Goal: Task Accomplishment & Management: Manage account settings

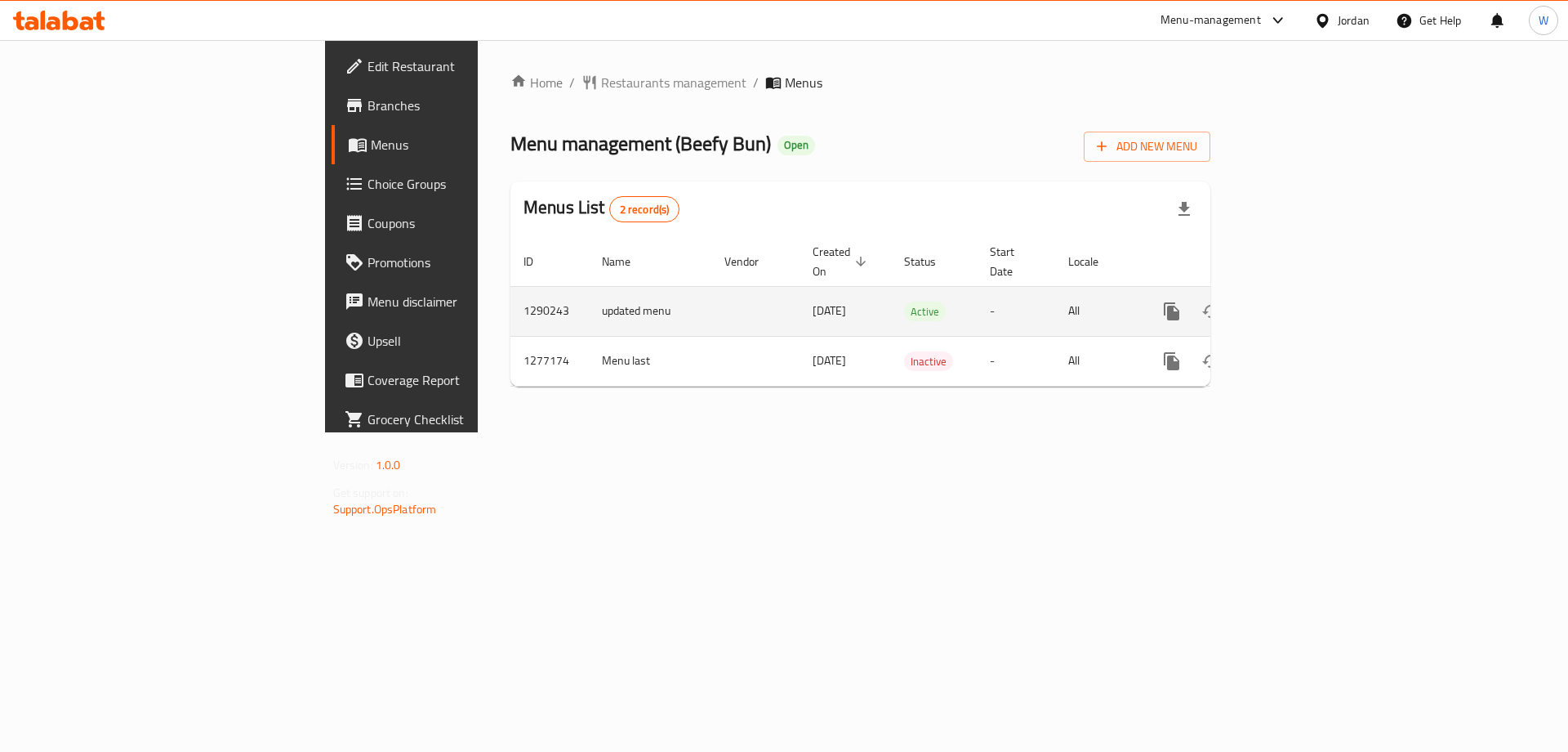
click at [1309, 292] on link "enhanced table" at bounding box center [1289, 311] width 39 height 39
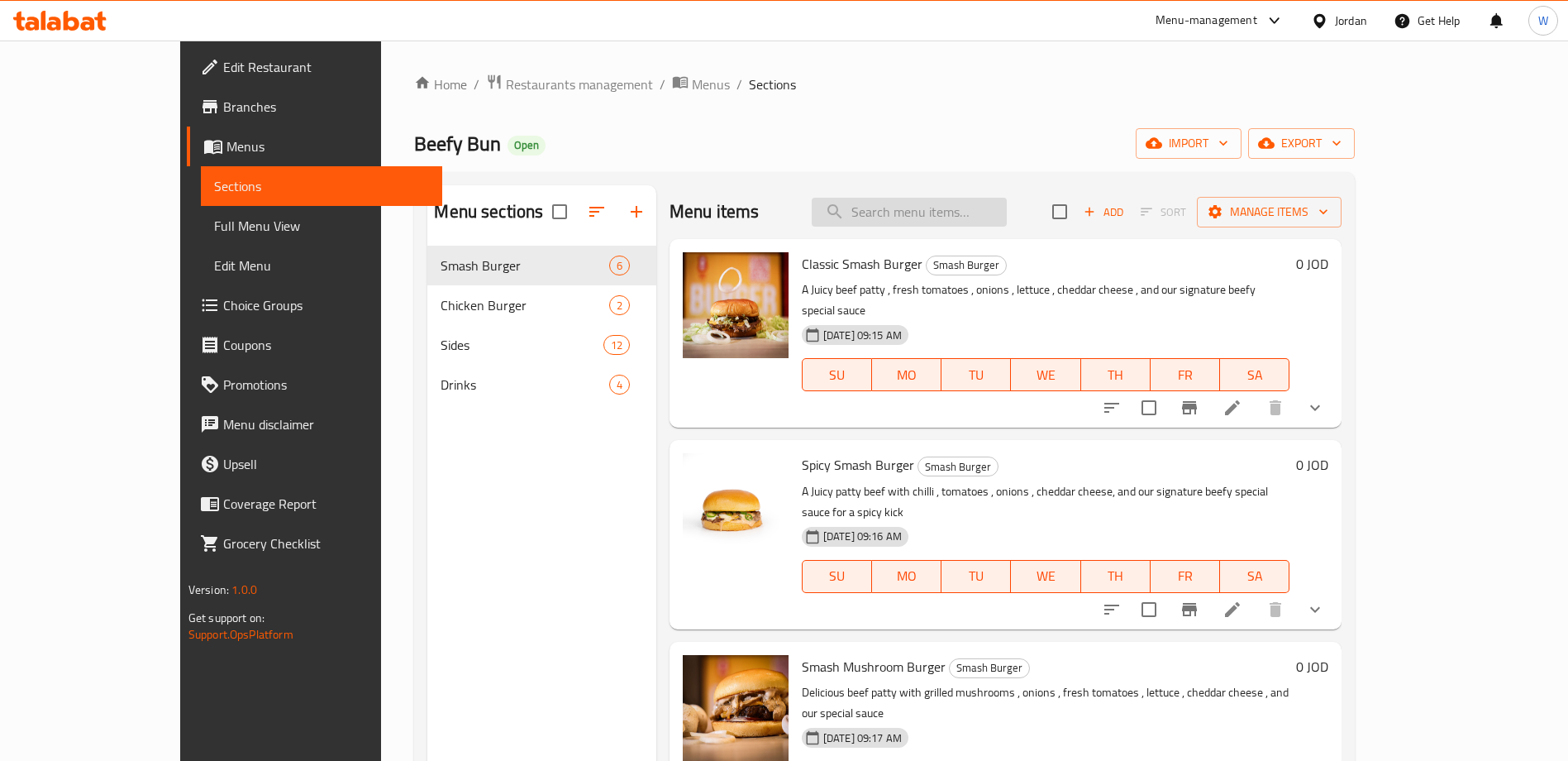
click at [960, 202] on input "search" at bounding box center [909, 212] width 195 height 29
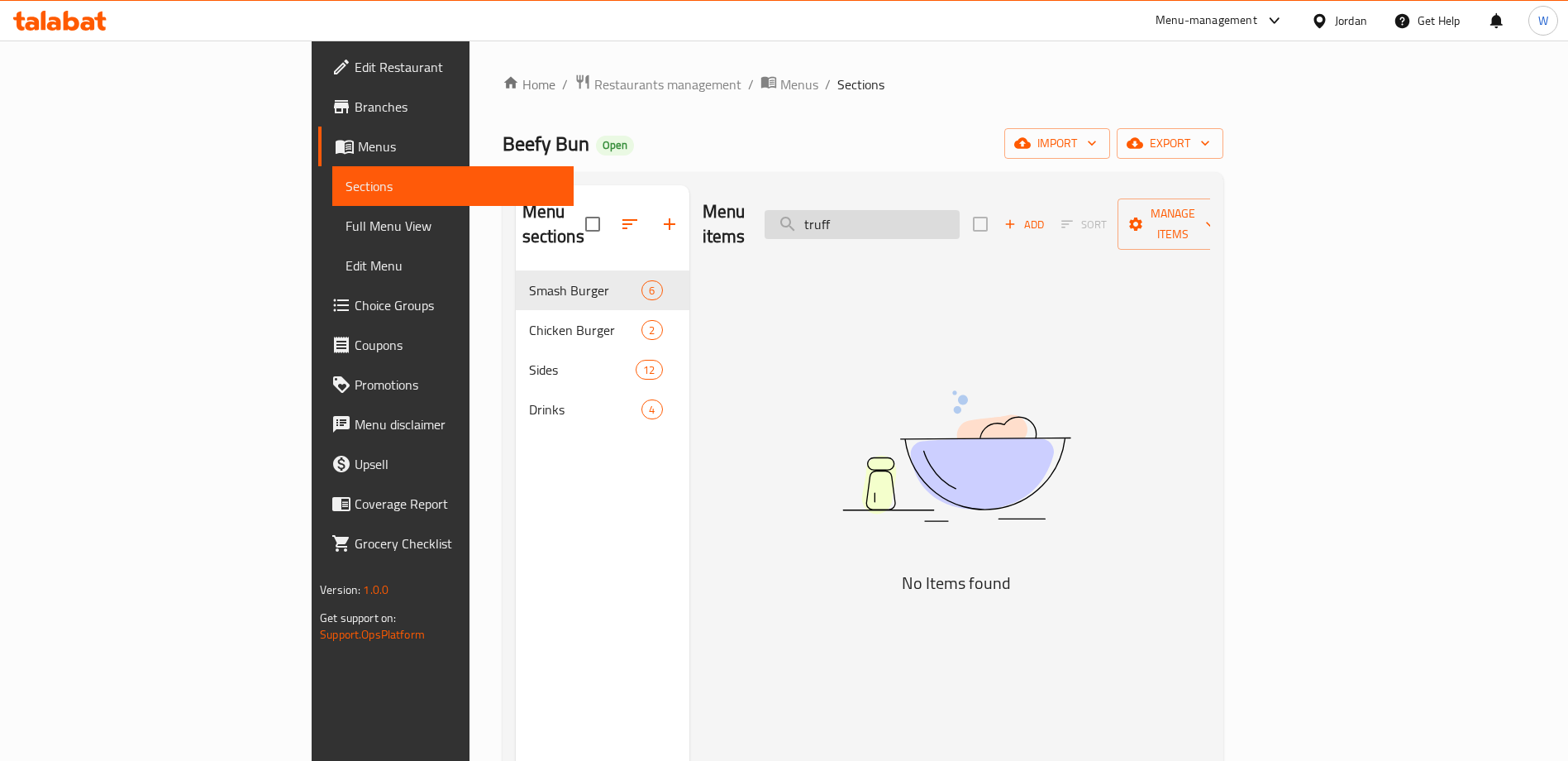
click at [933, 210] on input "truff" at bounding box center [862, 224] width 195 height 29
type input "ت"
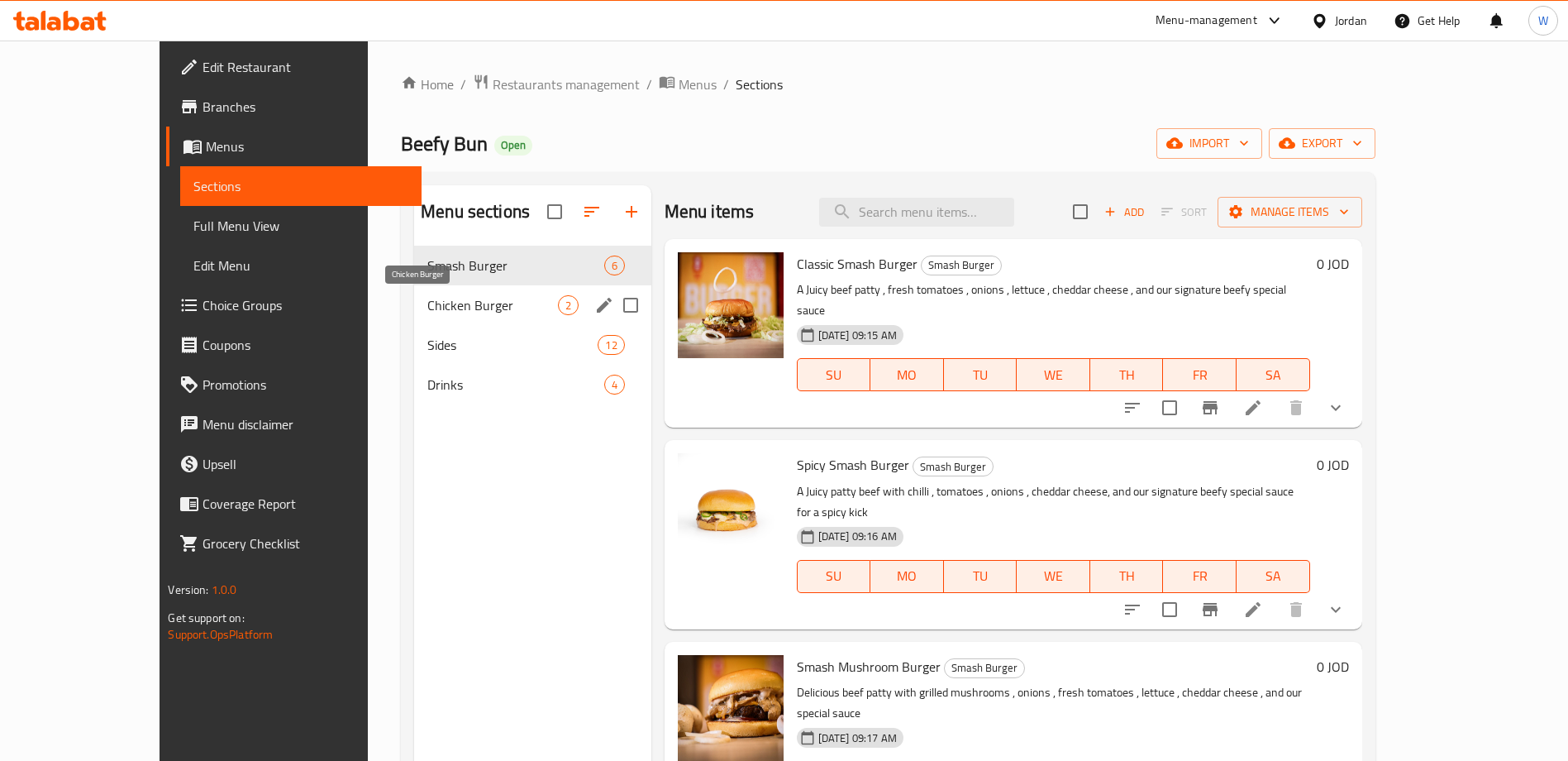
click at [427, 298] on span "Chicken Burger" at bounding box center [492, 305] width 129 height 20
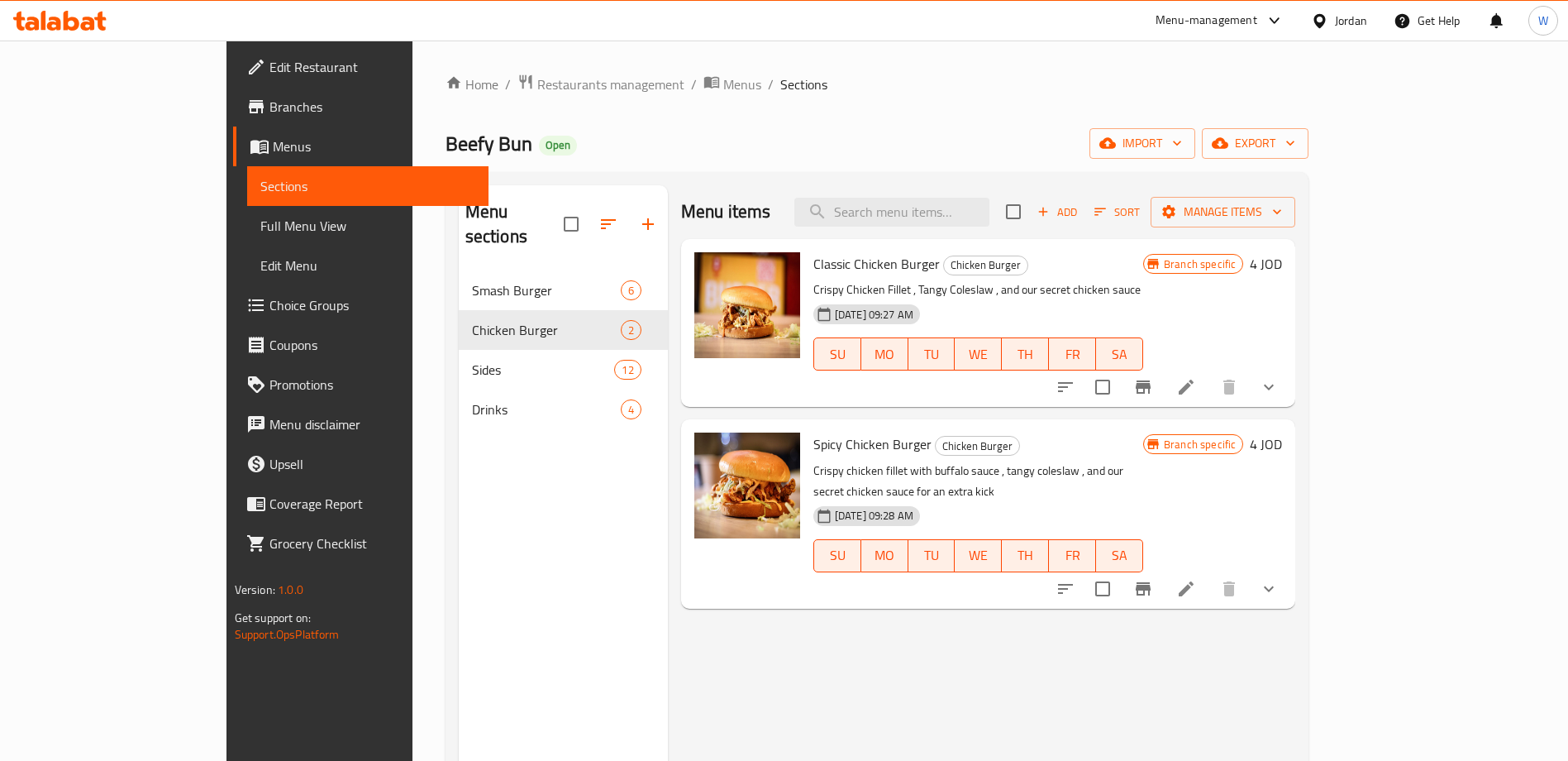
click at [960, 651] on div "Menu items Add Sort Manage items Classic Chicken Burger Chicken Burger Crispy C…" at bounding box center [981, 566] width 627 height 761
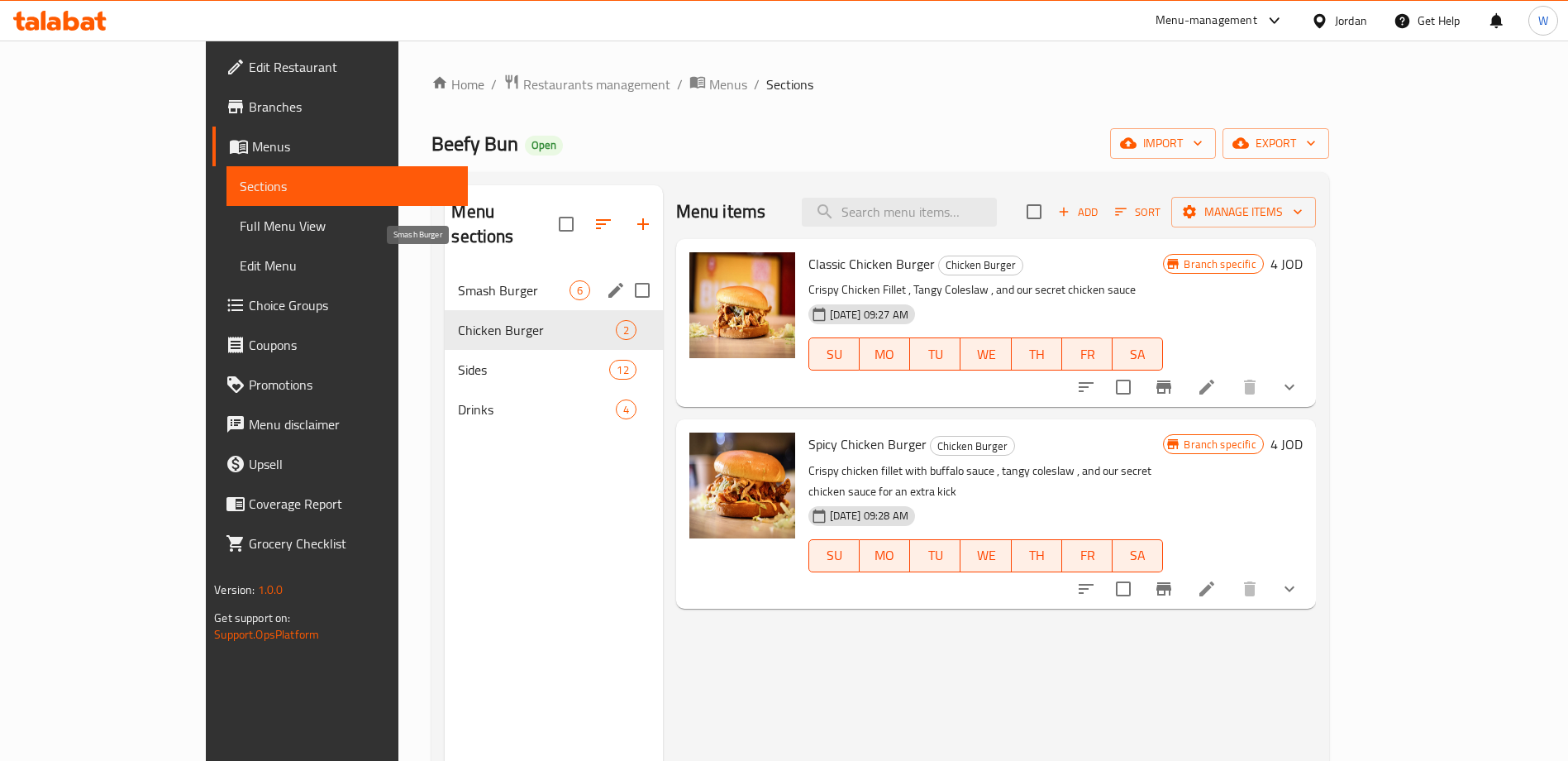
click at [458, 280] on span "Smash Burger" at bounding box center [513, 290] width 111 height 20
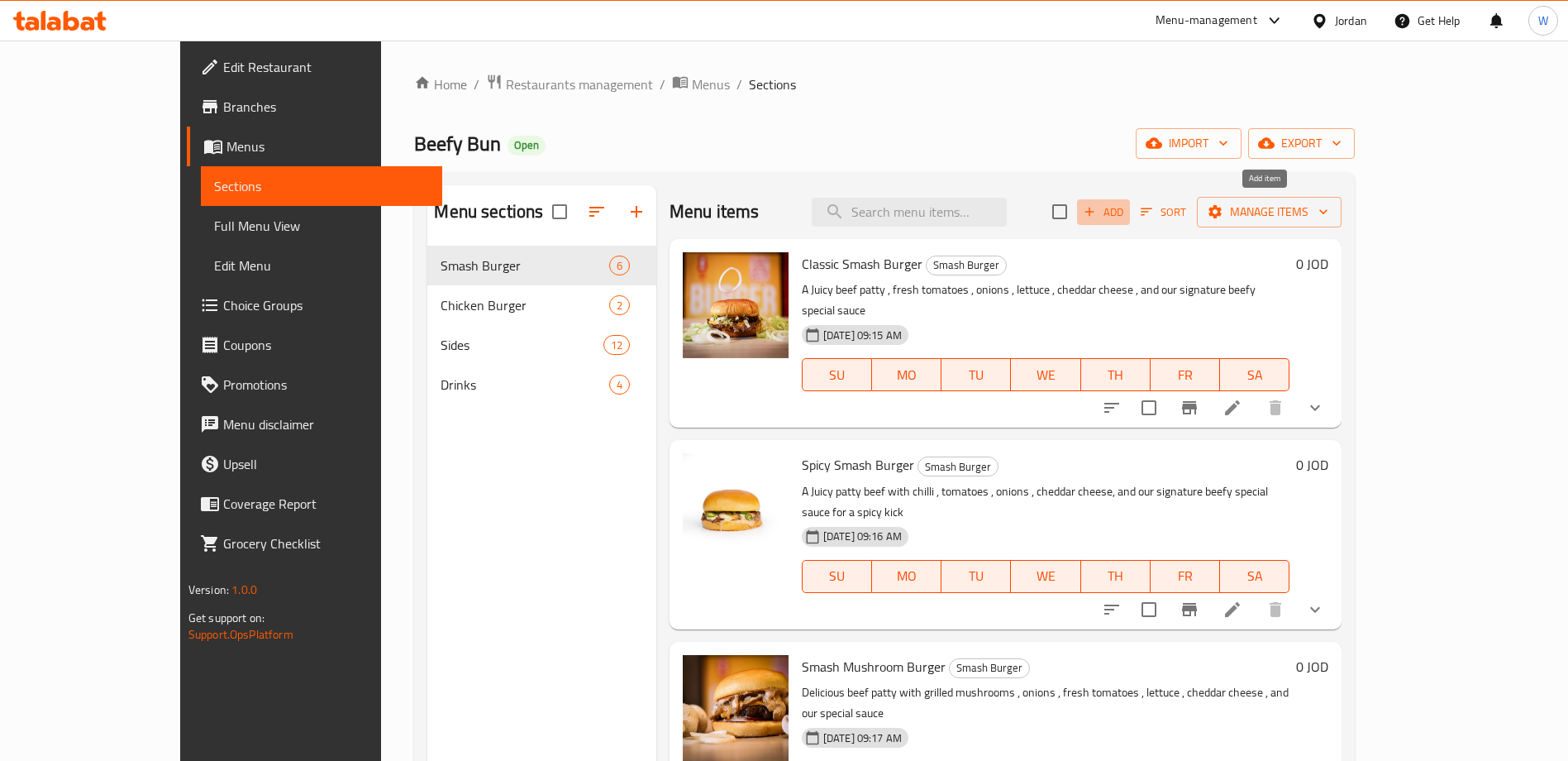
click at [1130, 200] on button "Add" at bounding box center [1103, 212] width 53 height 26
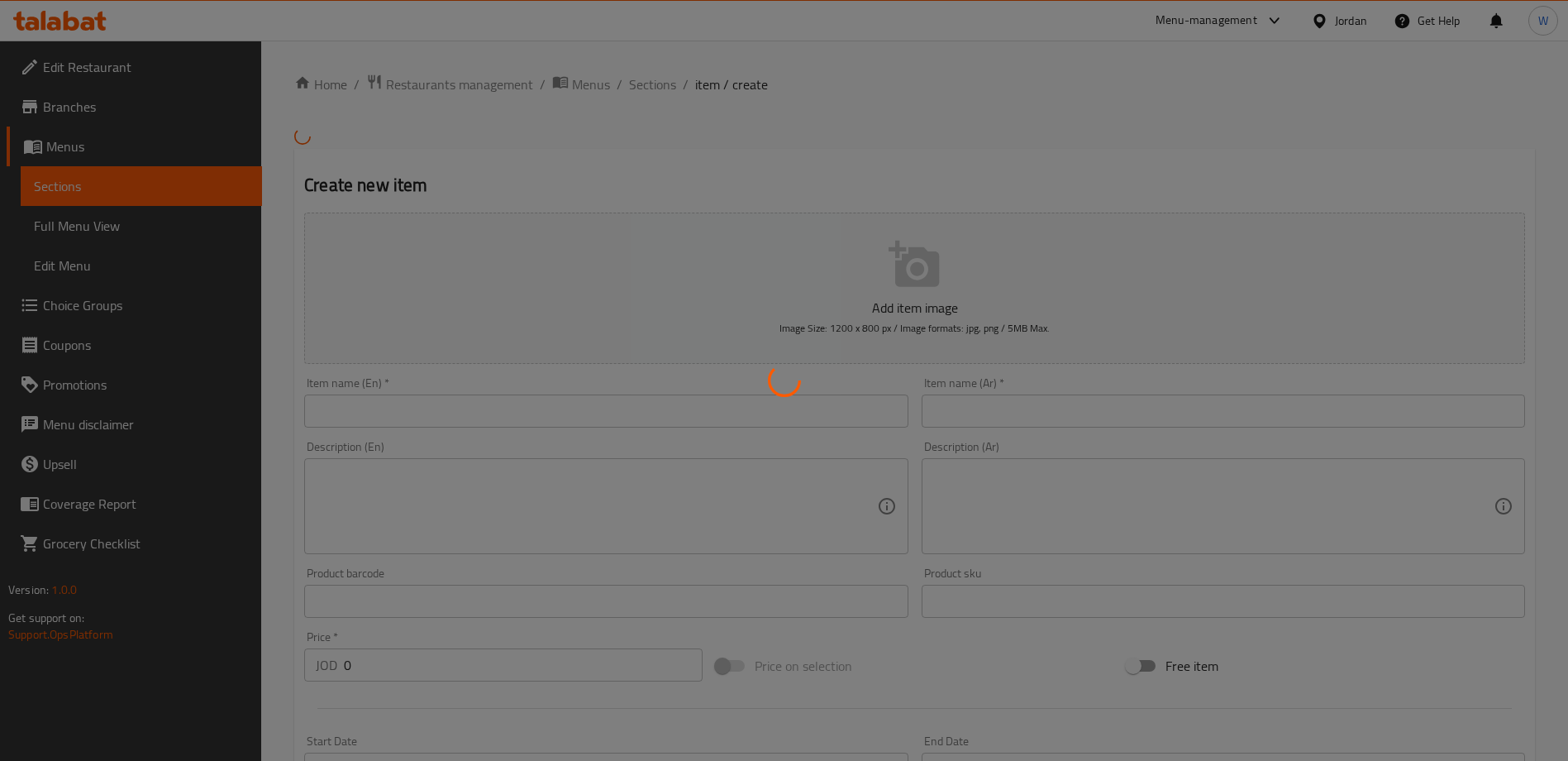
click at [460, 410] on div at bounding box center [784, 380] width 1568 height 761
click at [449, 412] on div at bounding box center [784, 380] width 1568 height 761
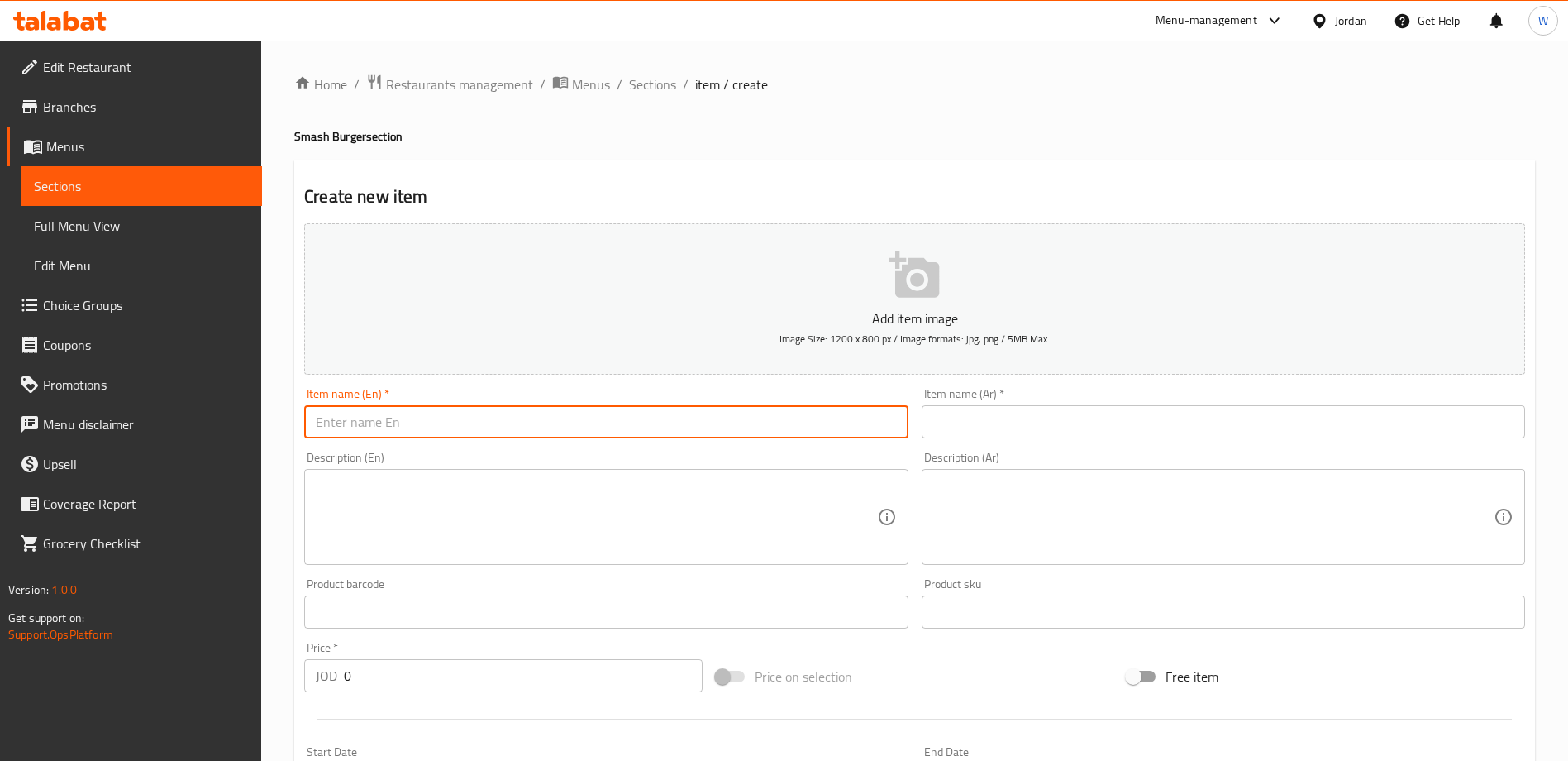
click at [448, 406] on input "text" at bounding box center [606, 421] width 603 height 33
type input "ل"
click at [372, 428] on input "Tu" at bounding box center [606, 421] width 603 height 33
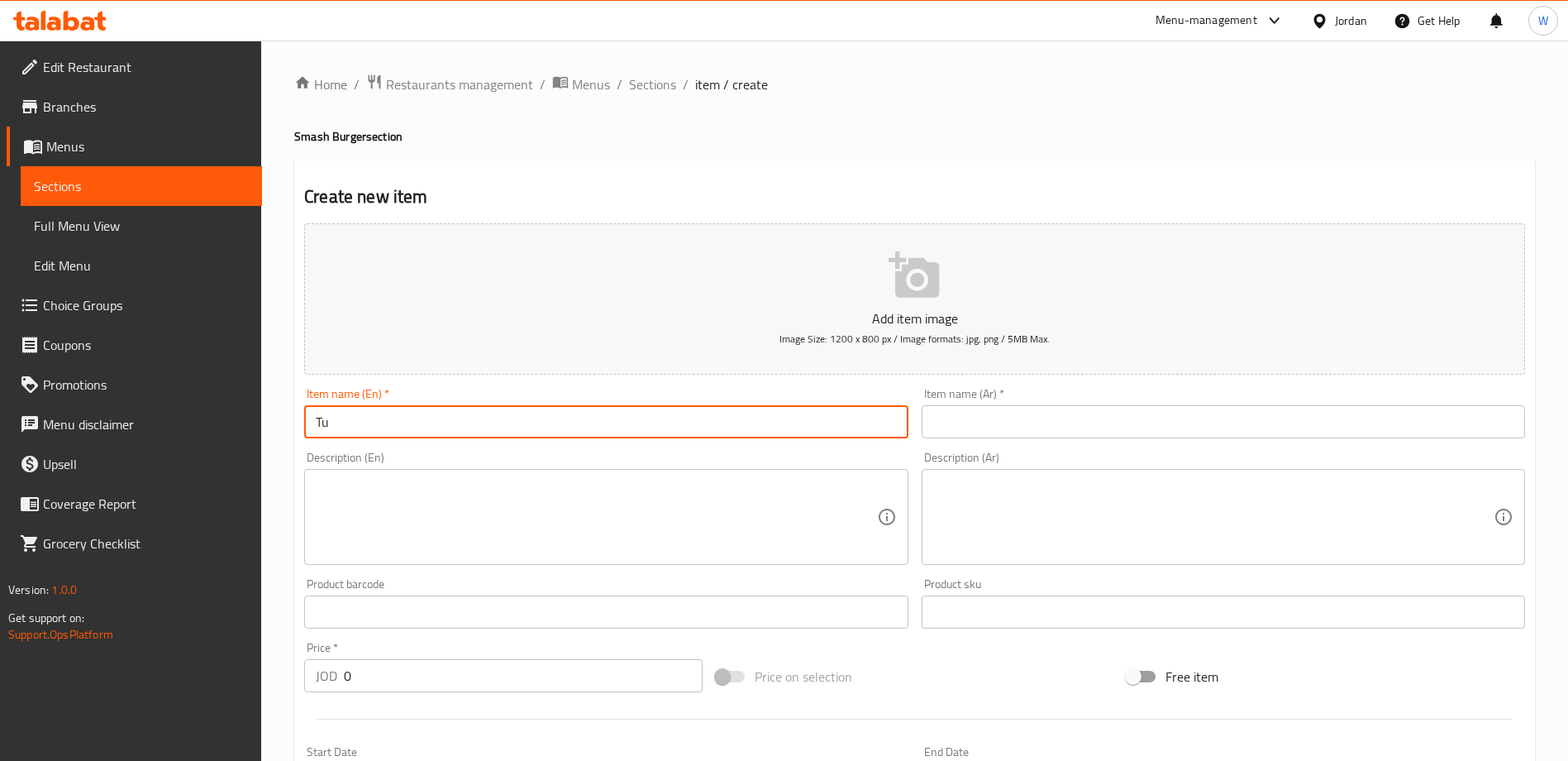
paste input "ruffle Smash Burger"
type input "Truffle Smash Burger"
click at [368, 543] on textarea at bounding box center [596, 517] width 561 height 79
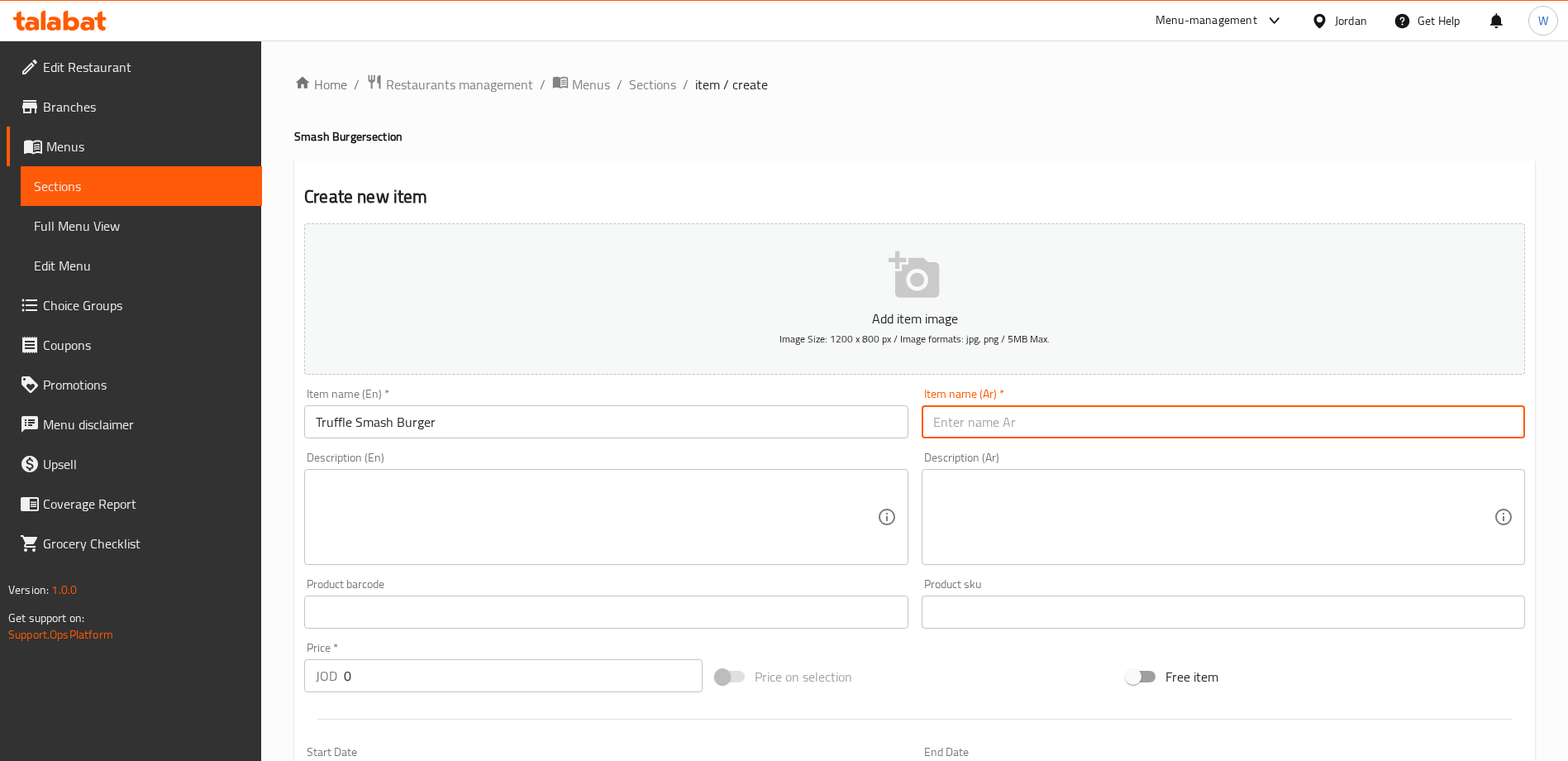
click at [1049, 435] on input "text" at bounding box center [1223, 421] width 603 height 33
click at [1050, 420] on input "ترفل" at bounding box center [1223, 421] width 603 height 33
paste input "افل سماش برجر"
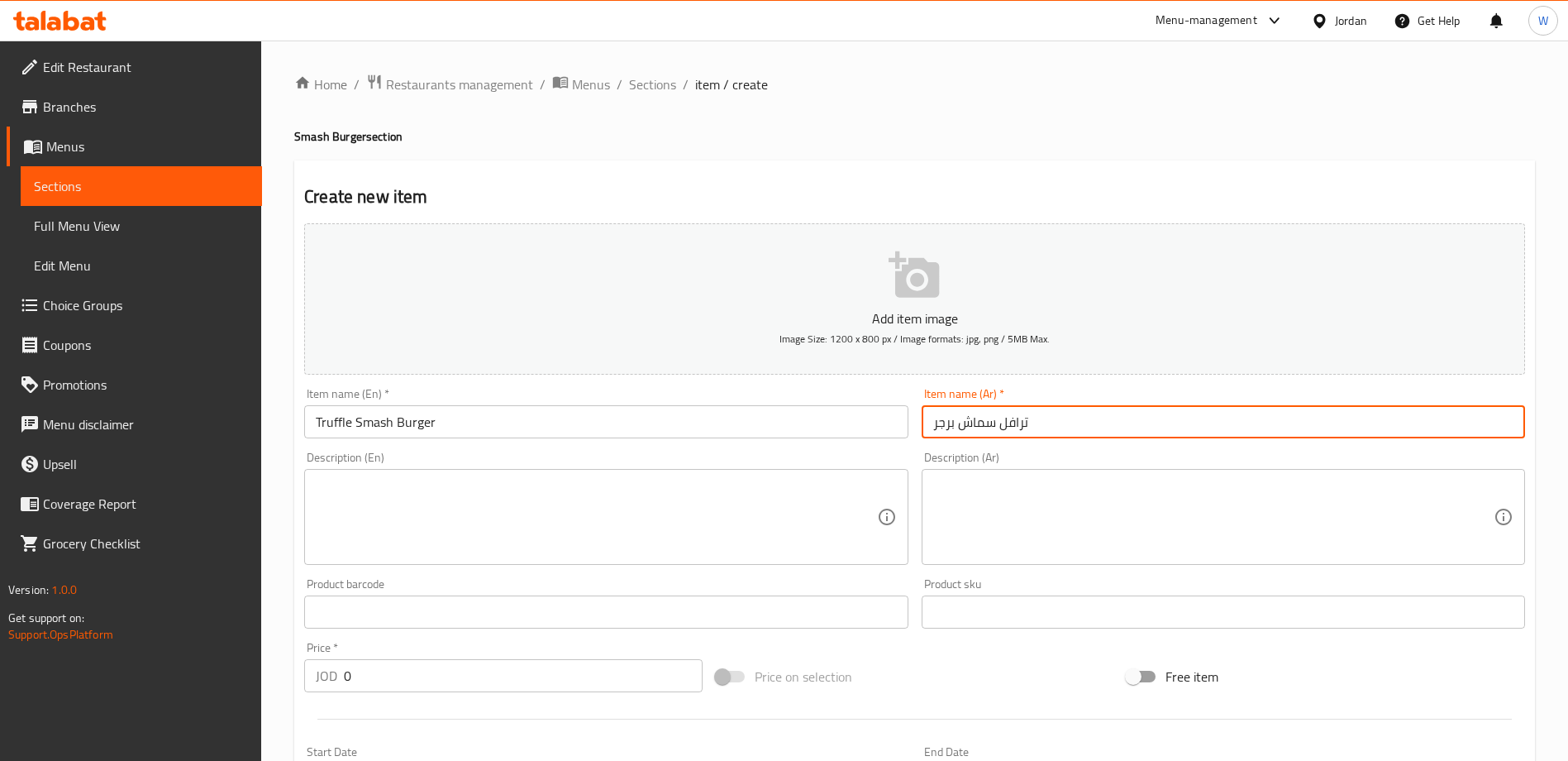
type input "ترافل سماش برجر"
click at [1058, 493] on textarea at bounding box center [1213, 517] width 561 height 79
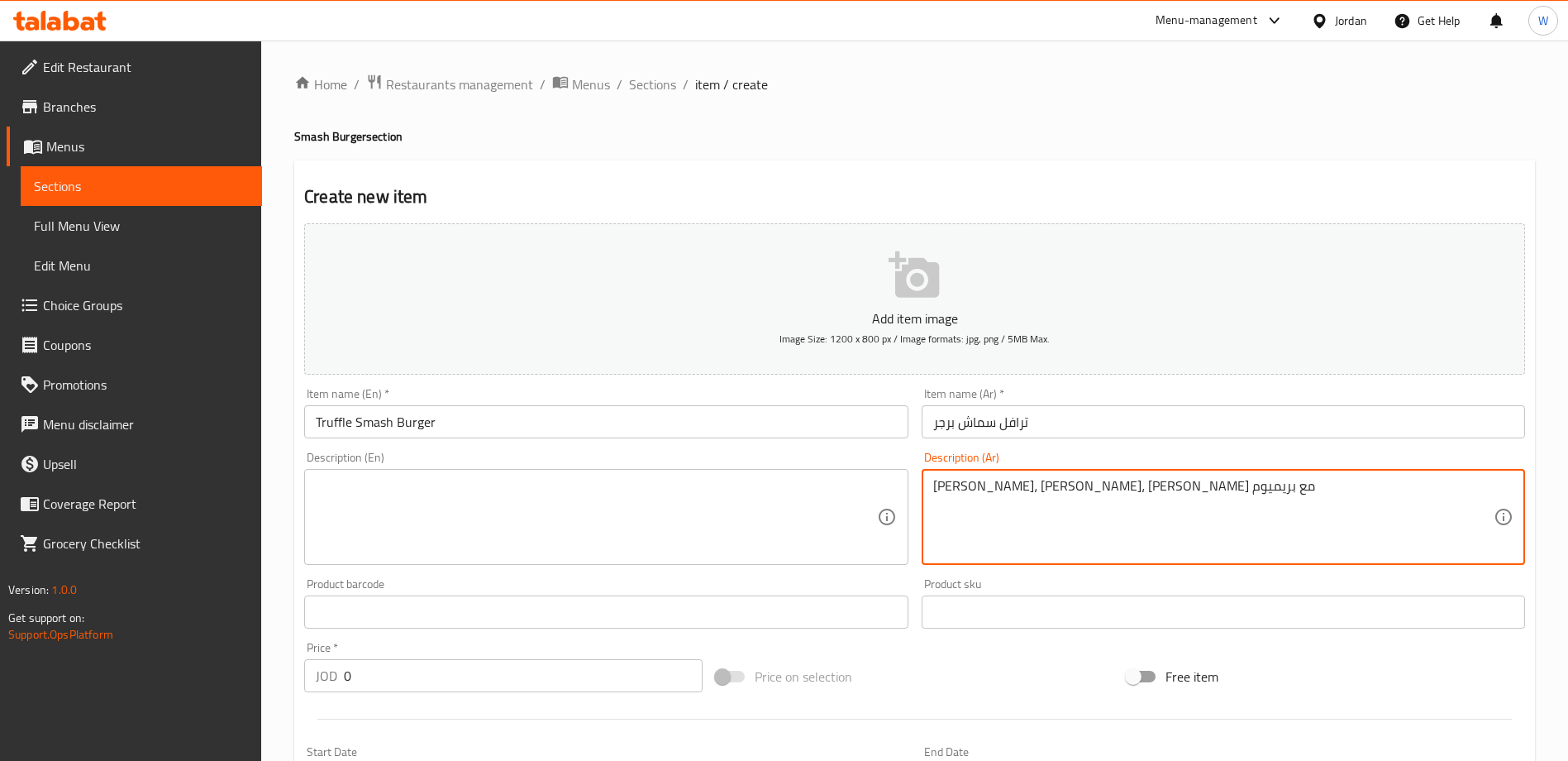
click at [1259, 499] on textarea "[PERSON_NAME]، [PERSON_NAME]، [PERSON_NAME] مع بريميوم" at bounding box center [1213, 517] width 561 height 79
type textarea "انجوس بيف، مشروم مكرمل، سويس تشيز مع بريميوم ترافل تشيز، بريميوم ترافل صوص،"
click at [578, 542] on textarea at bounding box center [596, 517] width 561 height 79
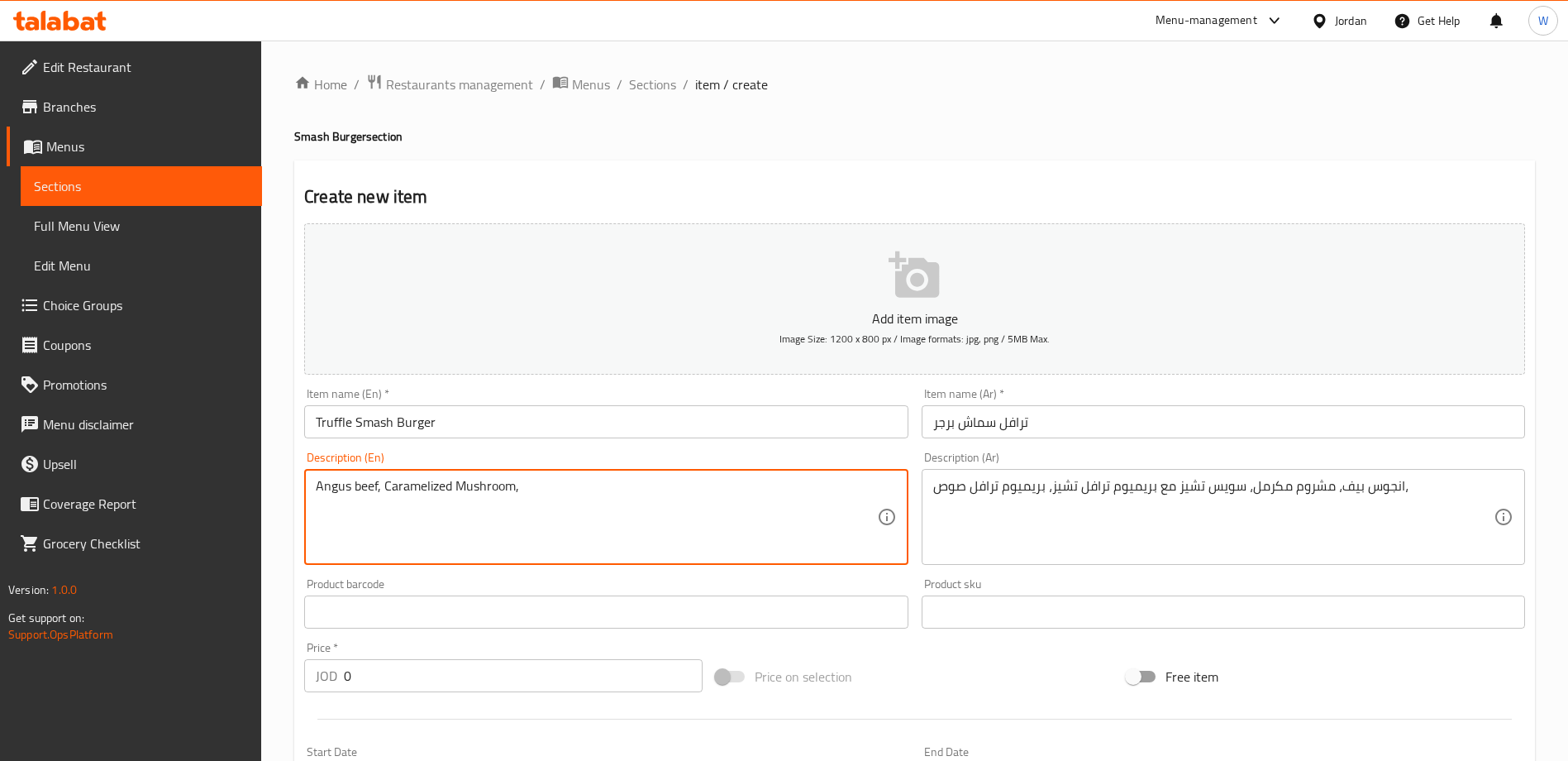
click at [602, 490] on textarea "Angus beef, Caramelized Mushroom," at bounding box center [596, 517] width 561 height 79
click at [870, 481] on textarea "Angus beef, Caramelized Mushroom, Swiss Mushroom, Swiss Cheese with Premium Tru…" at bounding box center [596, 517] width 561 height 79
type textarea "Angus beef, Caramelized Mushroom, Swiss Mushroom, Swiss Cheese with Premium Tru…"
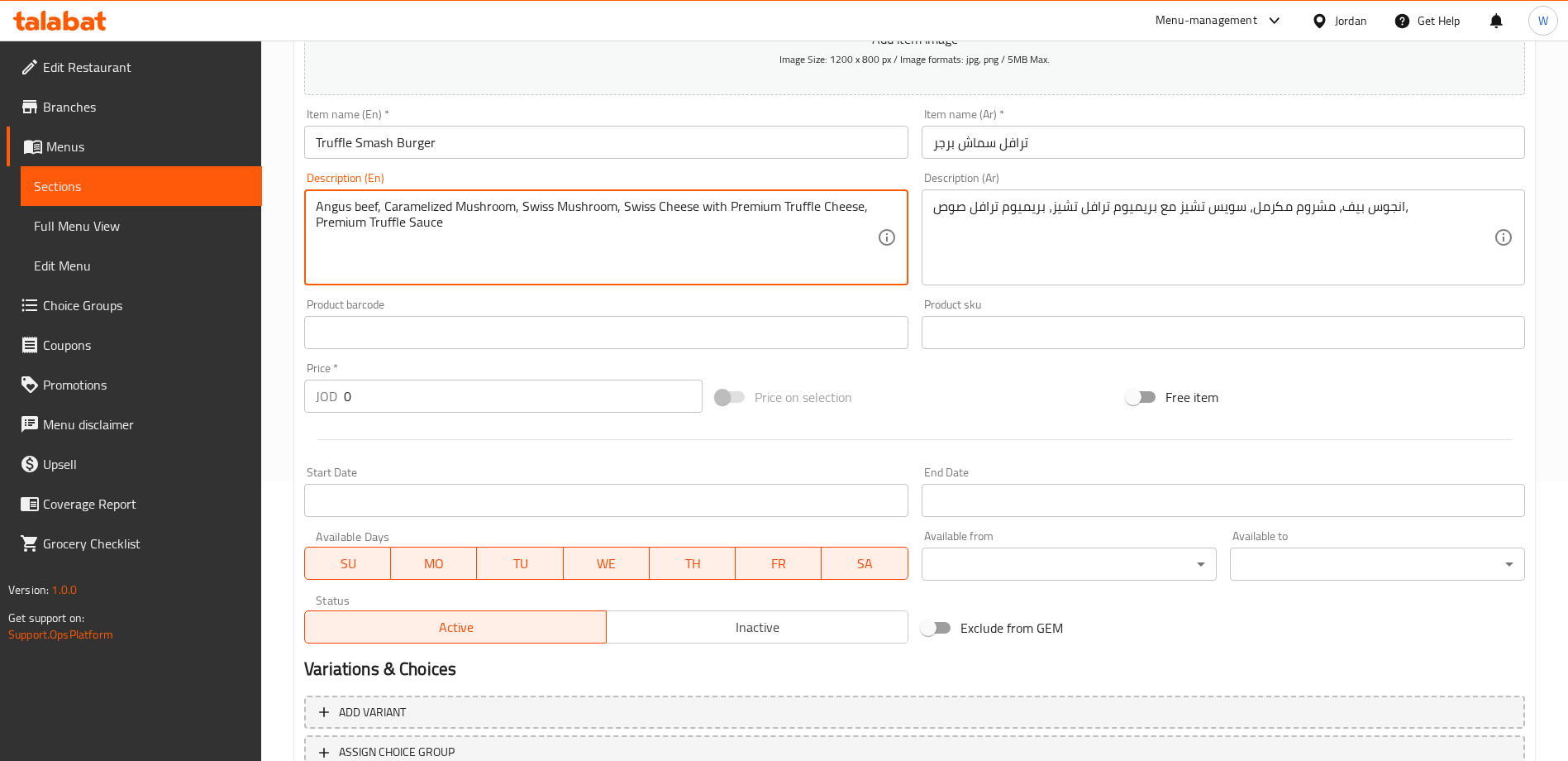
scroll to position [408, 0]
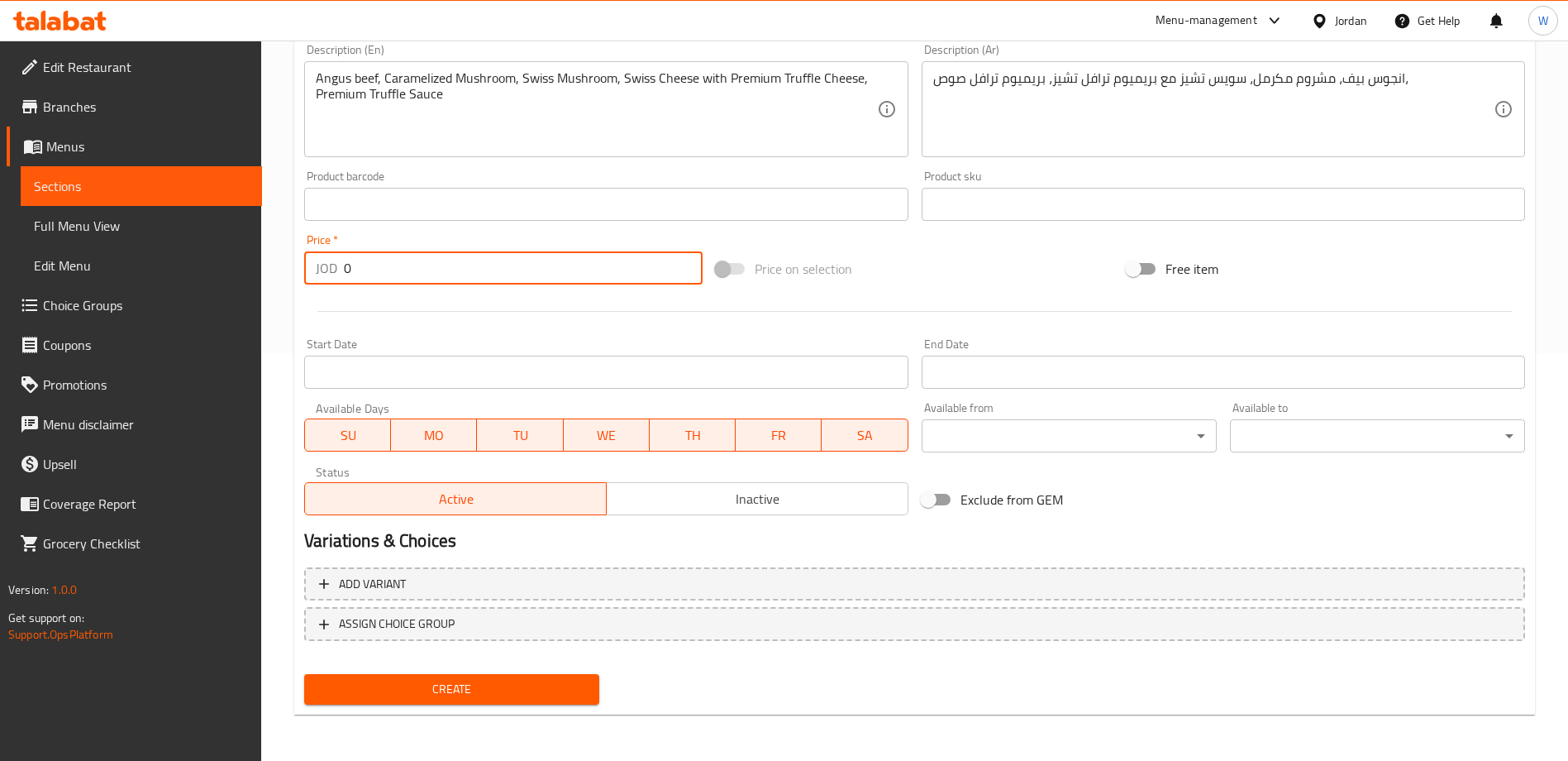
click at [421, 259] on input "0" at bounding box center [523, 267] width 359 height 33
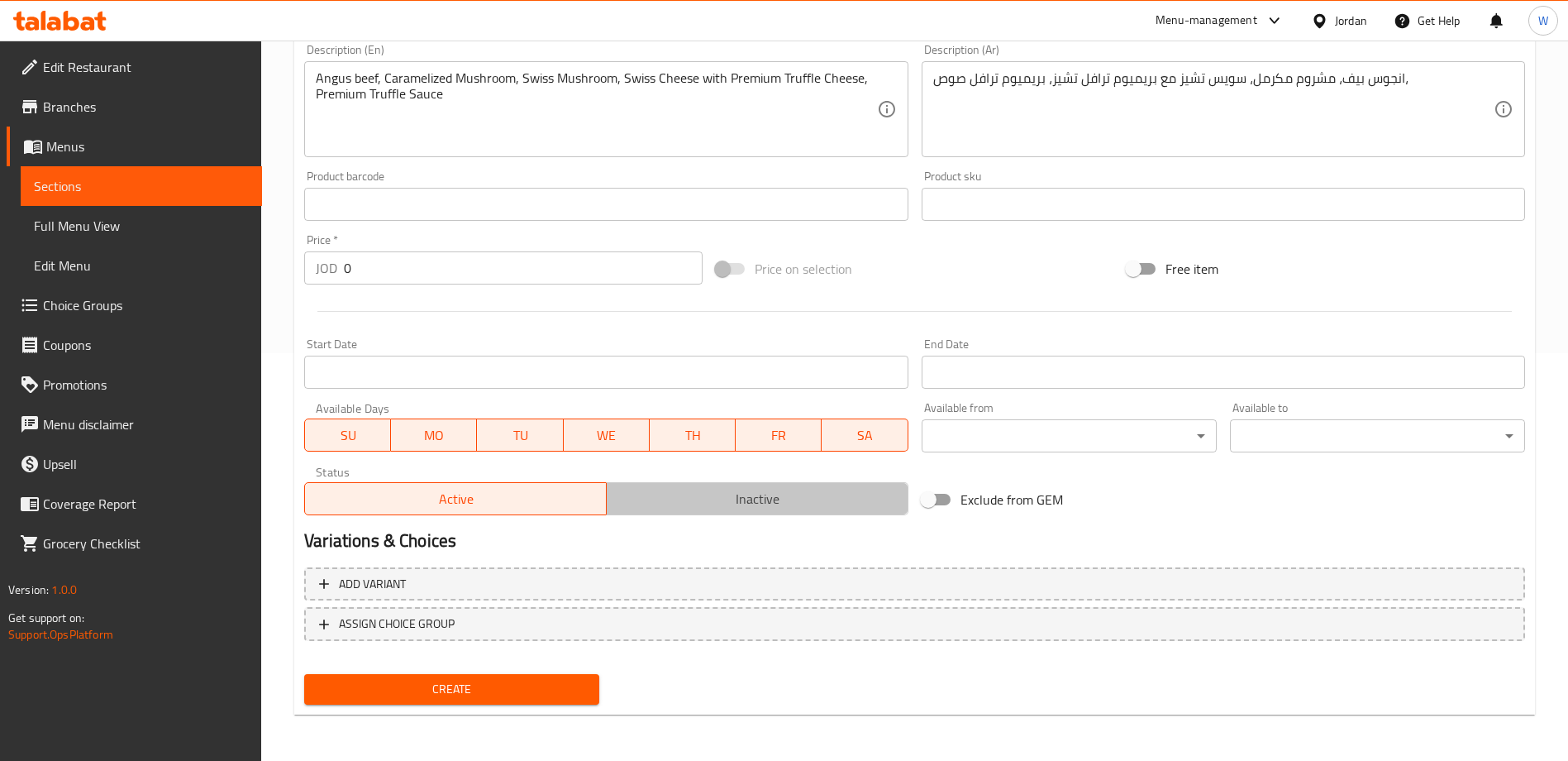
click at [678, 490] on span "Inactive" at bounding box center [757, 498] width 288 height 24
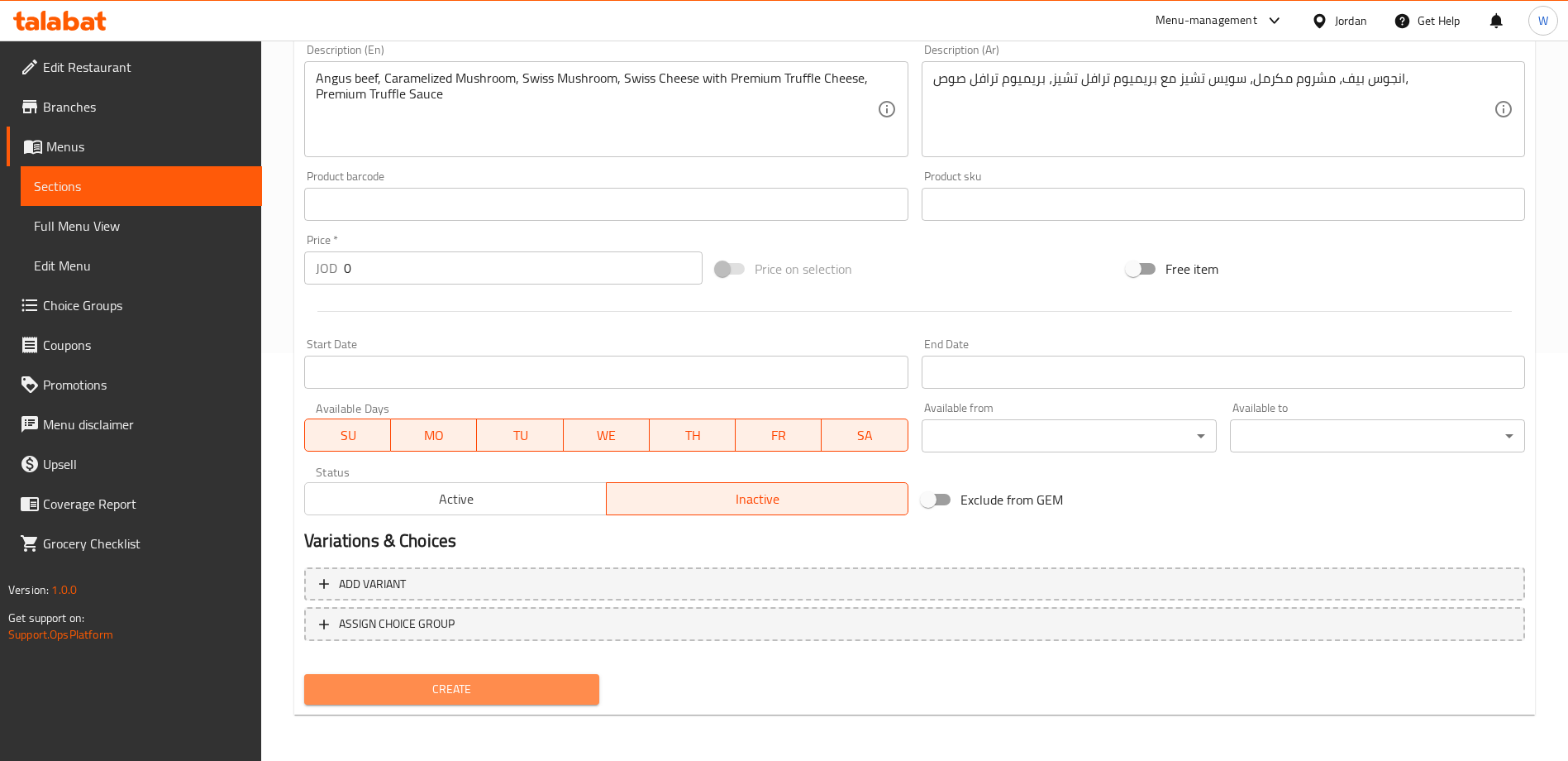
click at [514, 689] on span "Create" at bounding box center [451, 688] width 269 height 20
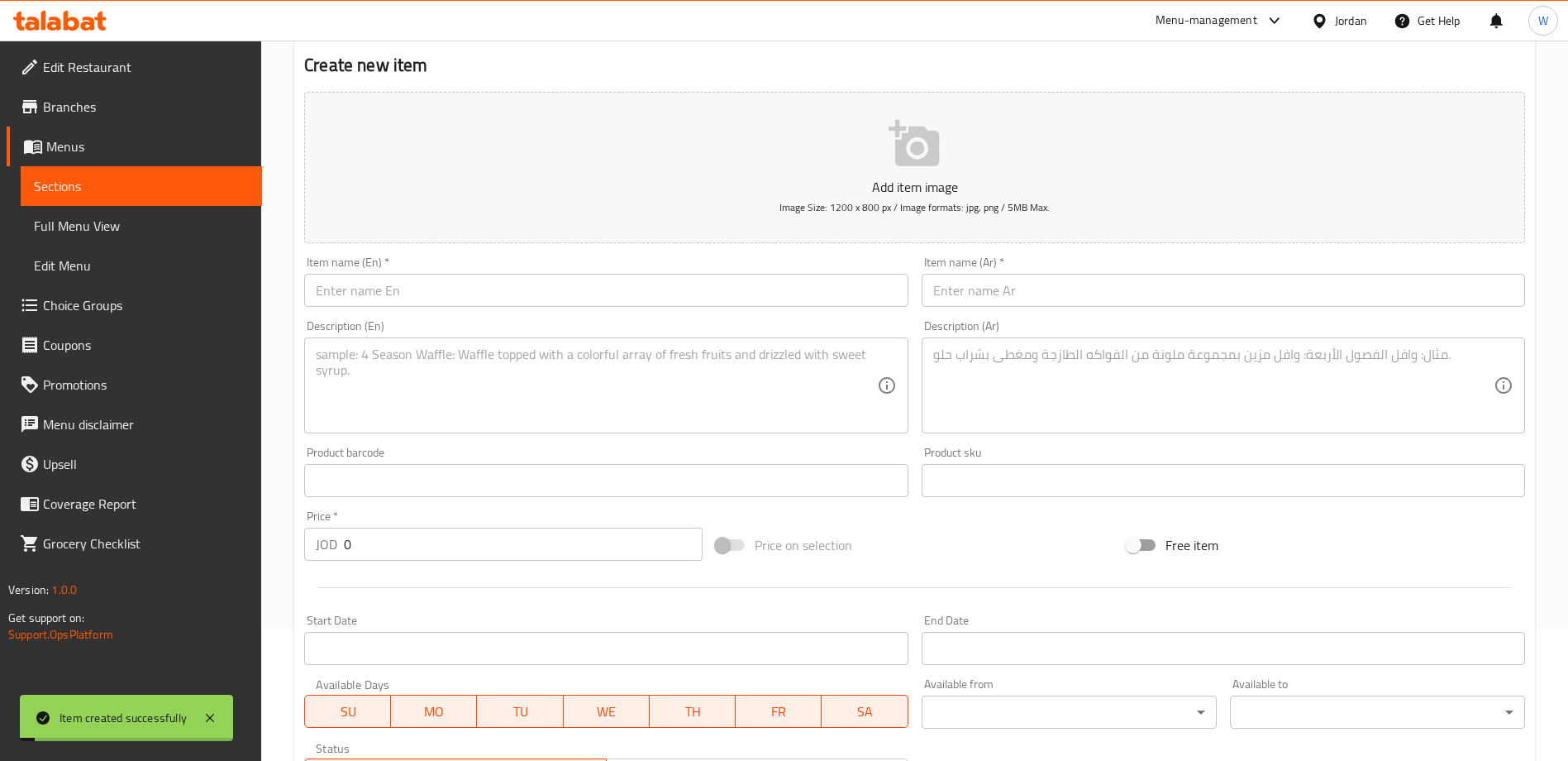
scroll to position [0, 0]
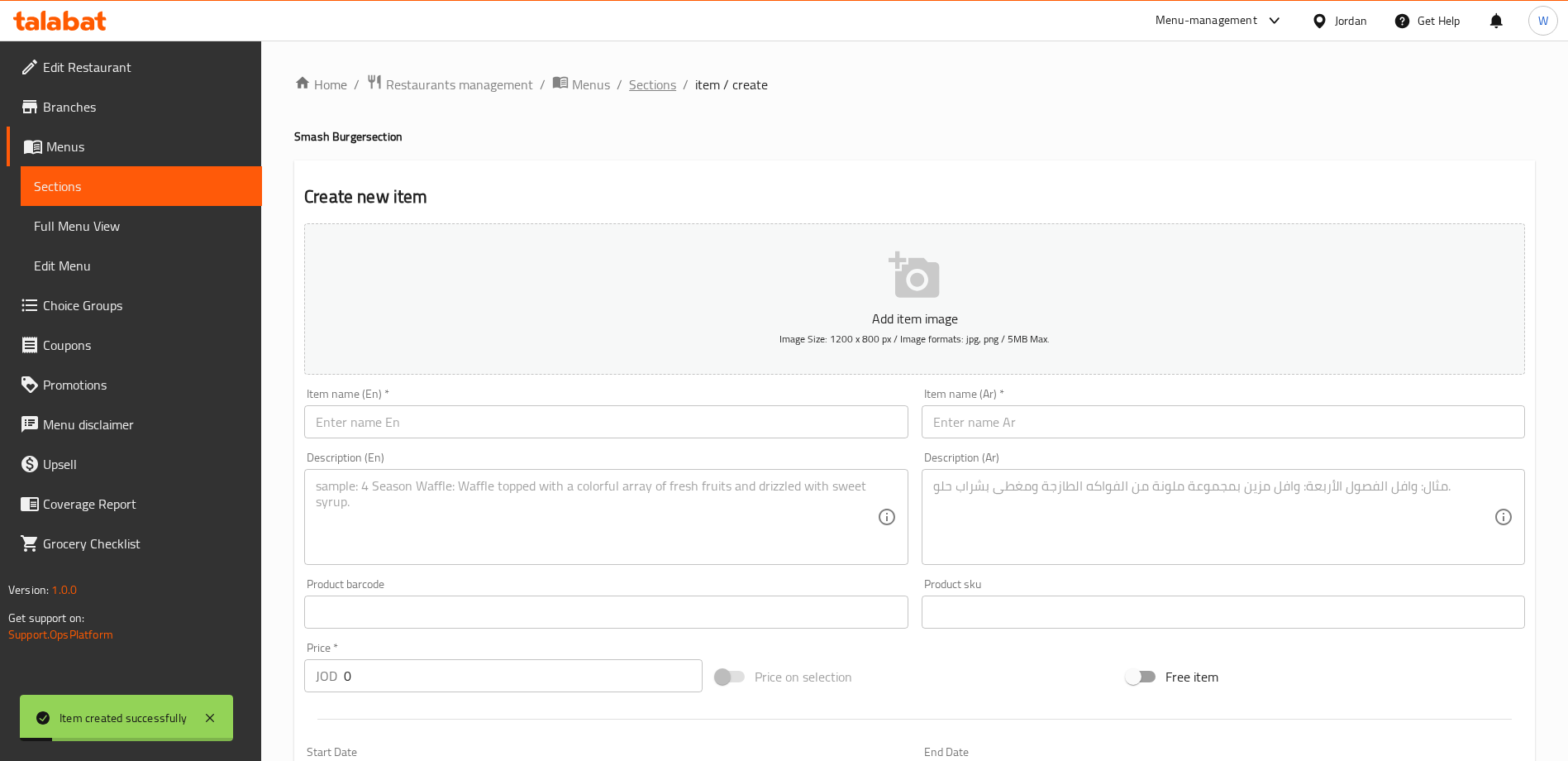
click at [639, 77] on span "Sections" at bounding box center [652, 84] width 47 height 20
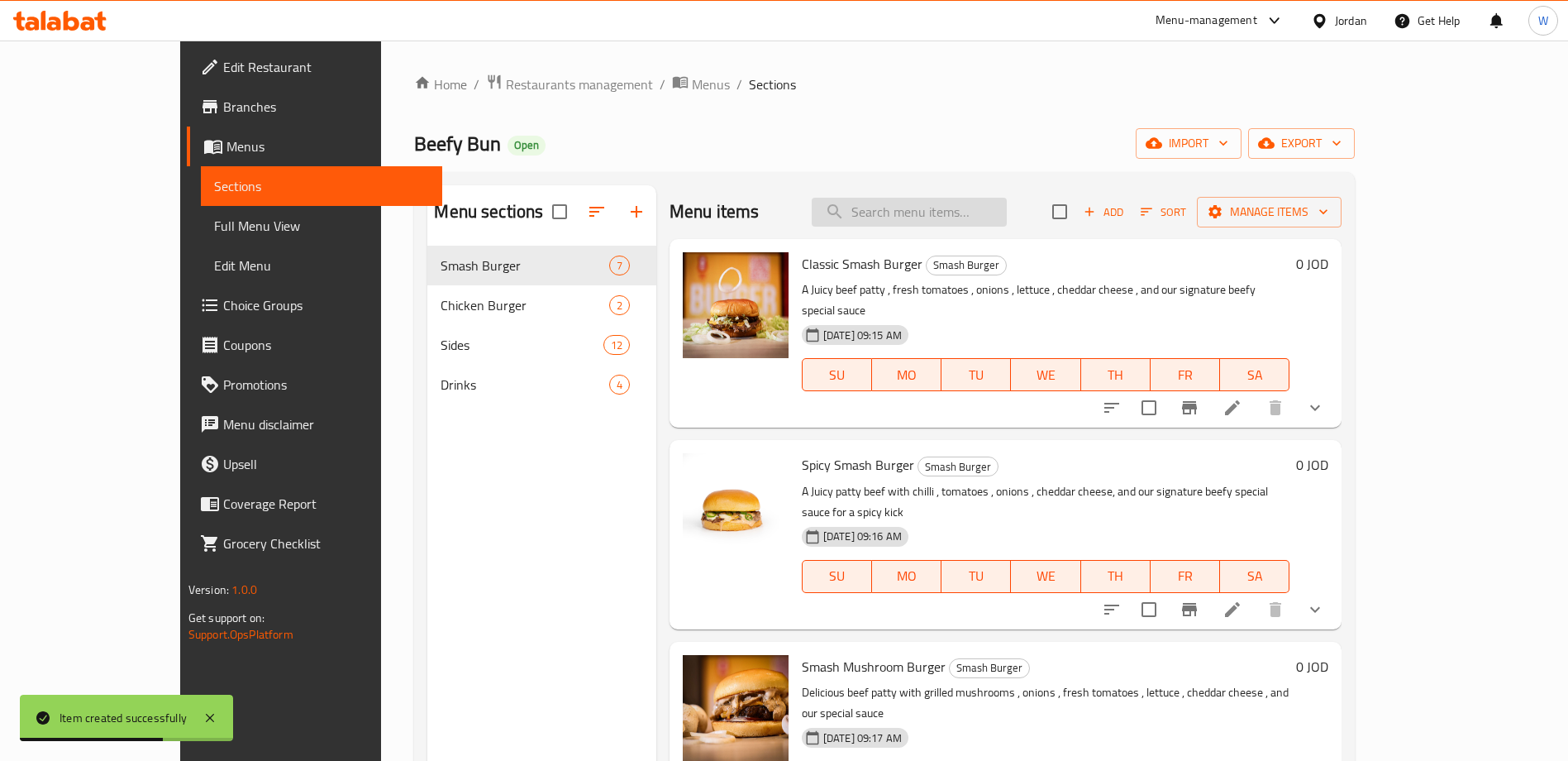
click at [962, 210] on input "search" at bounding box center [909, 212] width 195 height 29
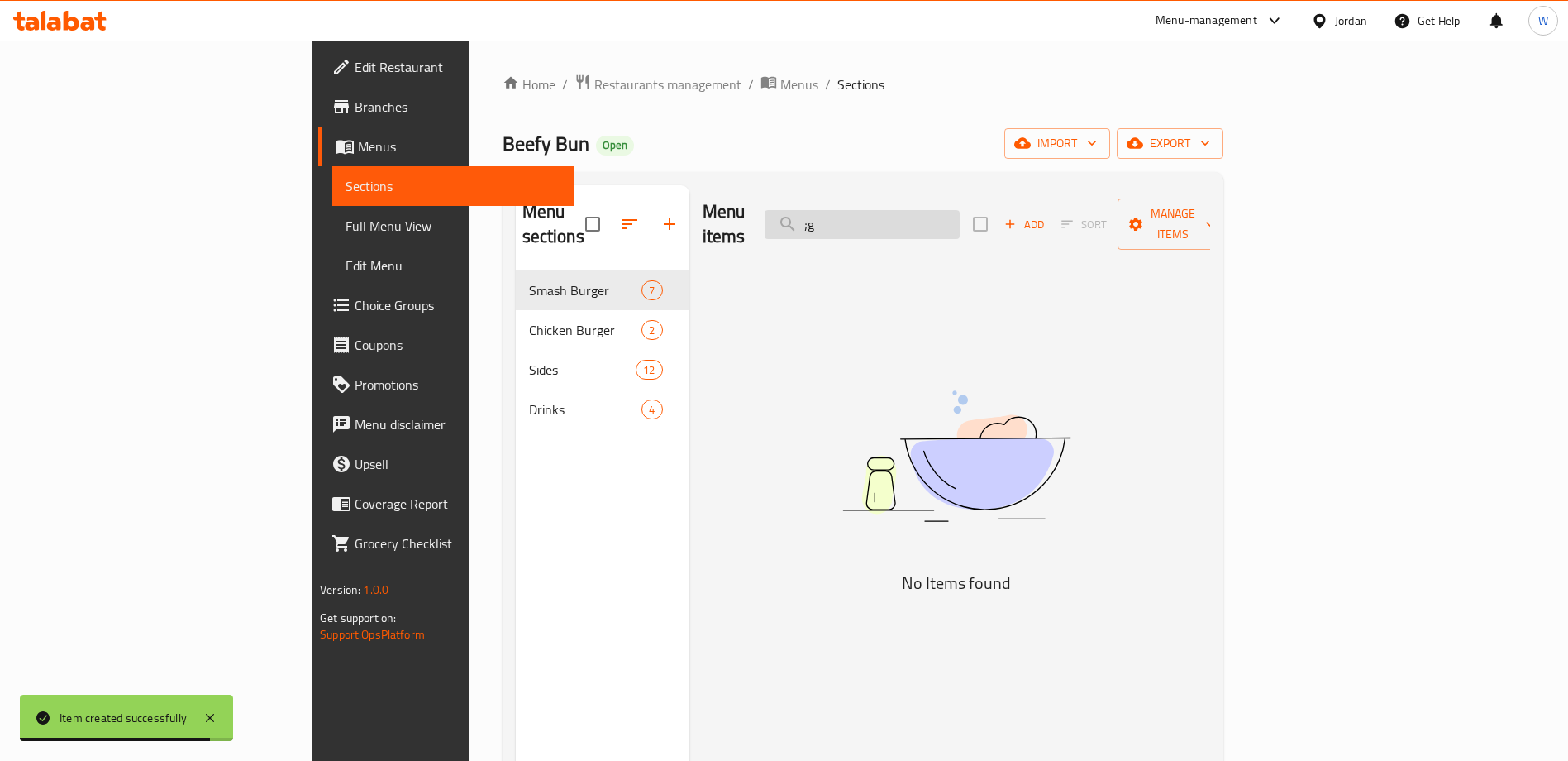
type input ";"
type input "ل"
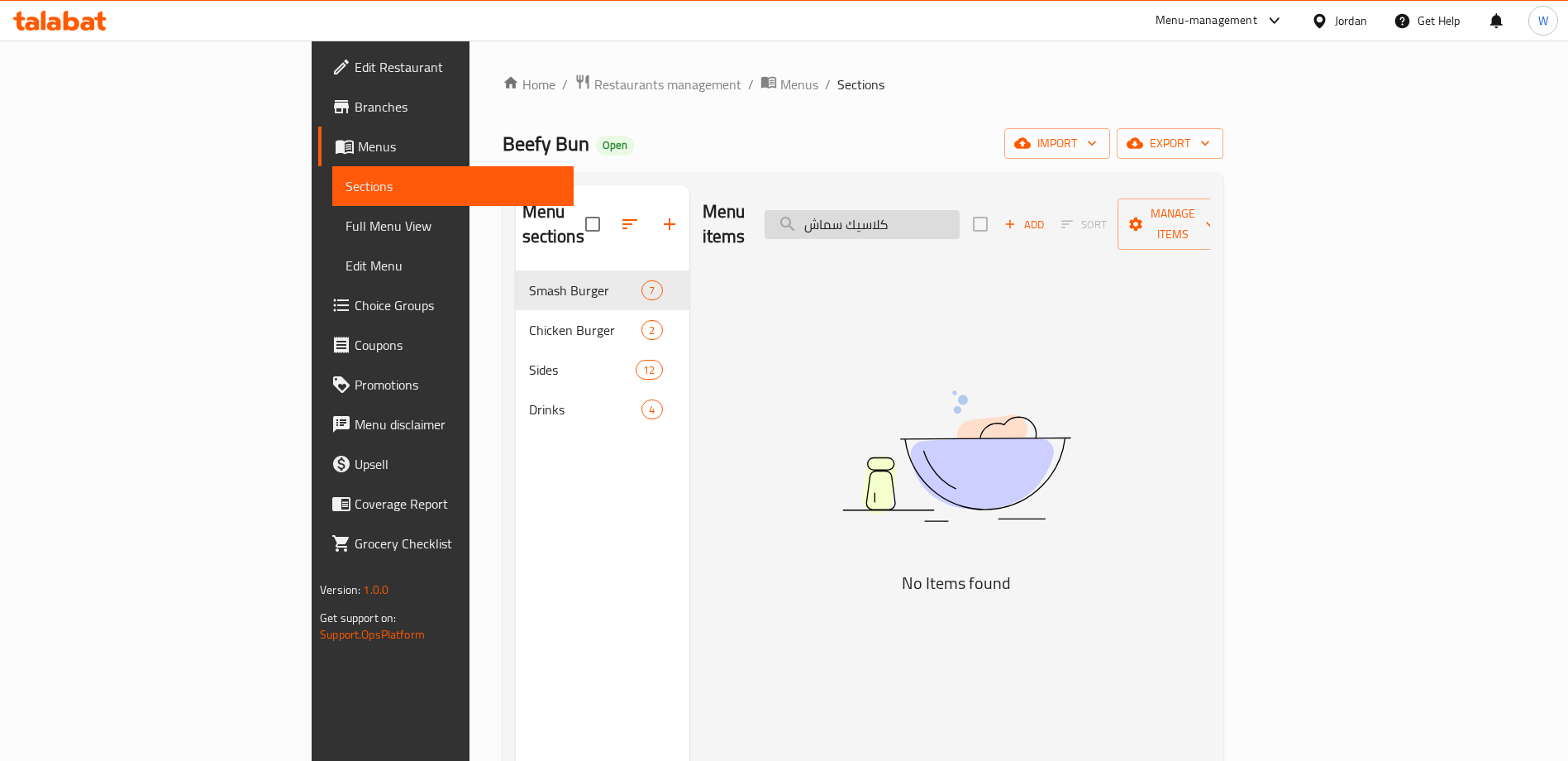
click at [936, 210] on input "كلاسيك سماش" at bounding box center [862, 224] width 195 height 29
click at [1211, 452] on div "Menu items كلاسيك Add Sort Manage items No Items found" at bounding box center [949, 566] width 521 height 761
click at [960, 225] on input "كلاسيك" at bounding box center [862, 224] width 195 height 29
click at [960, 224] on input "كلاسيك" at bounding box center [862, 224] width 195 height 29
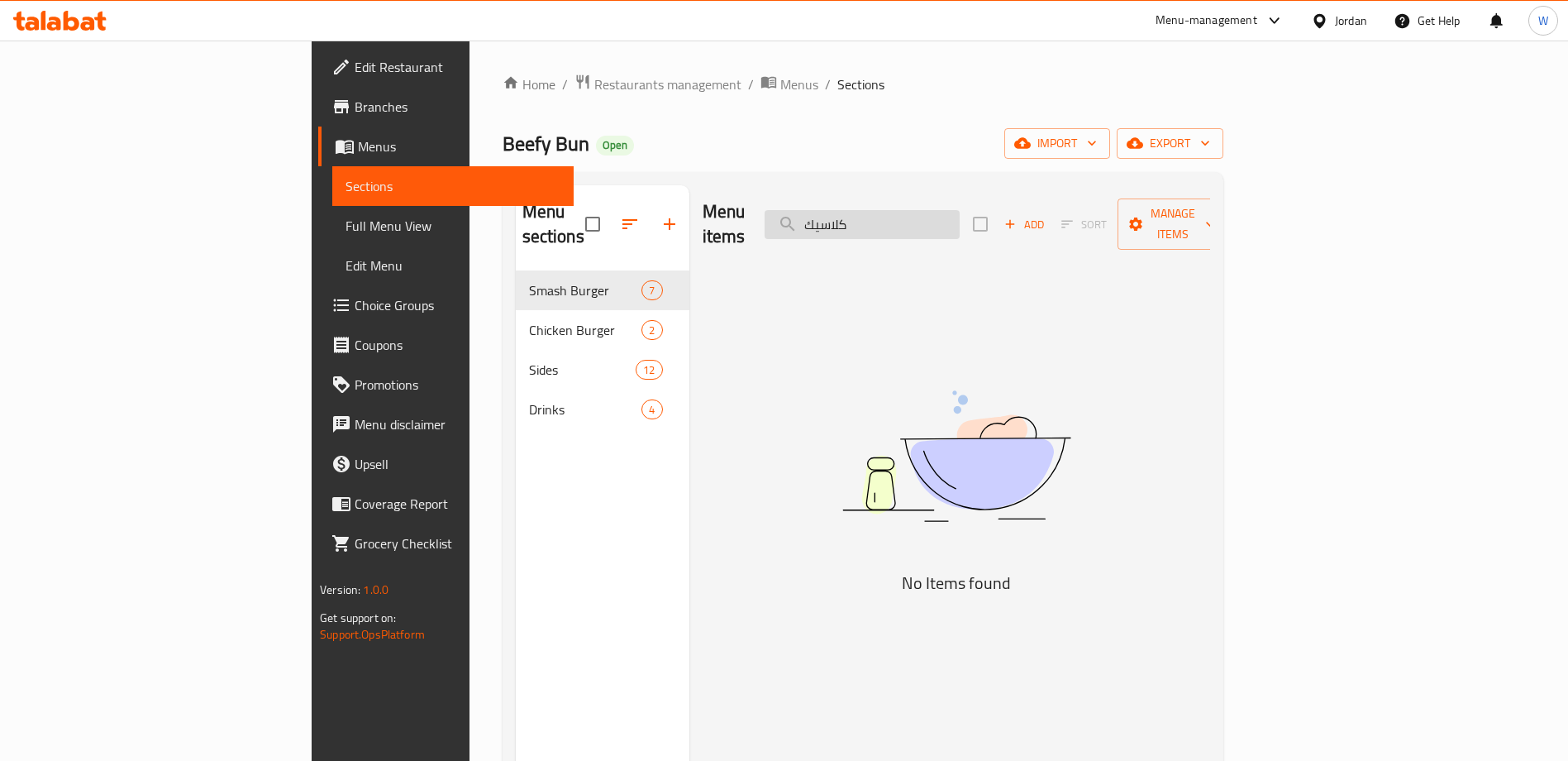
click at [960, 224] on input "كلاسيك" at bounding box center [862, 224] width 195 height 29
type input "ؤ"
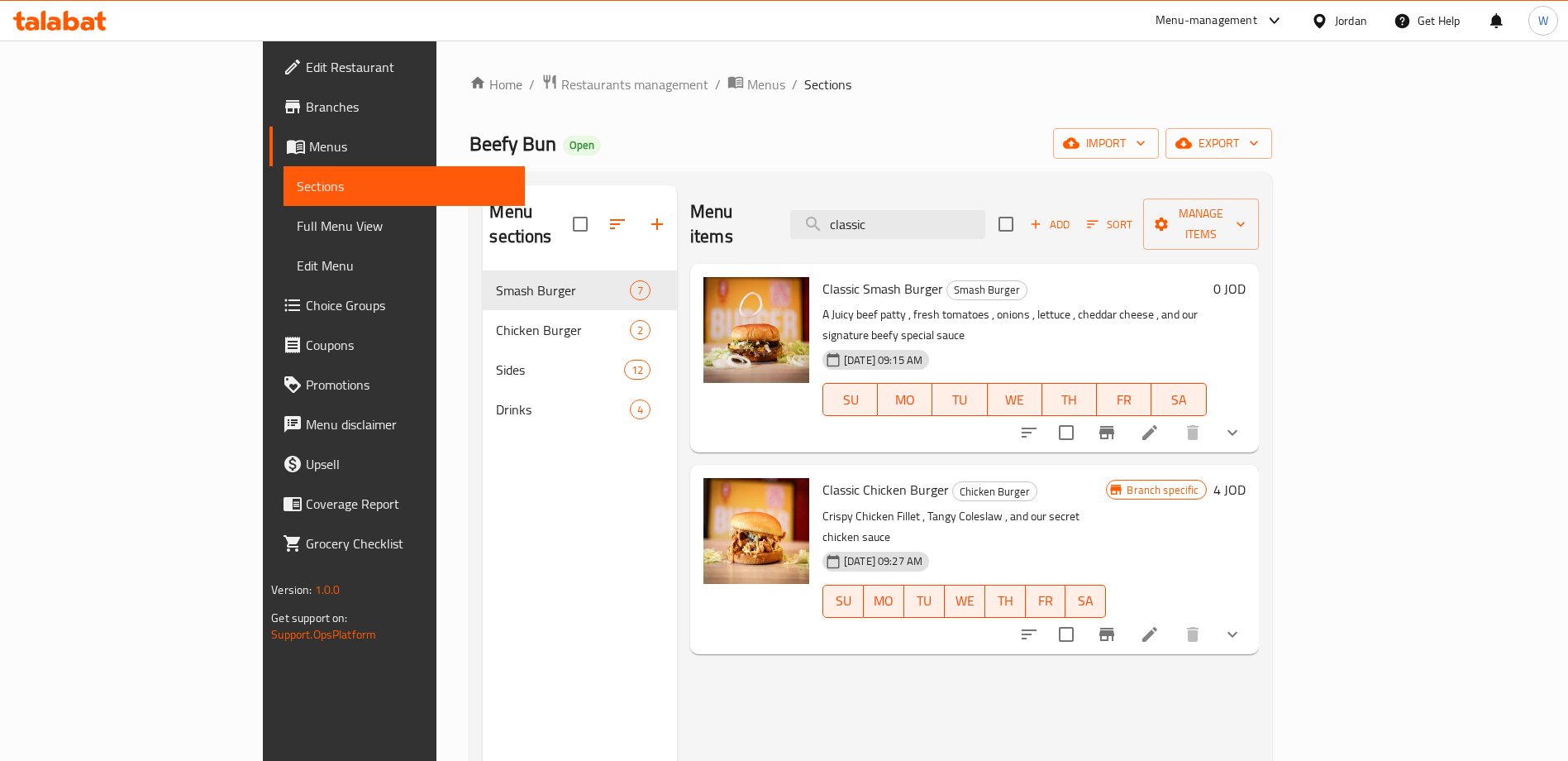
type input "classic"
click at [1047, 615] on div "Menu items classic Add Sort Manage items Classic Smash Burger Smash Burger A Ju…" at bounding box center [968, 566] width 582 height 761
click at [1157, 425] on icon at bounding box center [1149, 432] width 15 height 15
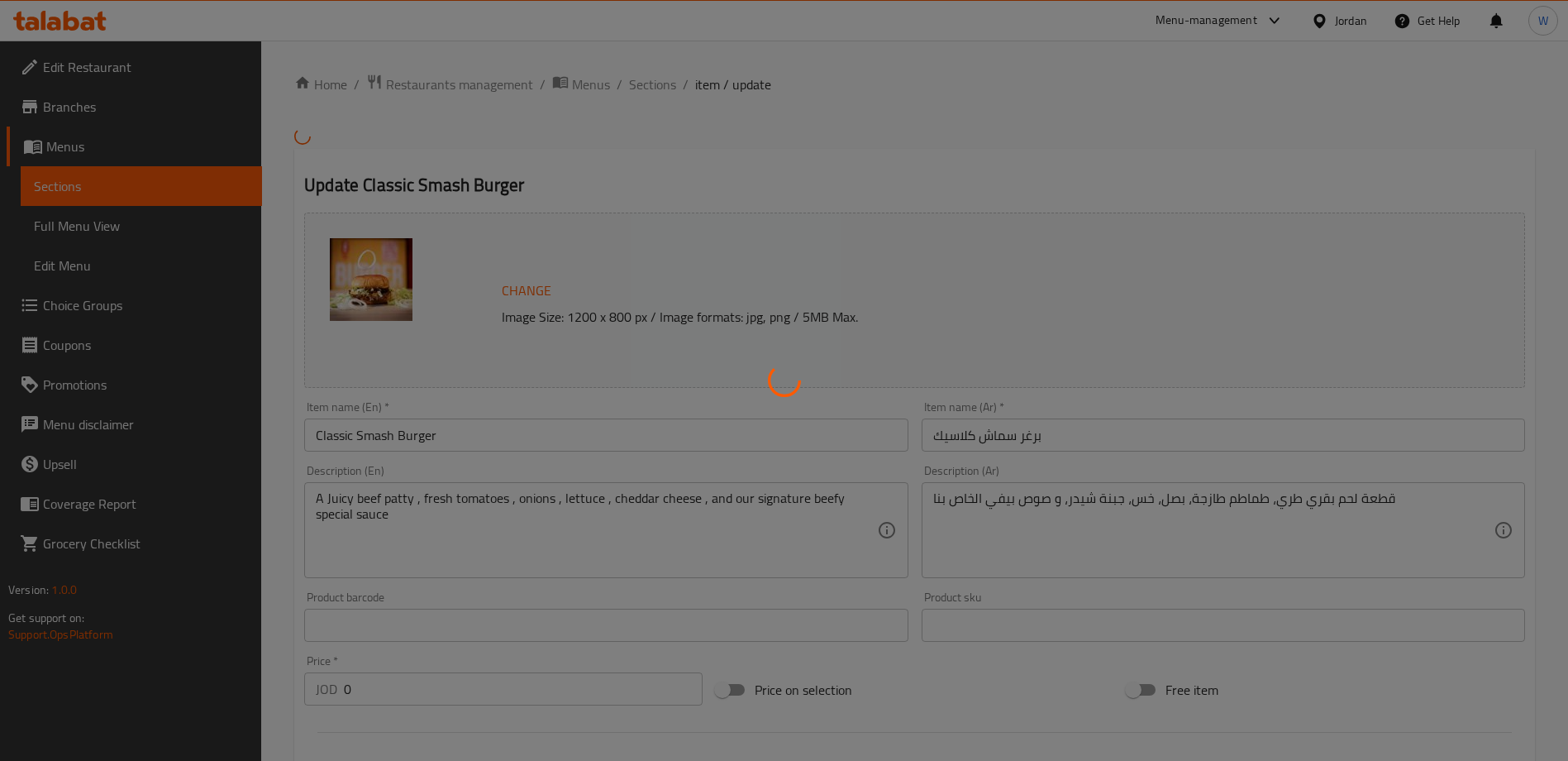
type input "اجعلها وجبة"
type input "0"
type input "1"
type input "اجعلها وجبة"
type input "0"
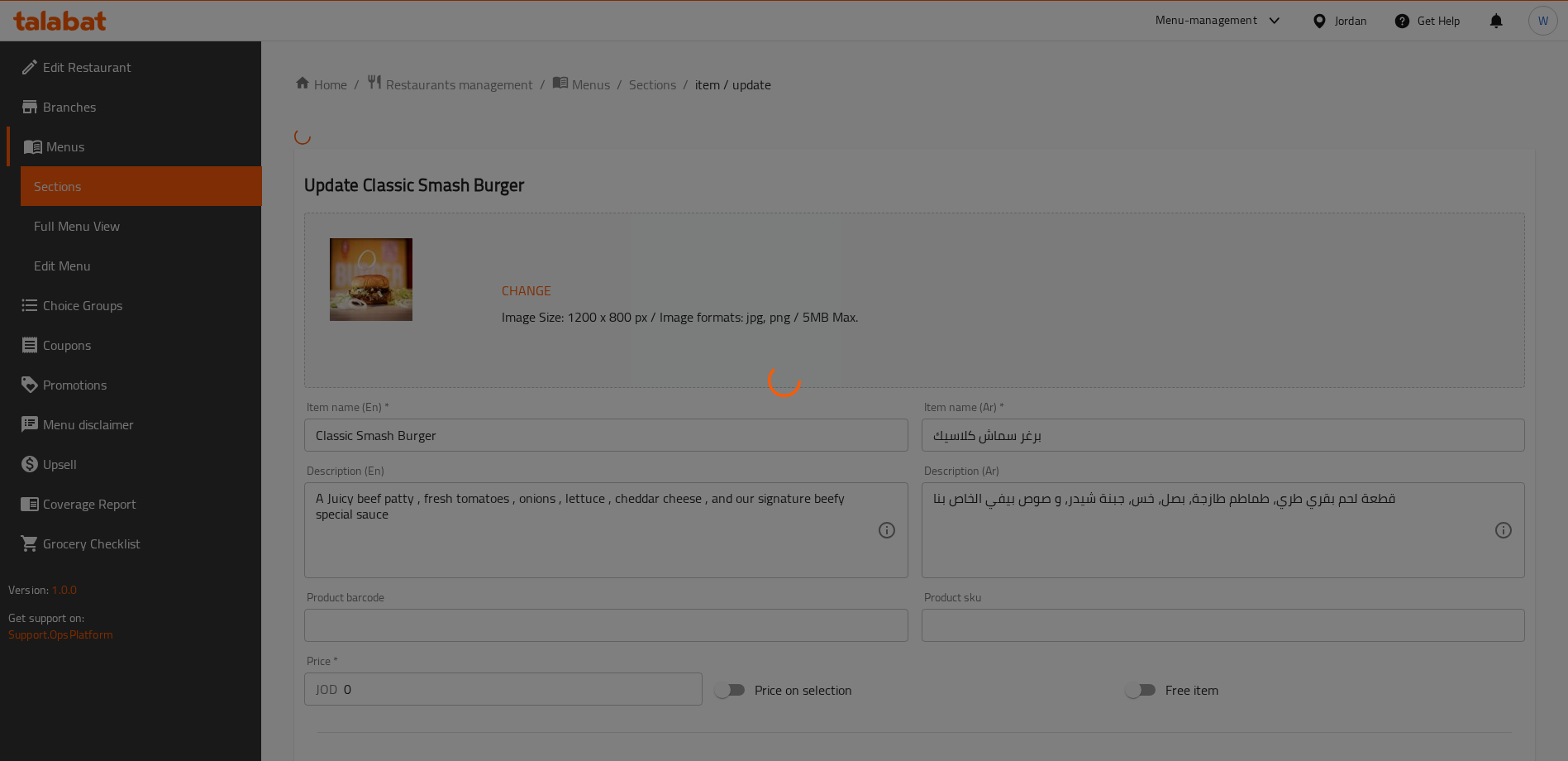
type input "1"
type input "اجعلها وجبة"
type input "0"
type input "1"
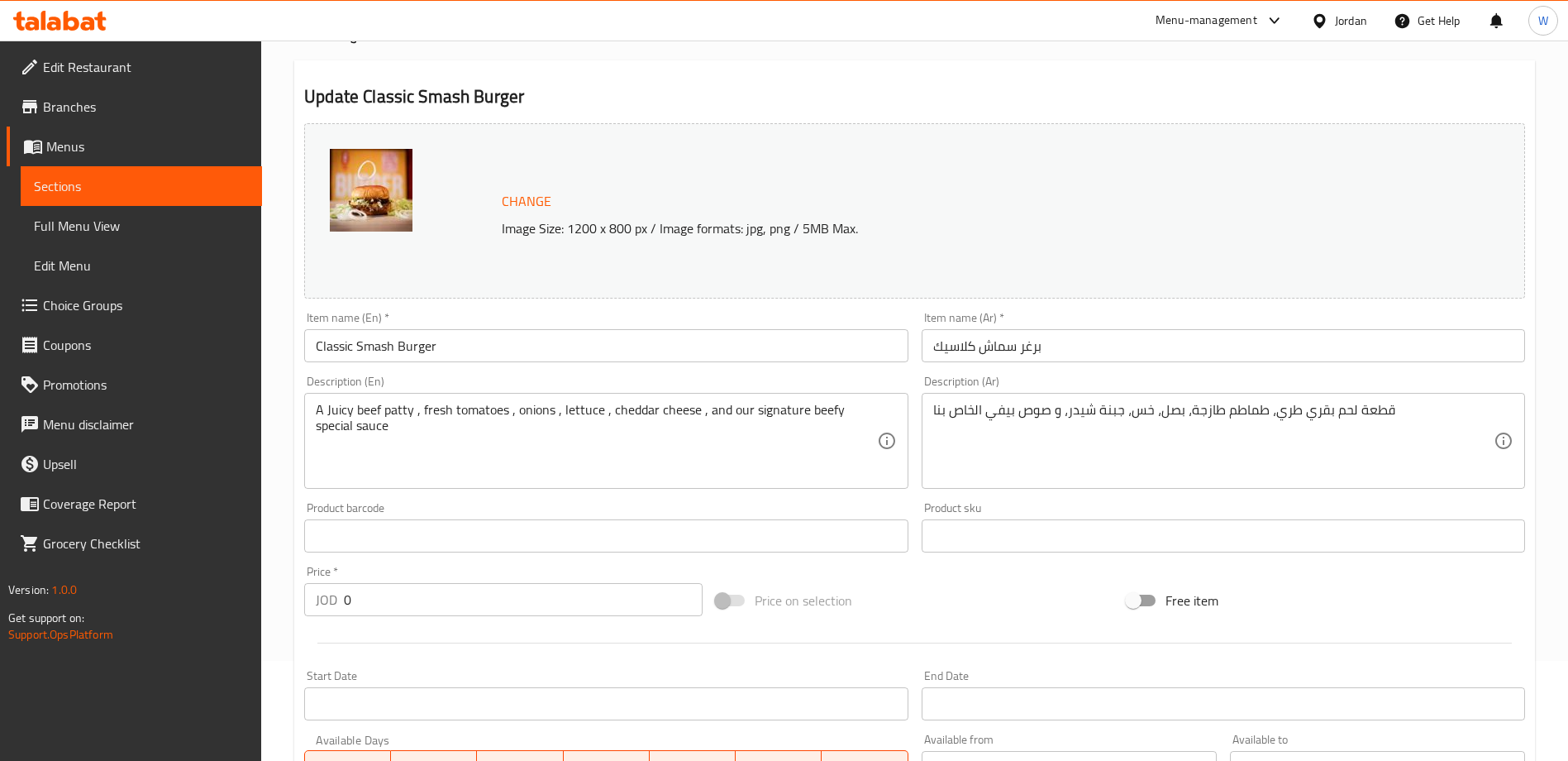
scroll to position [720, 0]
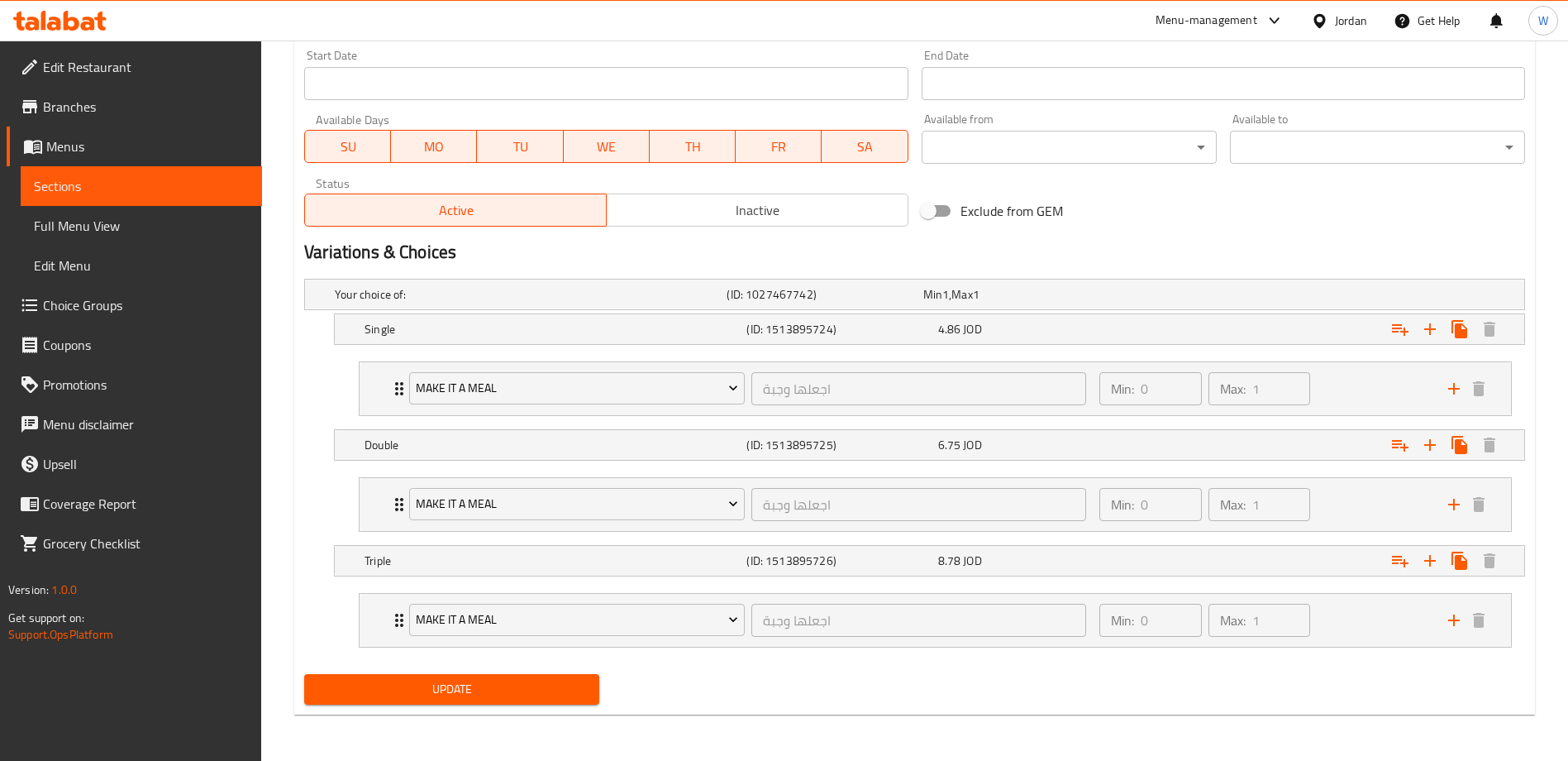
click at [1040, 671] on div "Update" at bounding box center [915, 688] width 1235 height 43
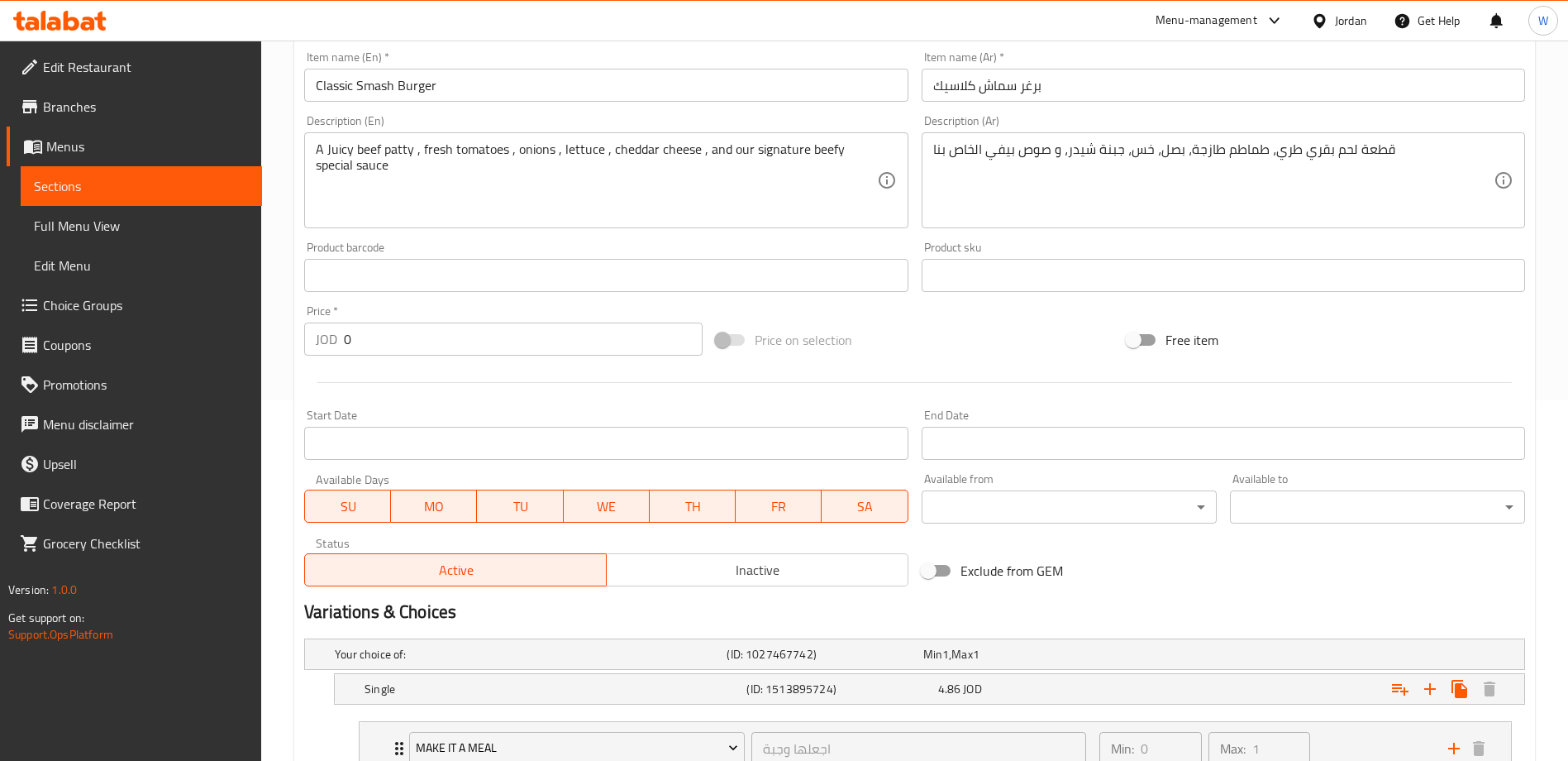
scroll to position [0, 0]
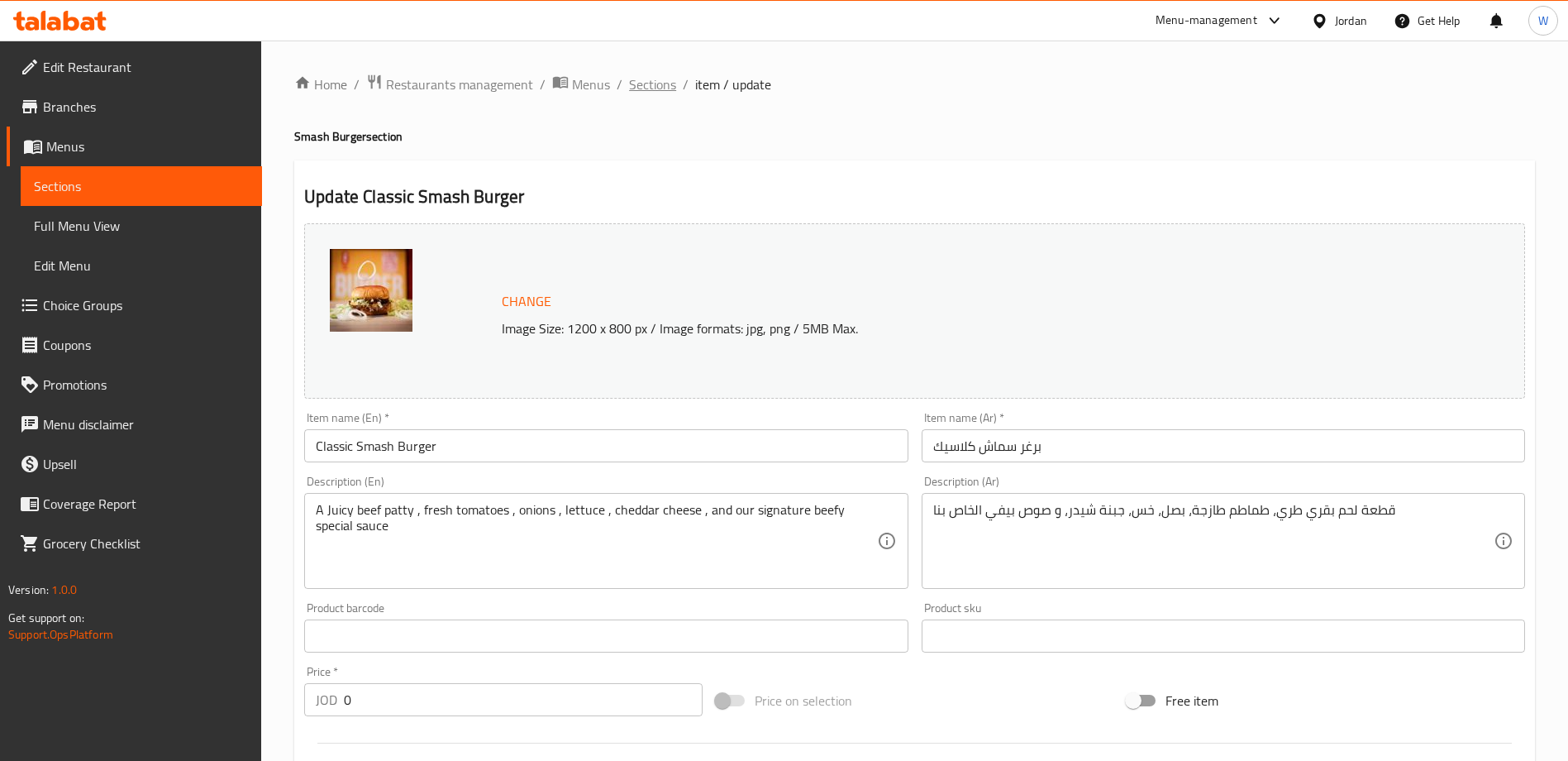
click at [664, 84] on span "Sections" at bounding box center [652, 84] width 47 height 20
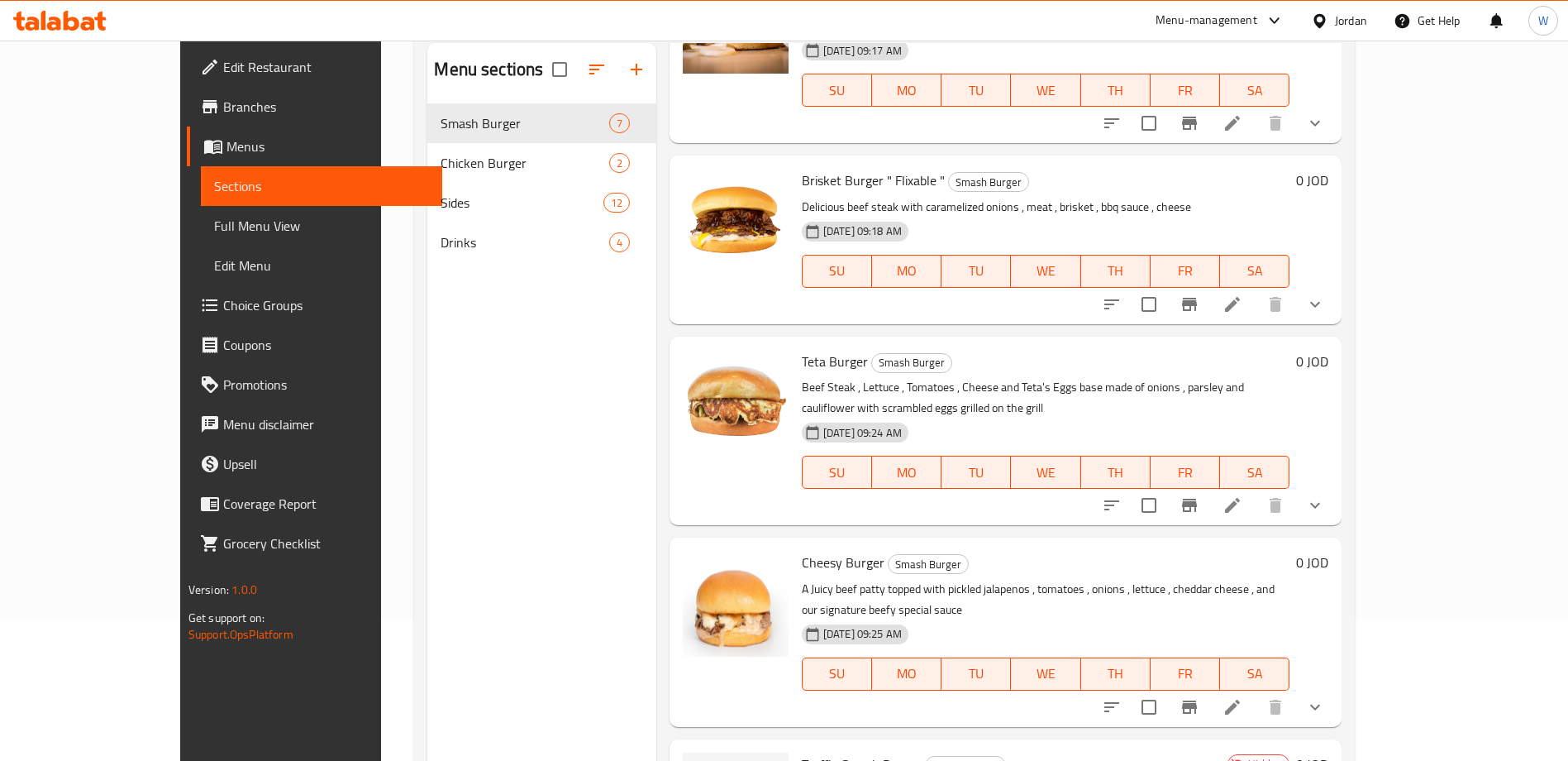
scroll to position [231, 0]
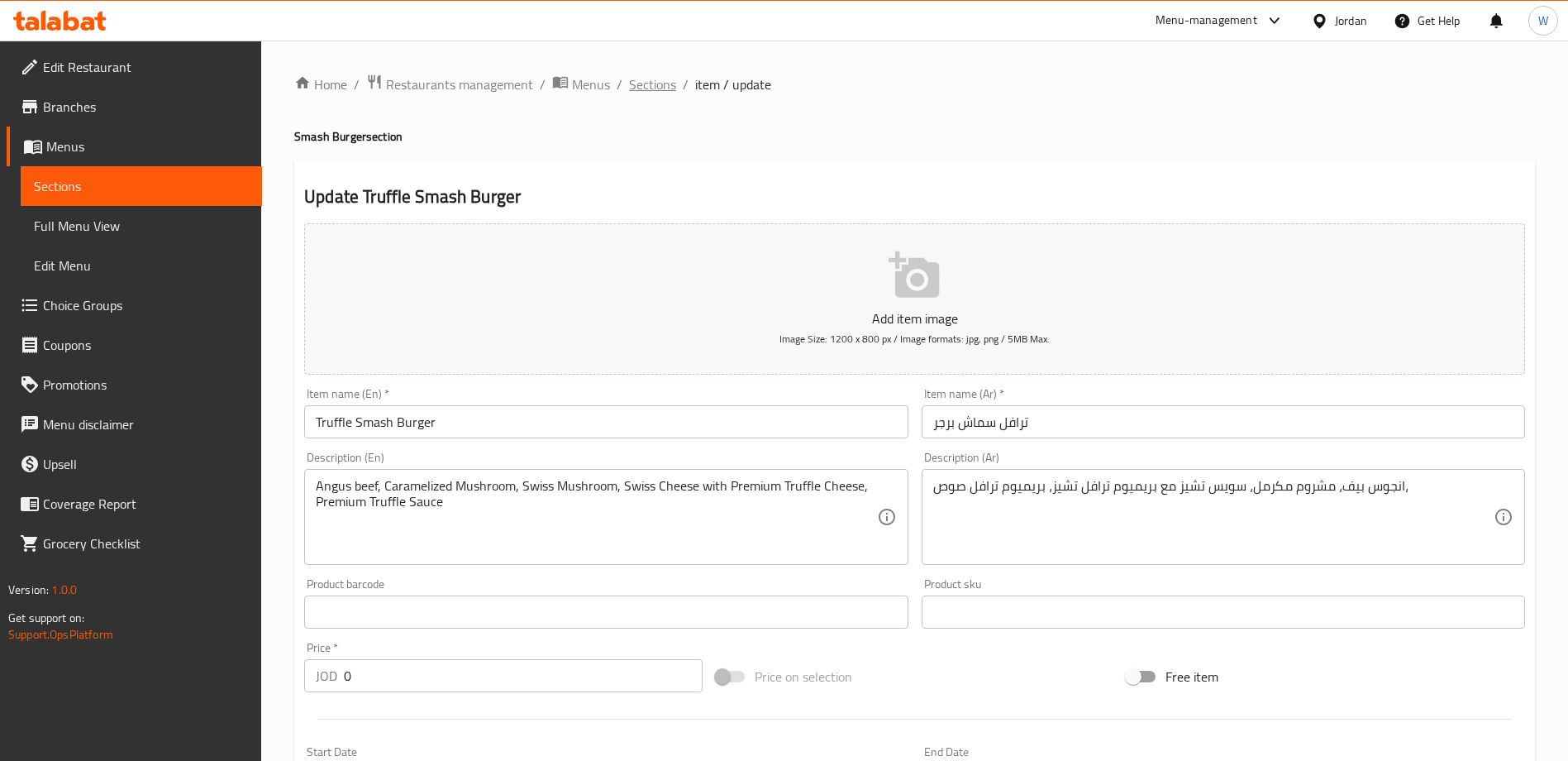
click at [652, 86] on span "Sections" at bounding box center [652, 84] width 47 height 20
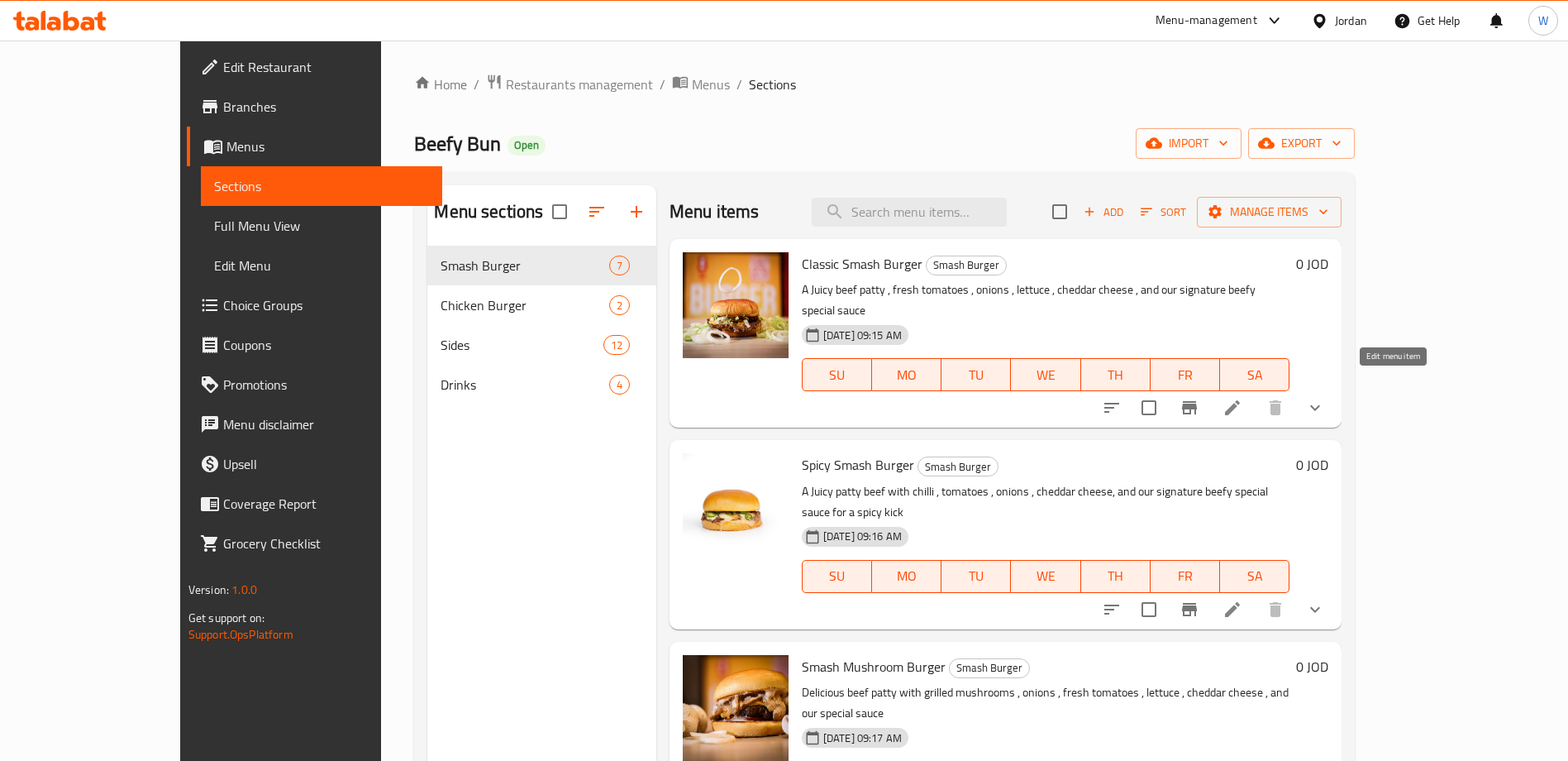
click at [1243, 397] on icon at bounding box center [1233, 407] width 20 height 20
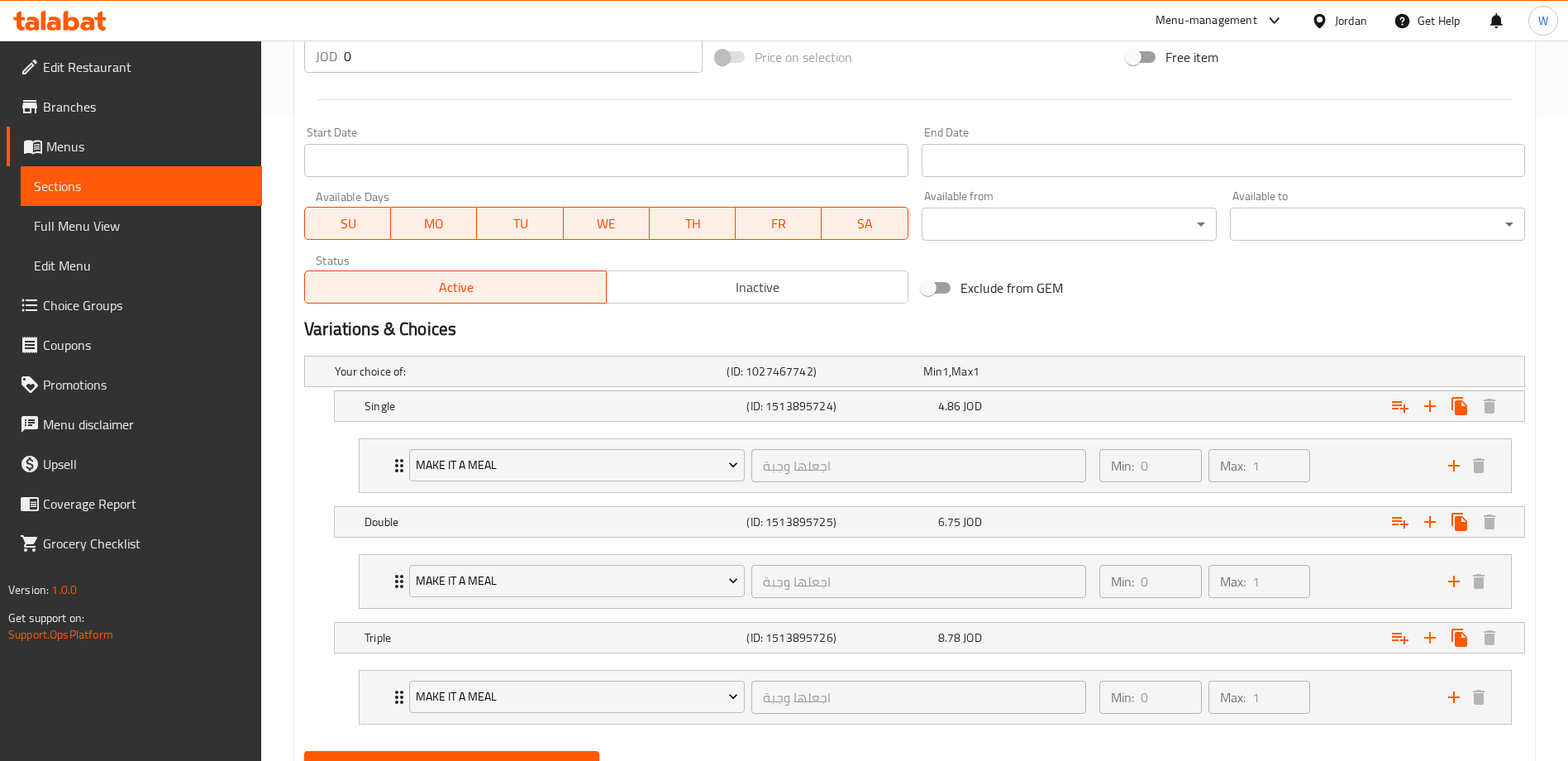
scroll to position [720, 0]
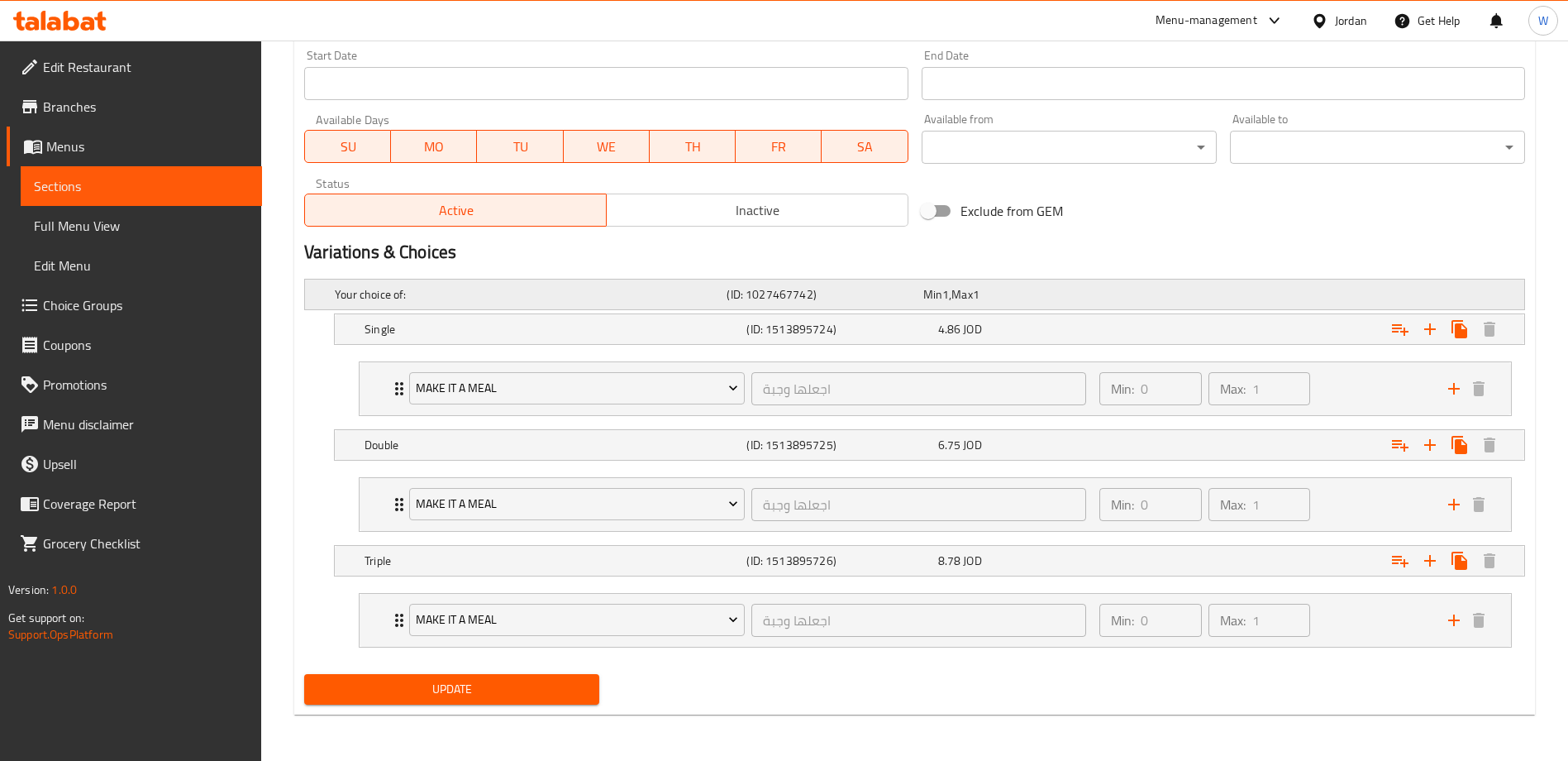
click at [1225, 279] on div "Your choice of: (ID: 1027467742) Min 1 , Max 1" at bounding box center [920, 294] width 1176 height 36
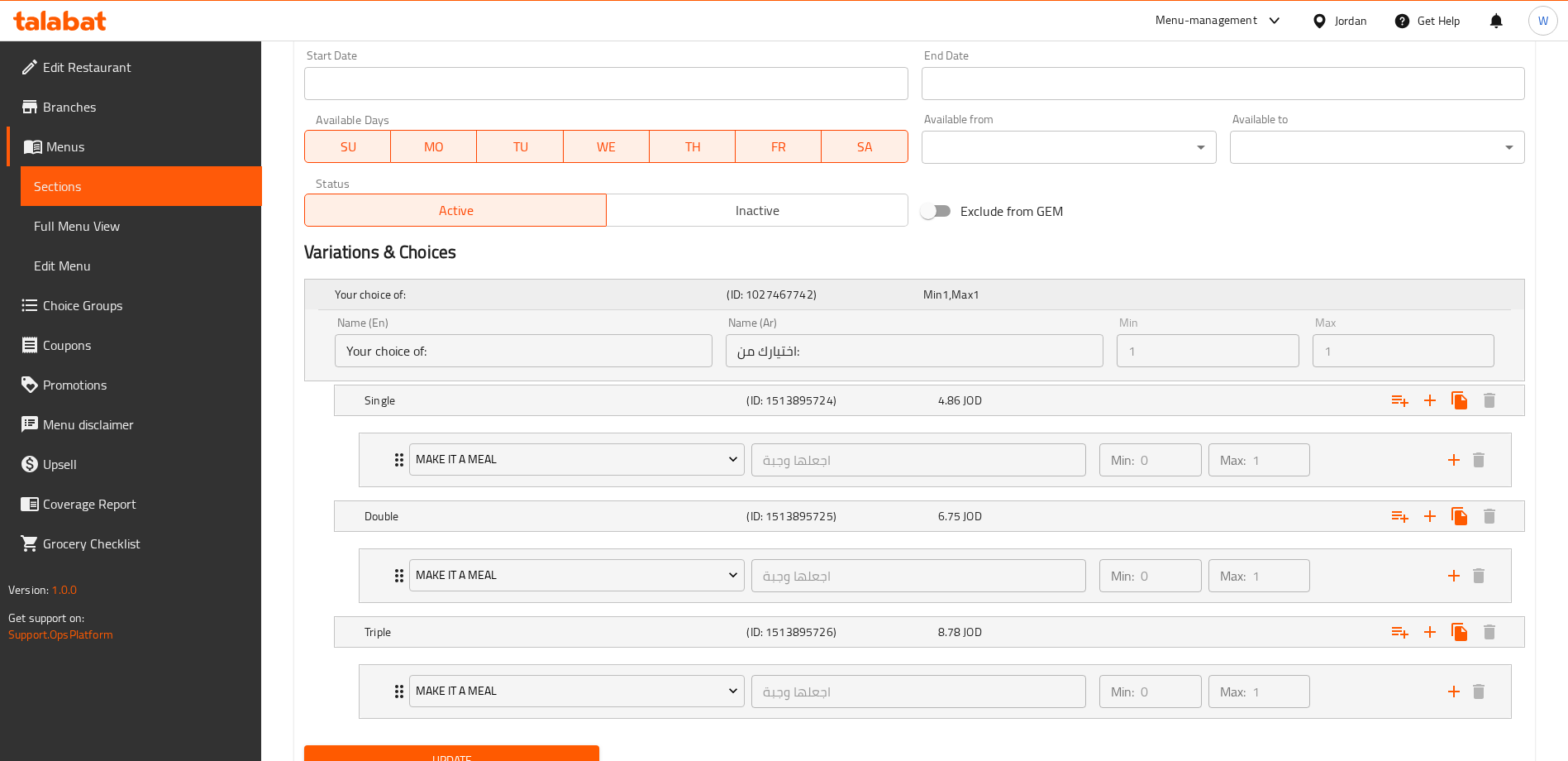
click at [1225, 279] on div "Your choice of: (ID: 1027467742) Min 1 , Max 1" at bounding box center [920, 294] width 1176 height 36
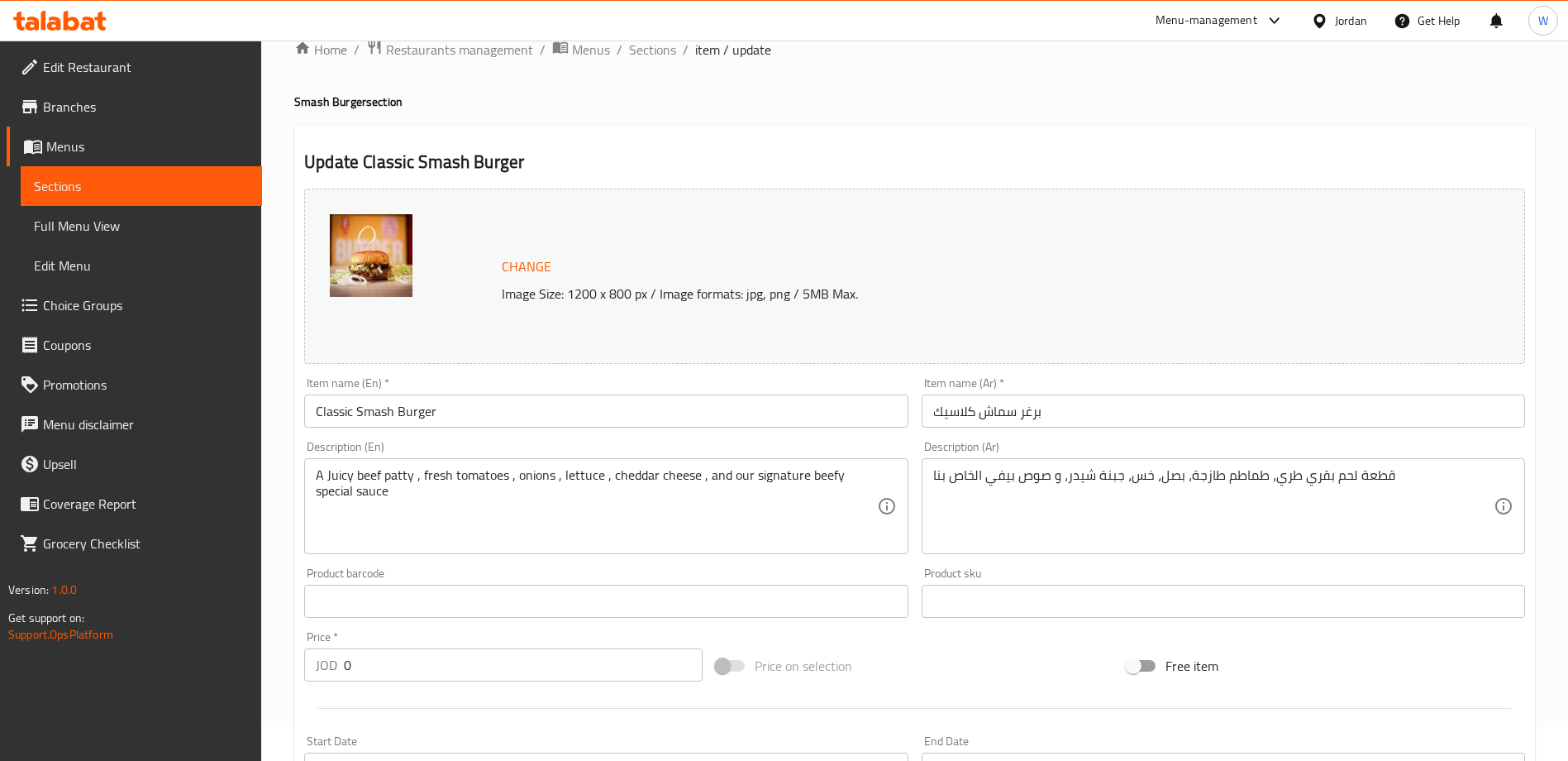
scroll to position [0, 0]
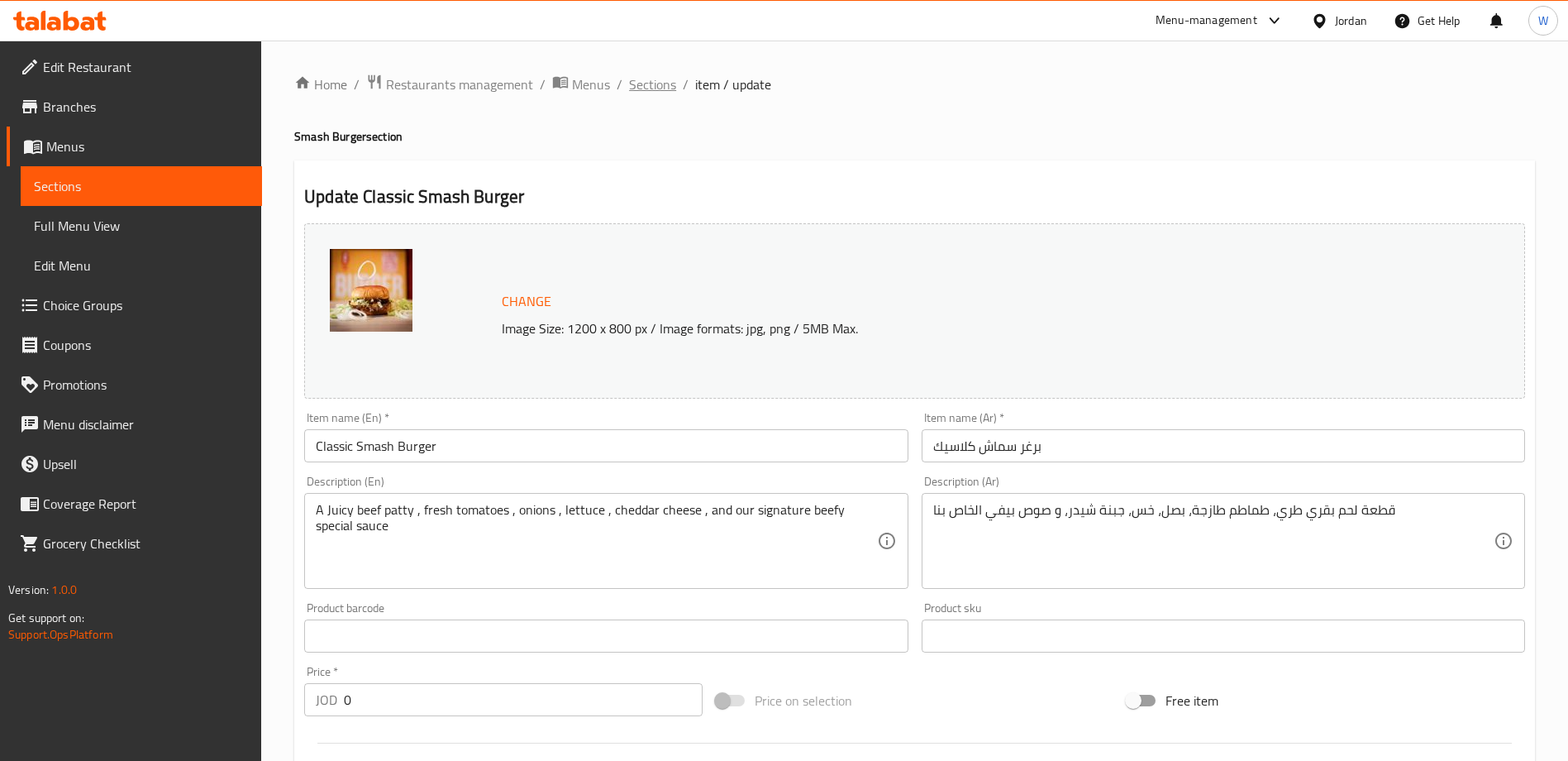
click at [658, 77] on span "Sections" at bounding box center [652, 84] width 47 height 20
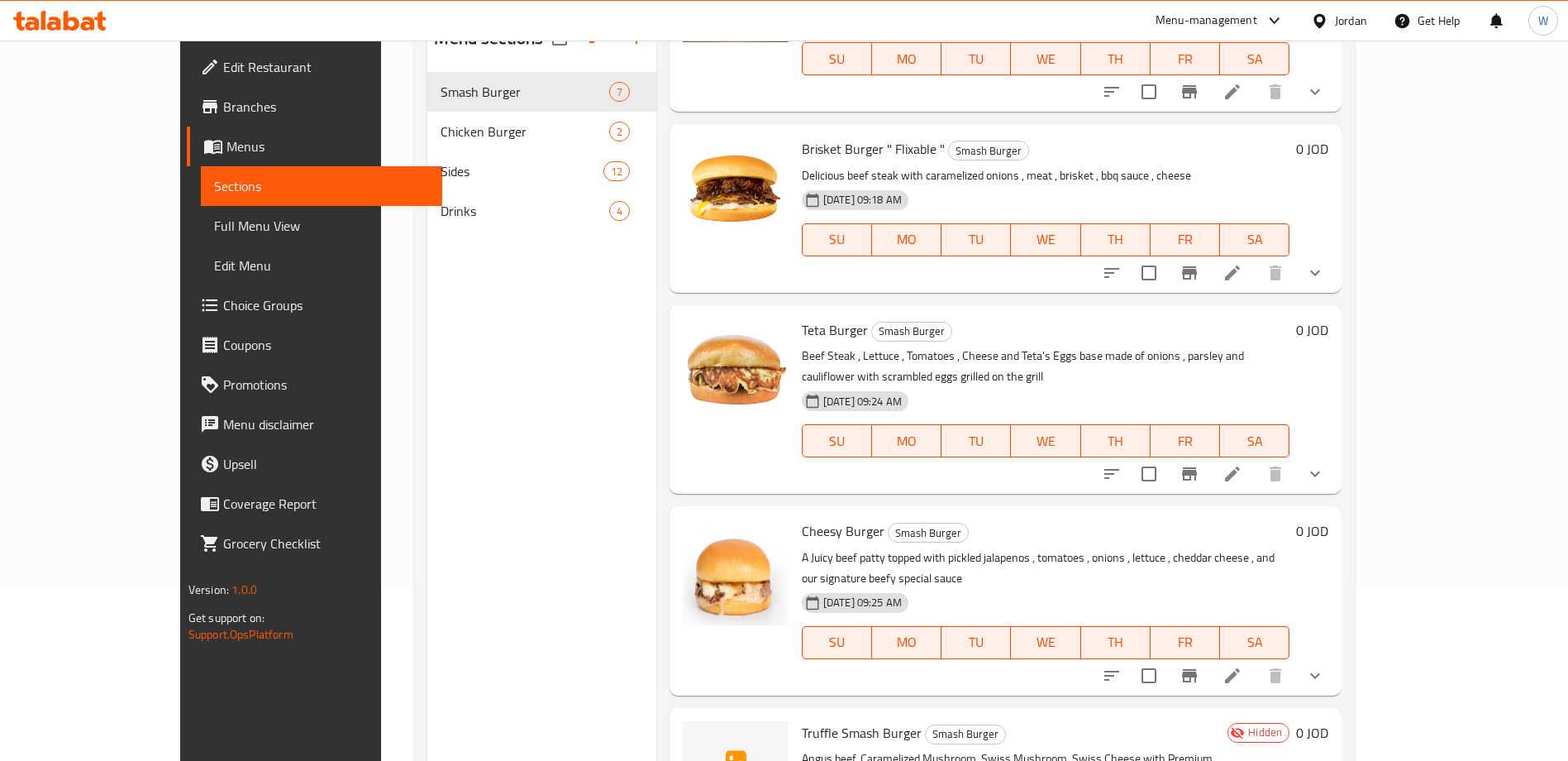
scroll to position [231, 0]
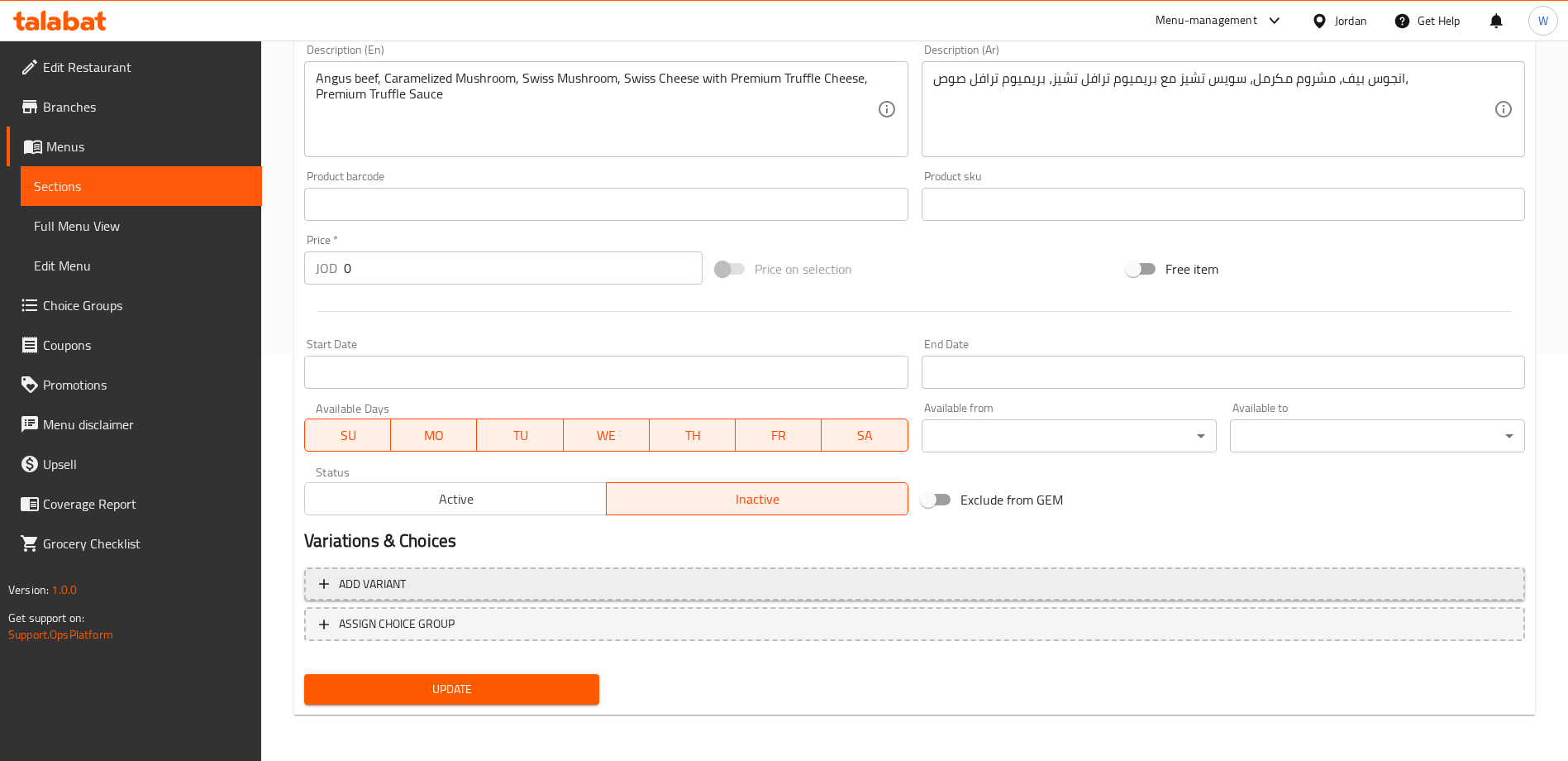
click at [442, 584] on span "Add variant" at bounding box center [914, 584] width 1191 height 20
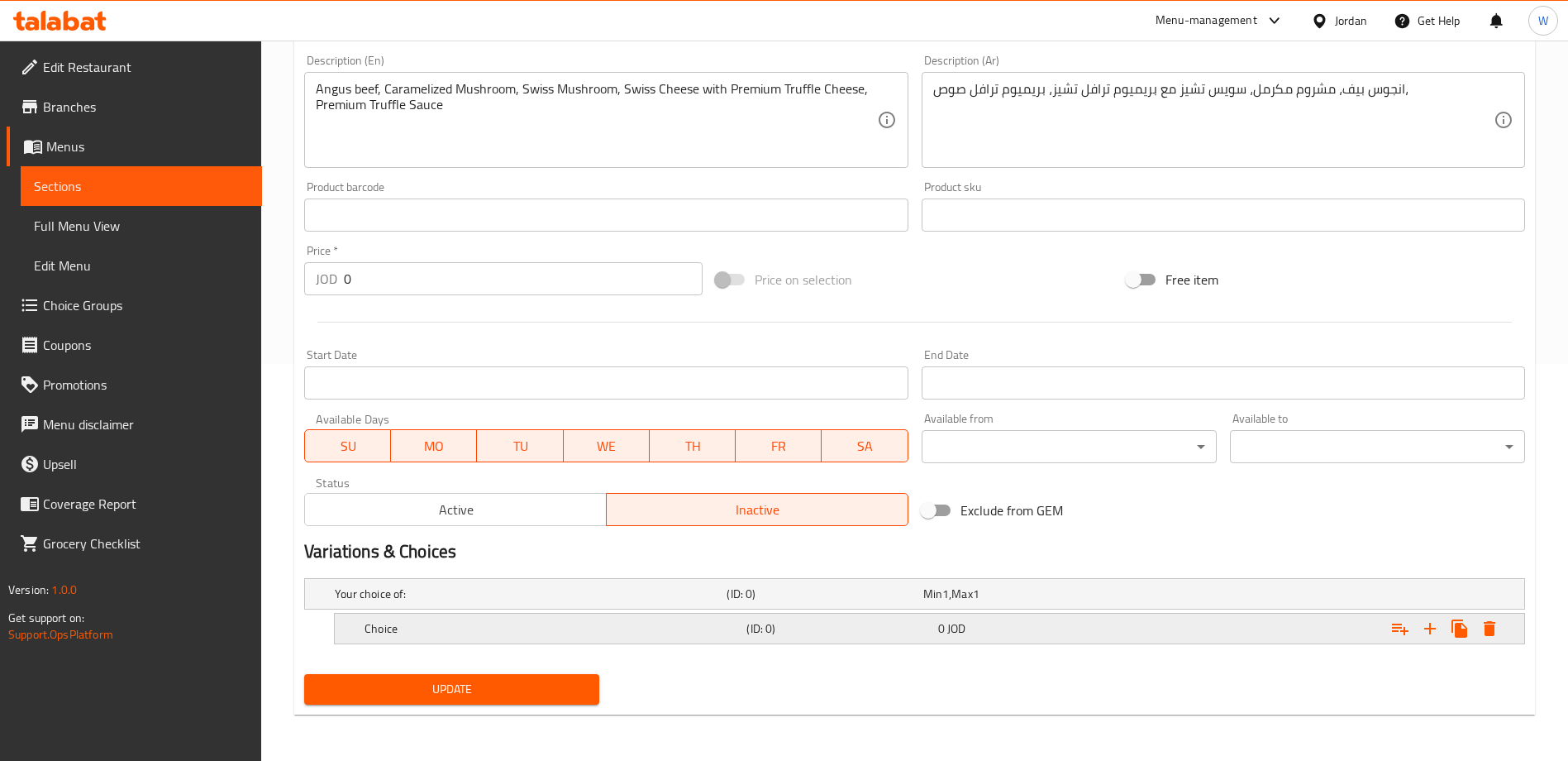
click at [859, 638] on div "(ID: 0)" at bounding box center [838, 628] width 191 height 23
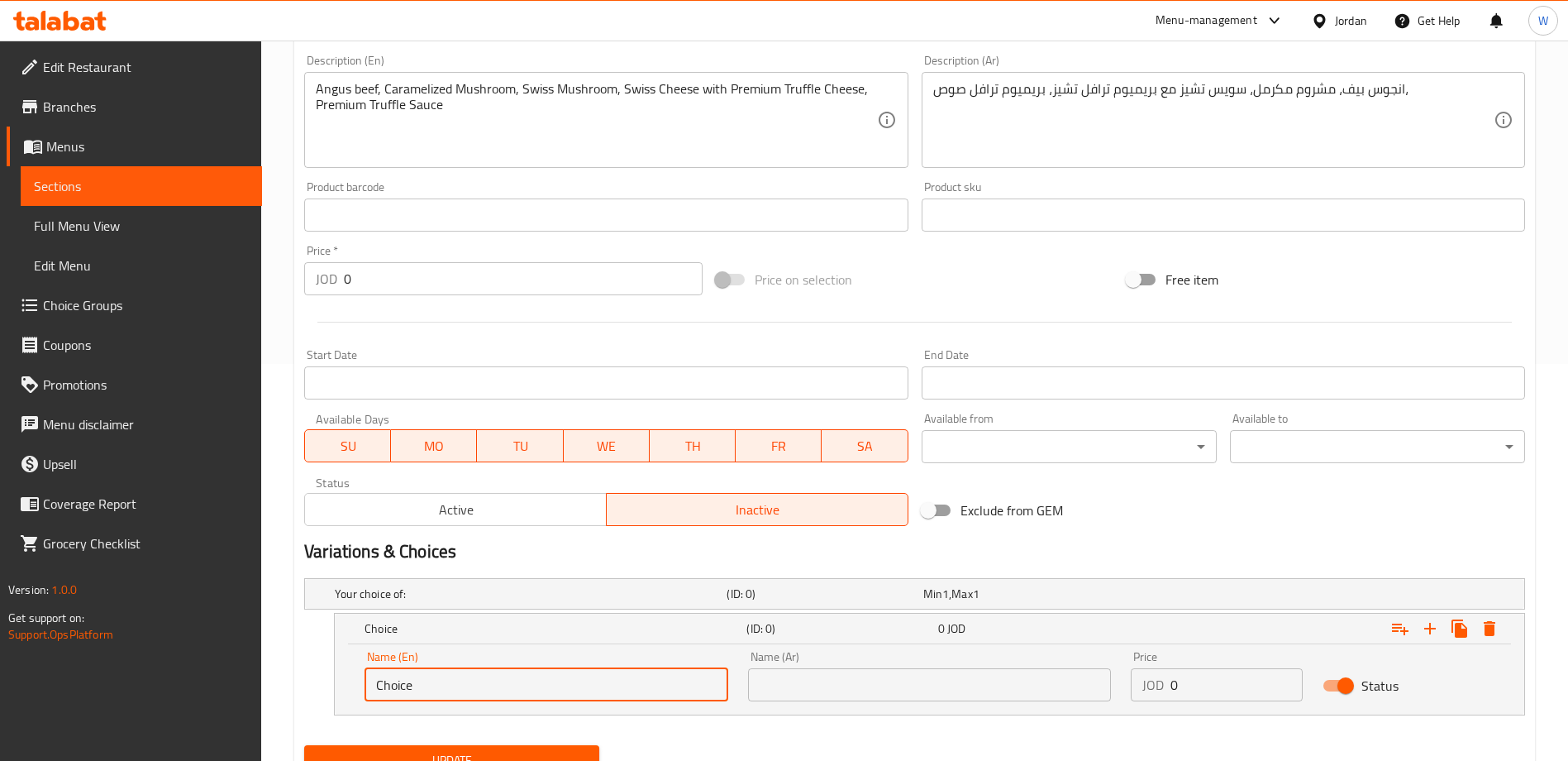
click at [461, 694] on input "Choice" at bounding box center [546, 684] width 364 height 33
type input "Single"
click at [1023, 701] on div "Name (Ar) Name (Ar)" at bounding box center [929, 675] width 383 height 70
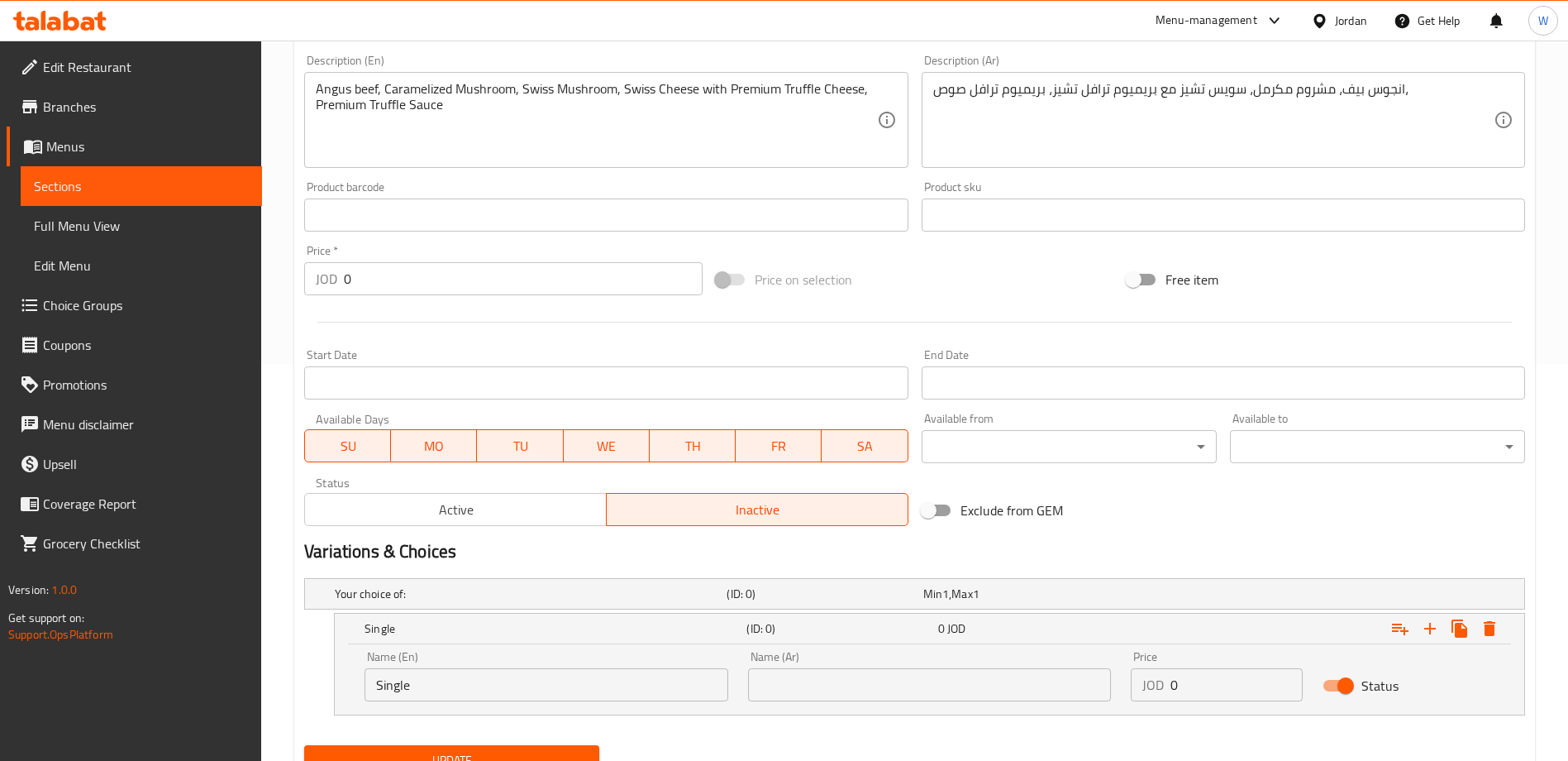
click at [1018, 697] on input "text" at bounding box center [930, 684] width 364 height 33
type input "فردية"
click at [1203, 671] on input "0" at bounding box center [1236, 684] width 132 height 33
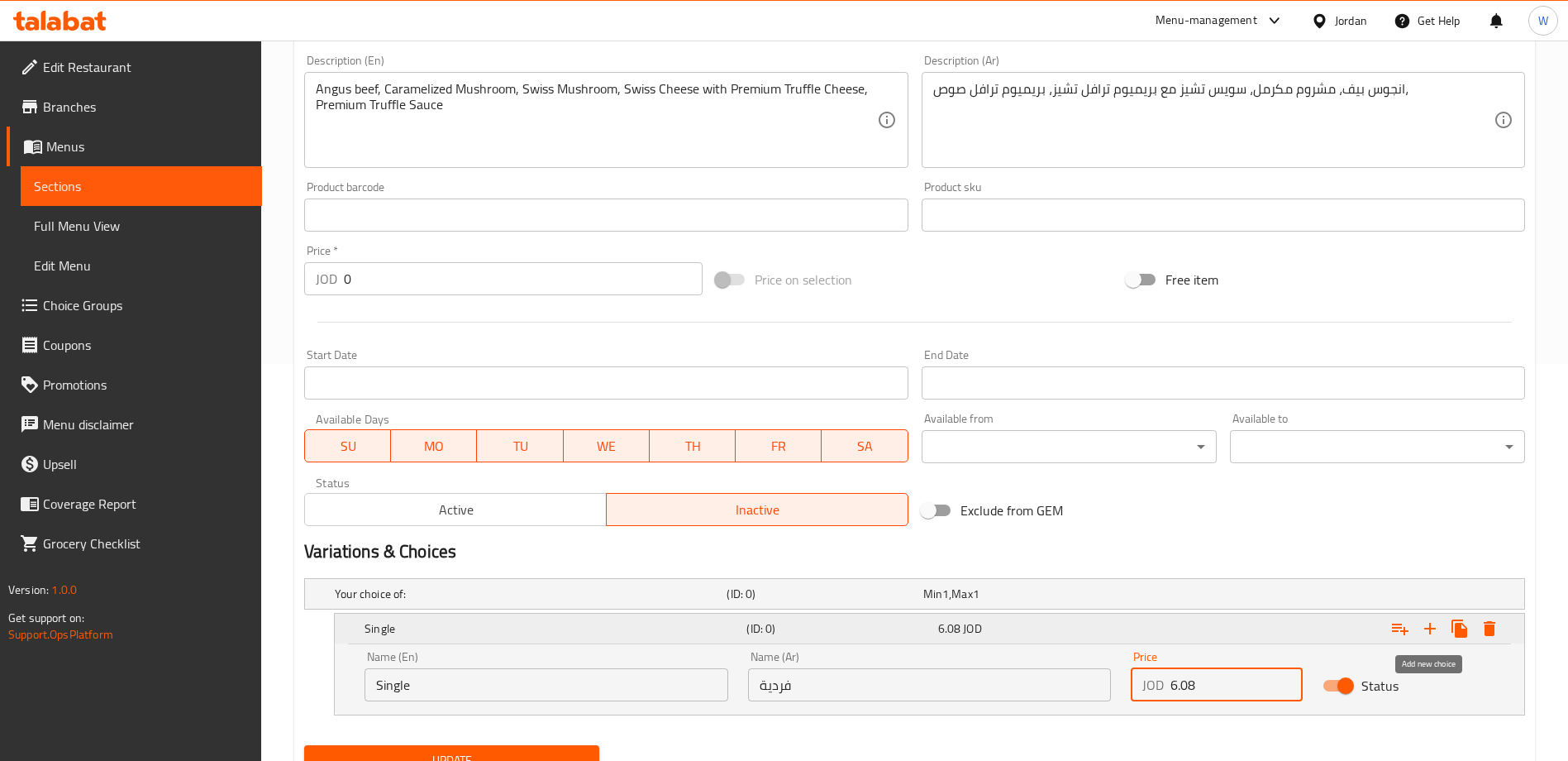
type input "6.08"
click at [1435, 624] on icon "Expand" at bounding box center [1430, 628] width 20 height 20
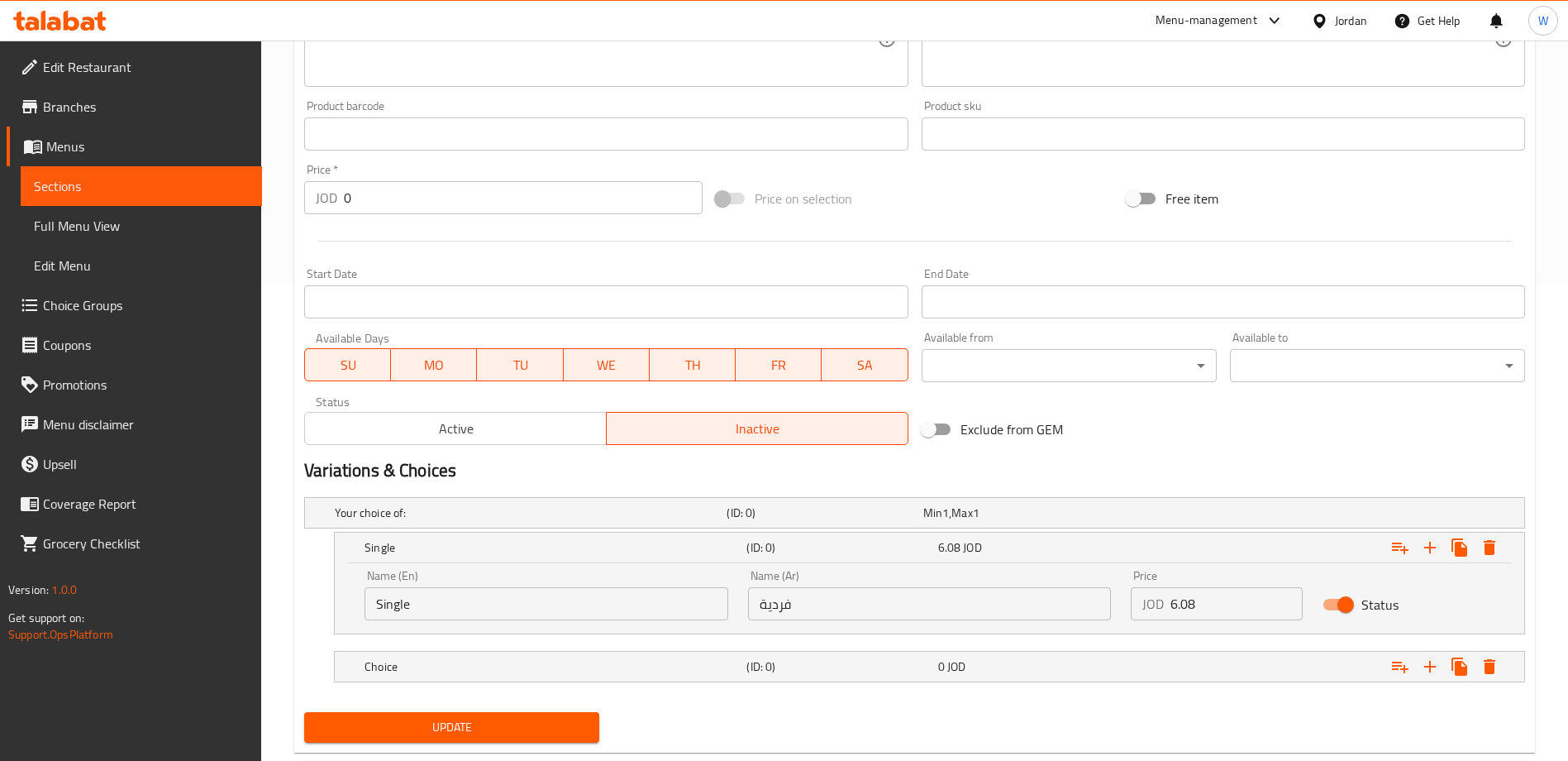
scroll to position [516, 0]
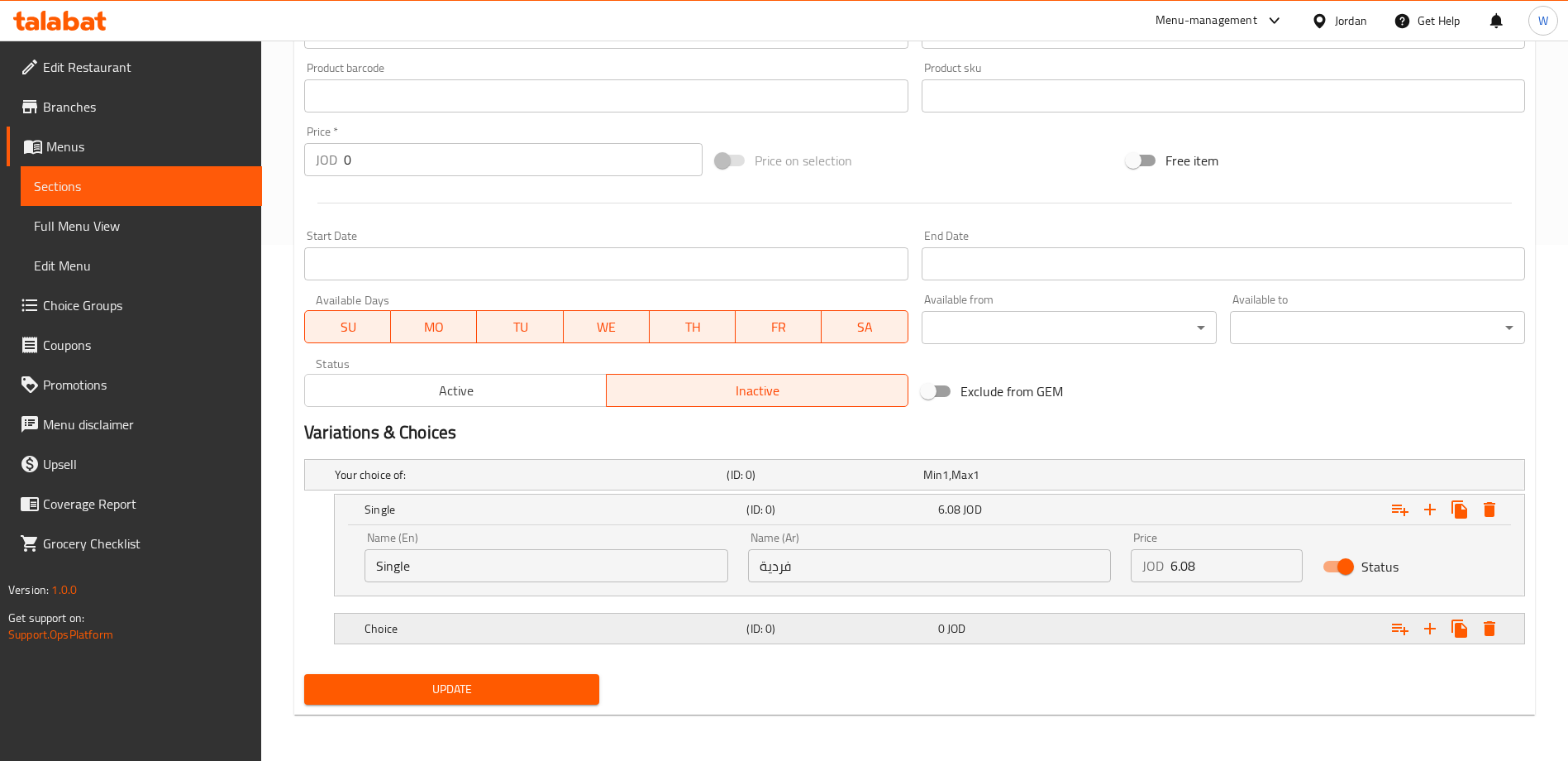
click at [974, 627] on div "0 JOD" at bounding box center [1031, 628] width 184 height 17
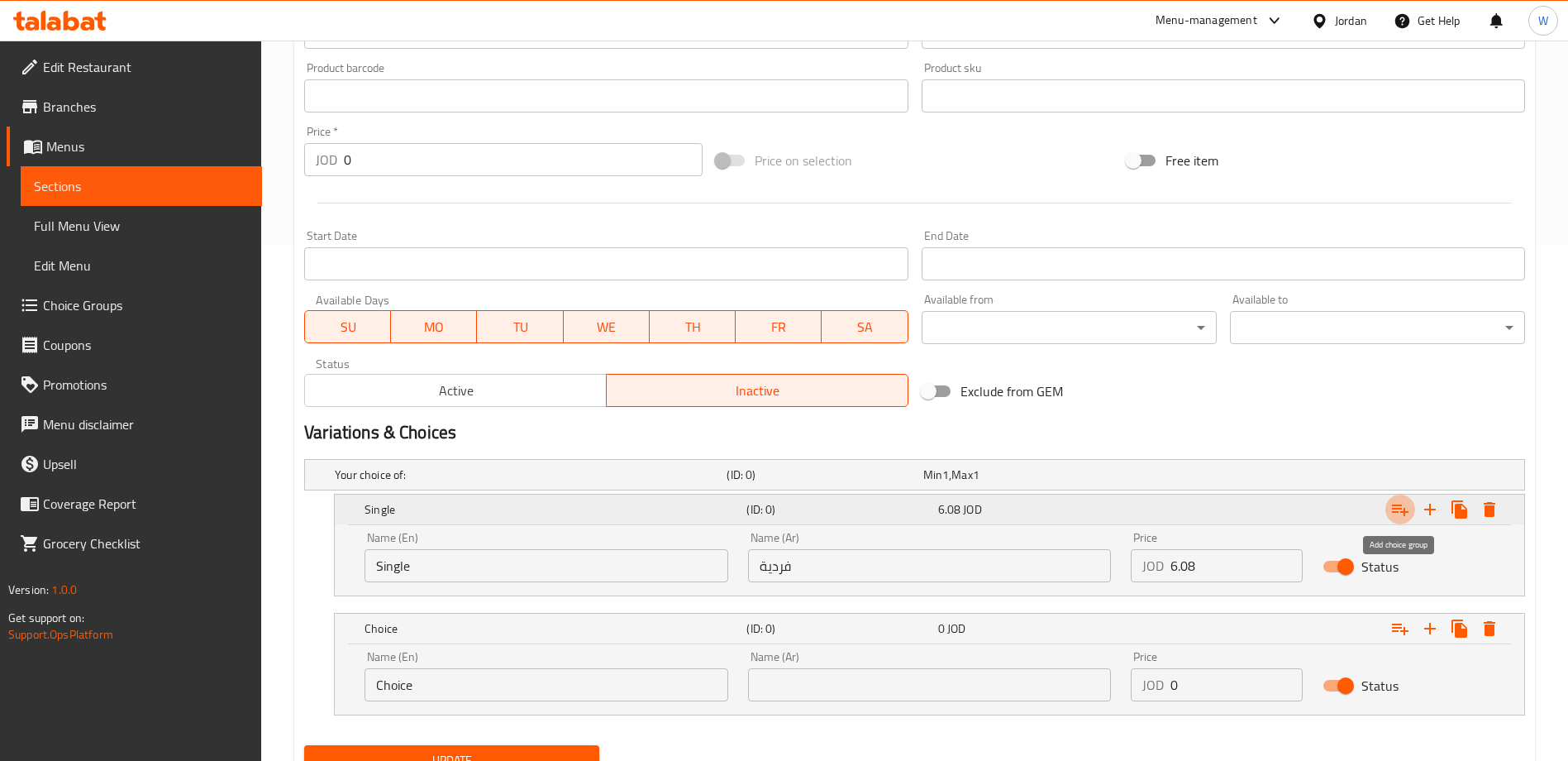
click at [1402, 504] on icon "Expand" at bounding box center [1400, 509] width 20 height 20
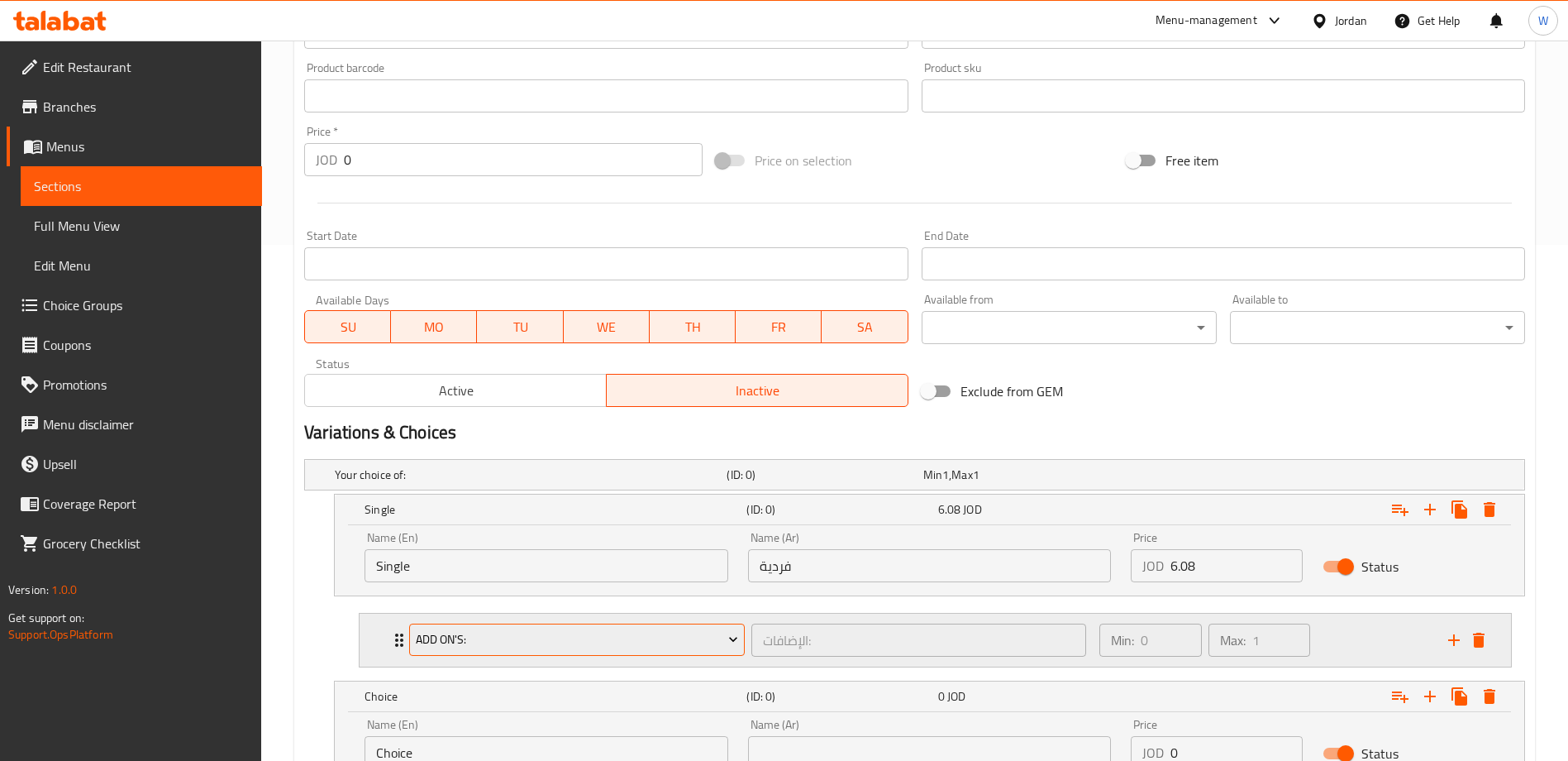
click at [563, 637] on span "Add On's:" at bounding box center [577, 639] width 323 height 20
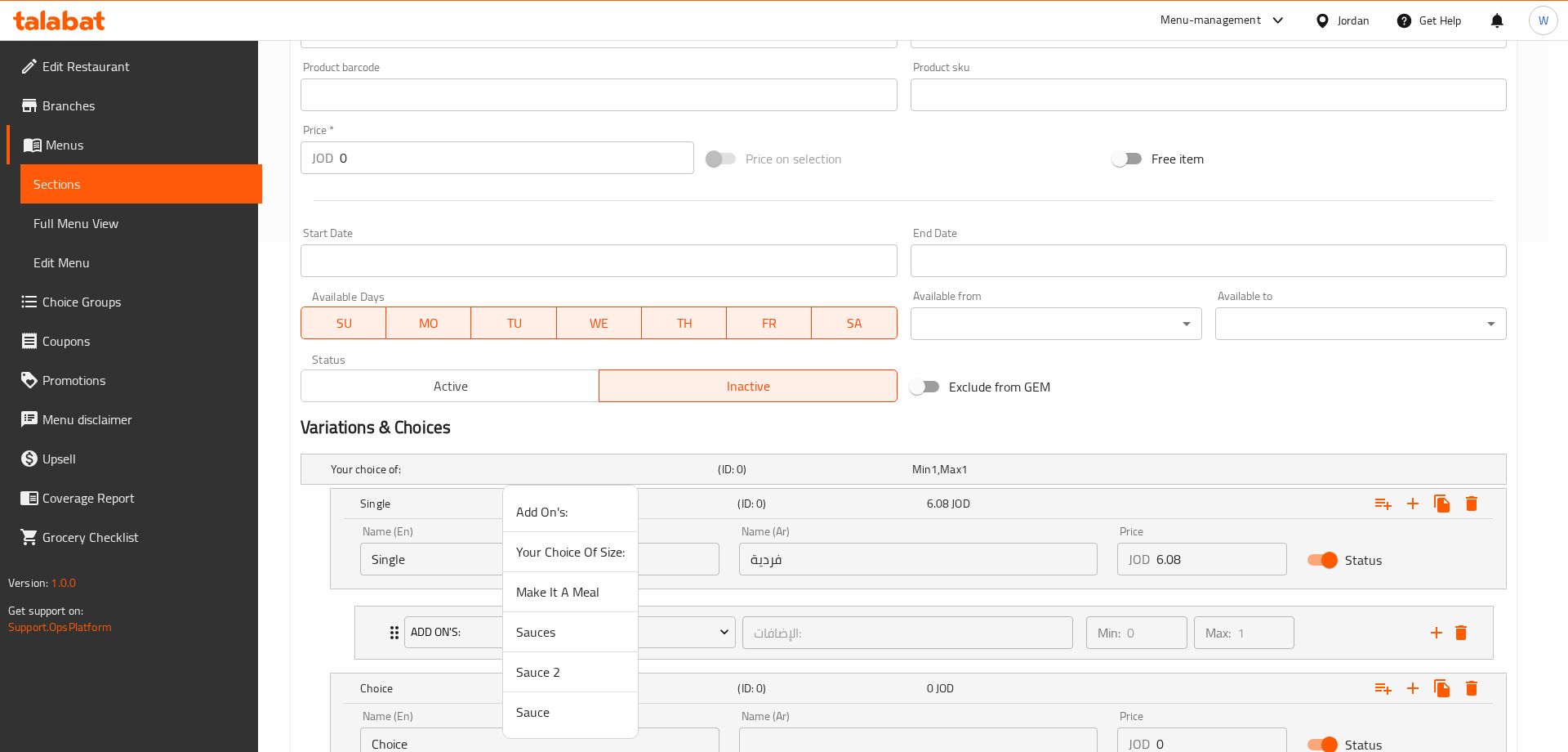
click at [570, 599] on span "Make It A Meal" at bounding box center [570, 592] width 109 height 19
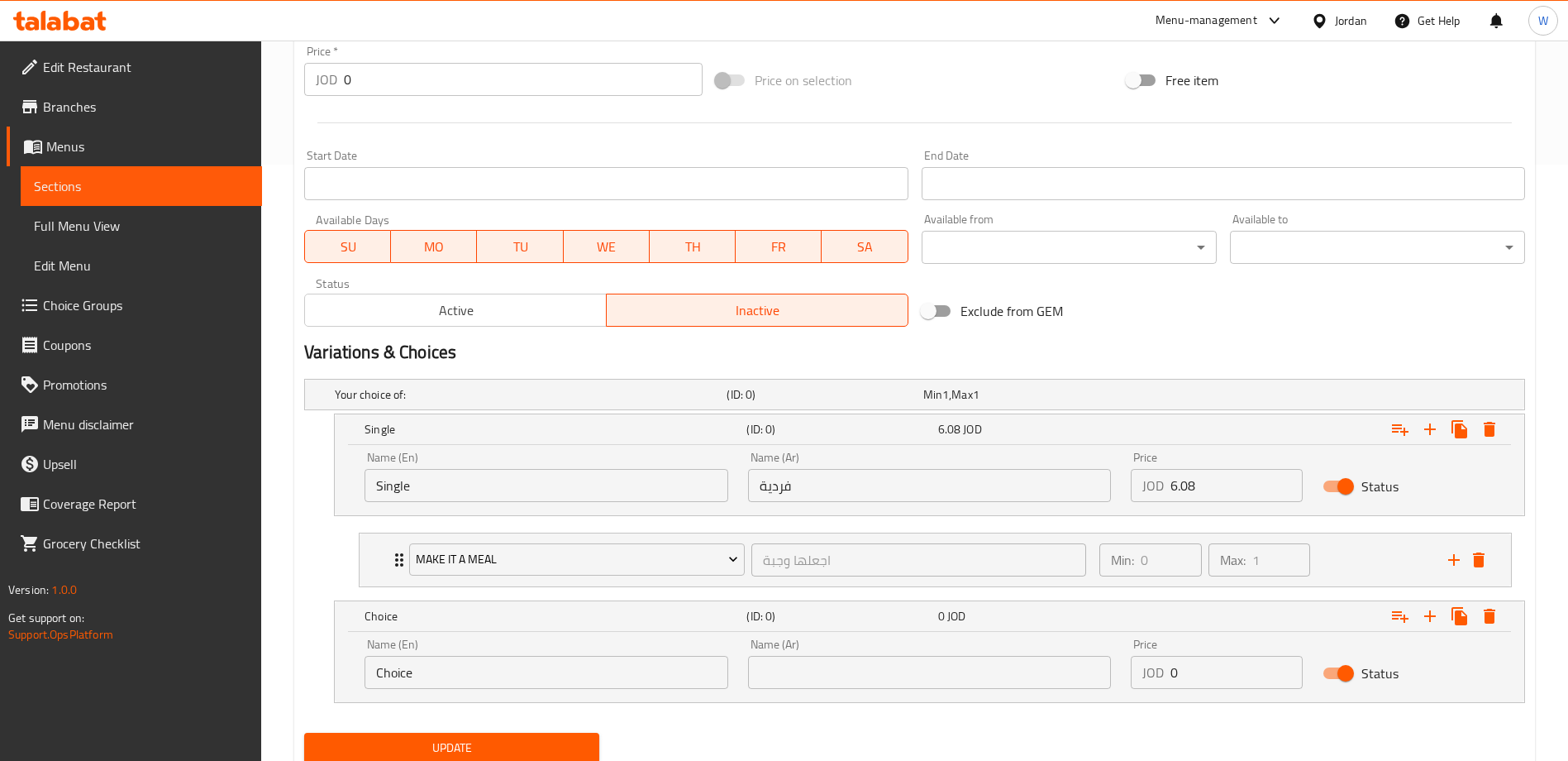
scroll to position [655, 0]
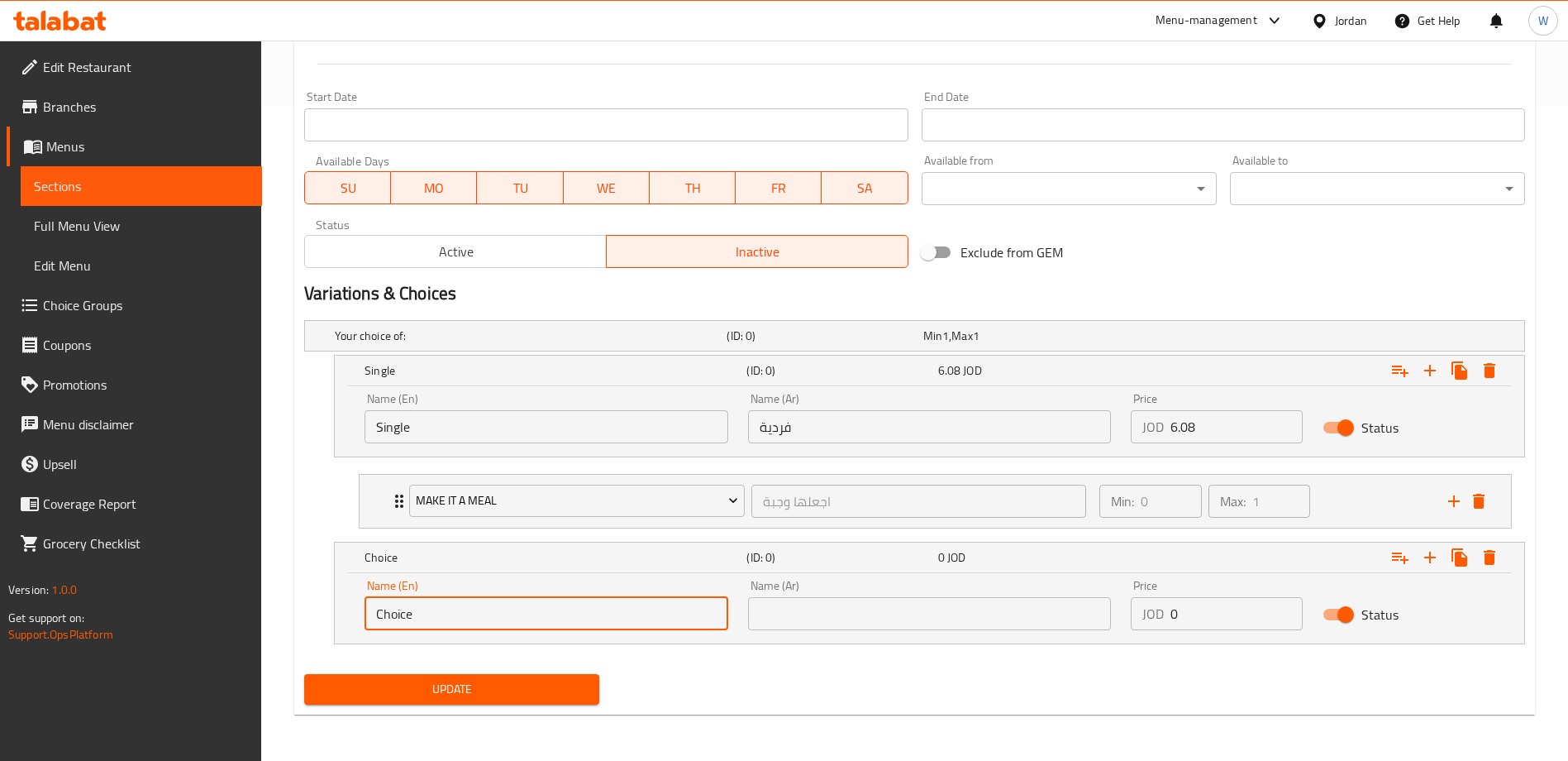
click at [566, 620] on input "Choice" at bounding box center [546, 613] width 364 height 33
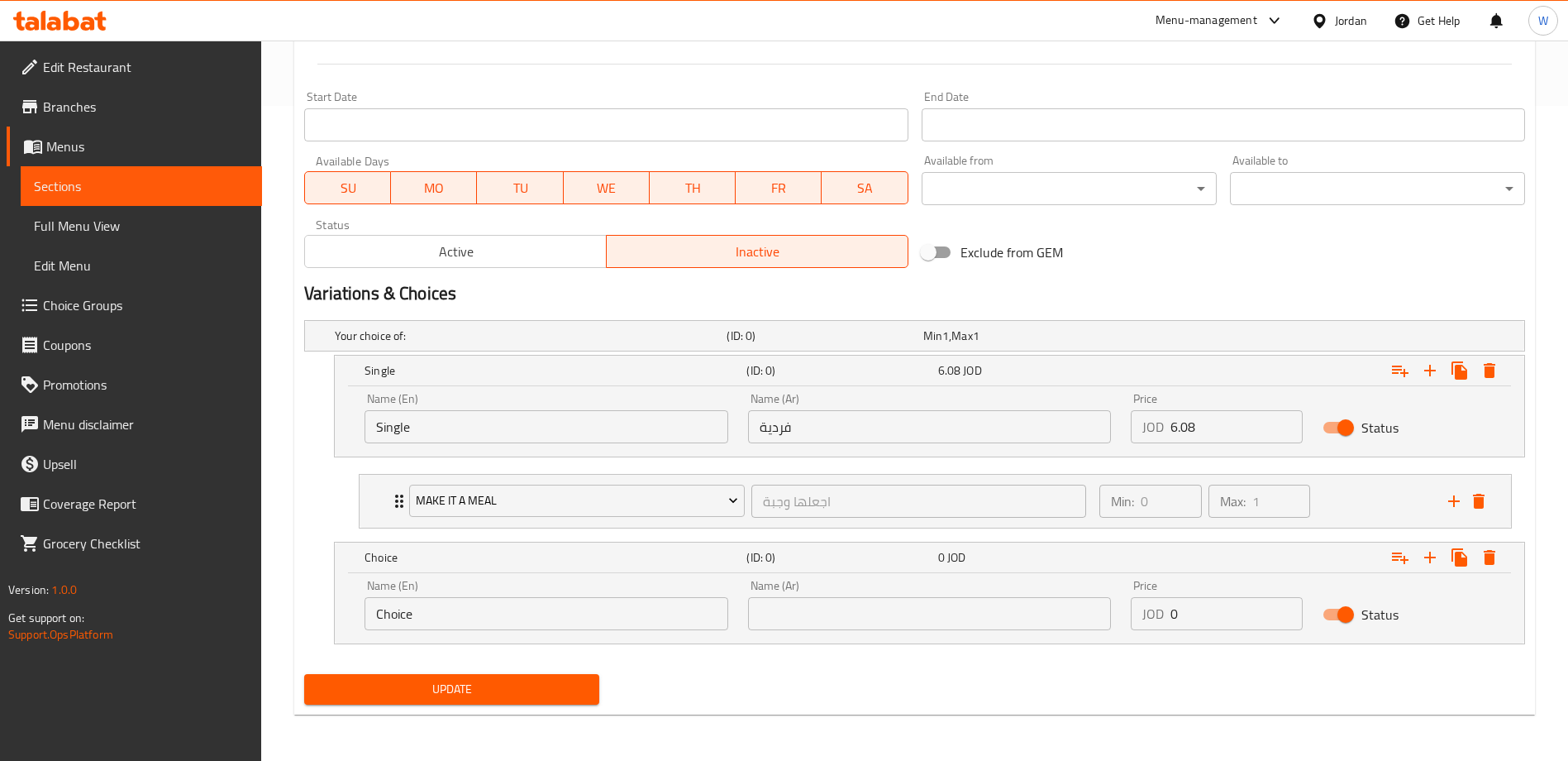
click at [566, 620] on input "Choice" at bounding box center [546, 613] width 364 height 33
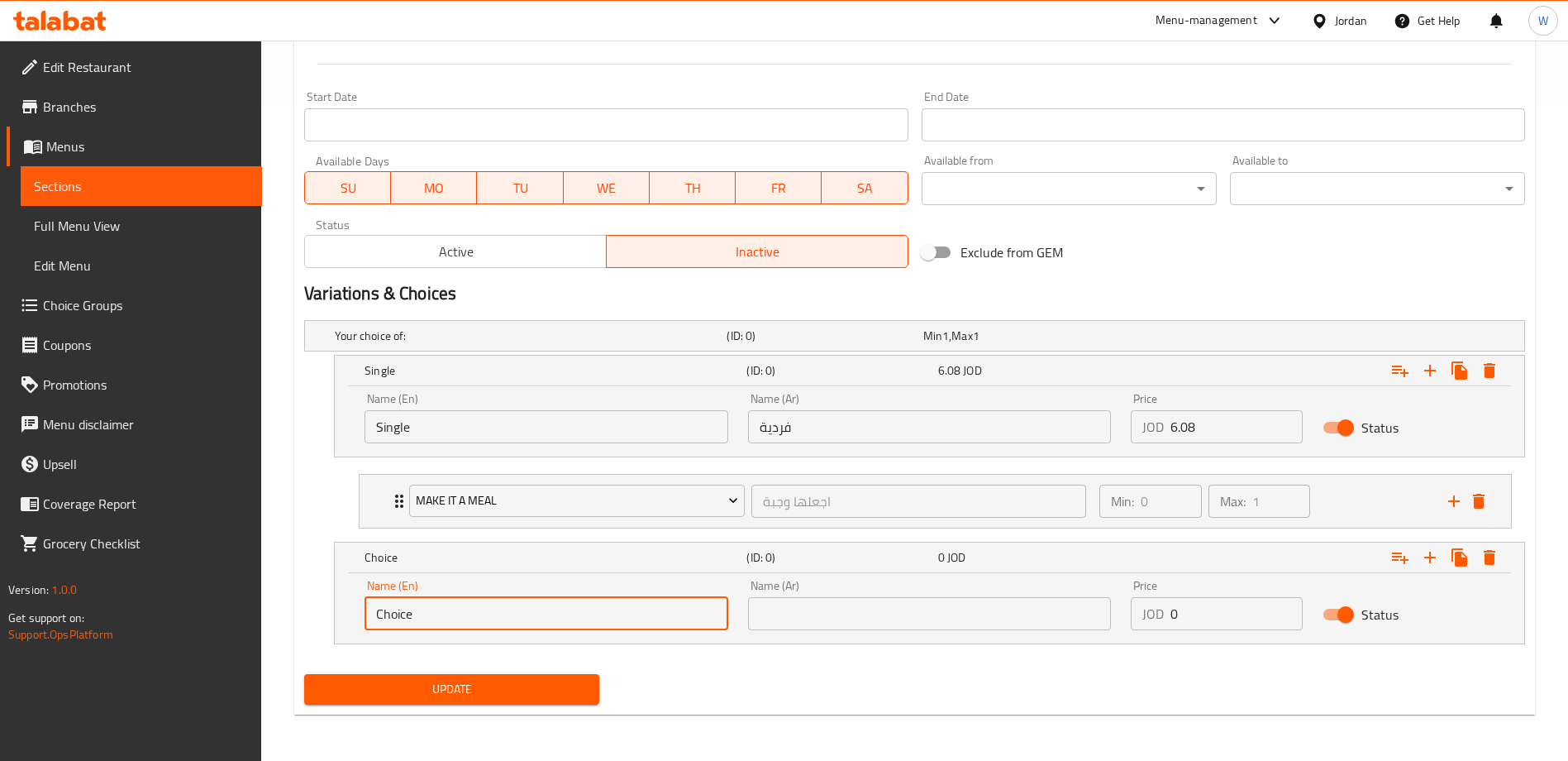
click at [566, 619] on input "Choice" at bounding box center [546, 613] width 364 height 33
type input "]"
type input "Double"
click at [951, 615] on input "text" at bounding box center [930, 613] width 364 height 33
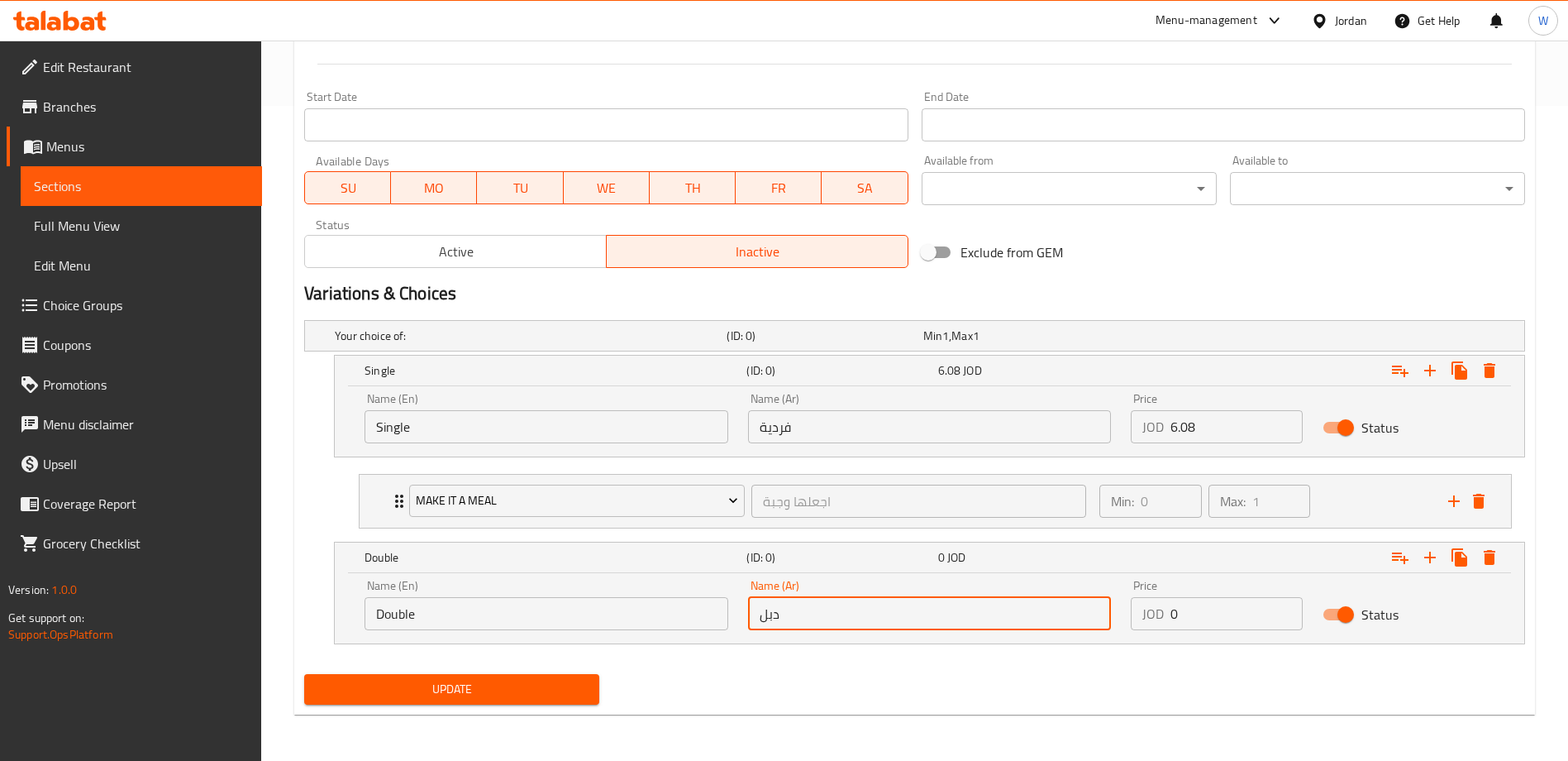
type input "دبل"
click at [1227, 594] on div "Price JOD 0 Price" at bounding box center [1217, 604] width 172 height 51
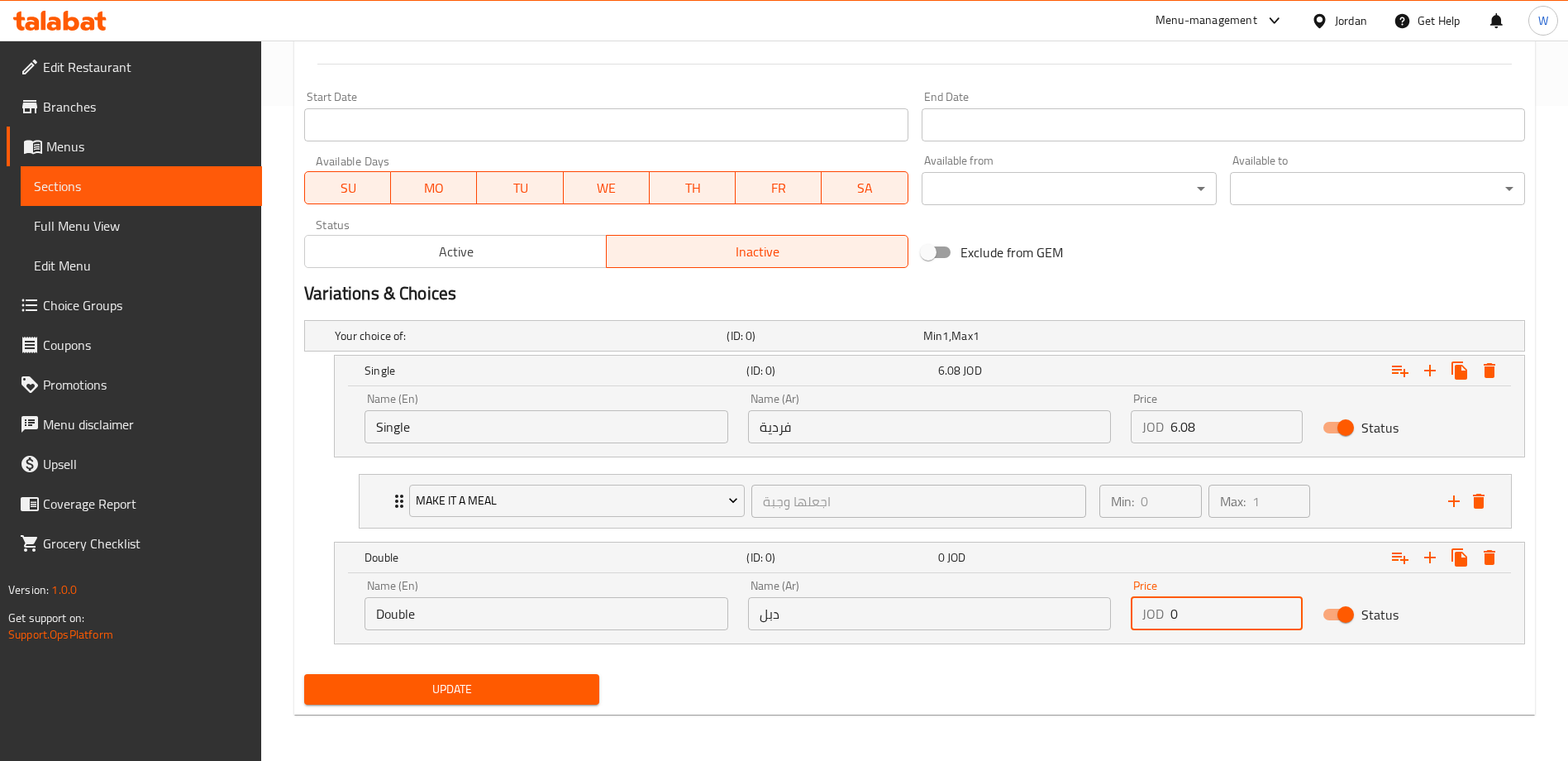
click at [1224, 612] on input "0" at bounding box center [1236, 613] width 132 height 33
click at [1203, 611] on input "0" at bounding box center [1236, 613] width 132 height 33
type input "8.1"
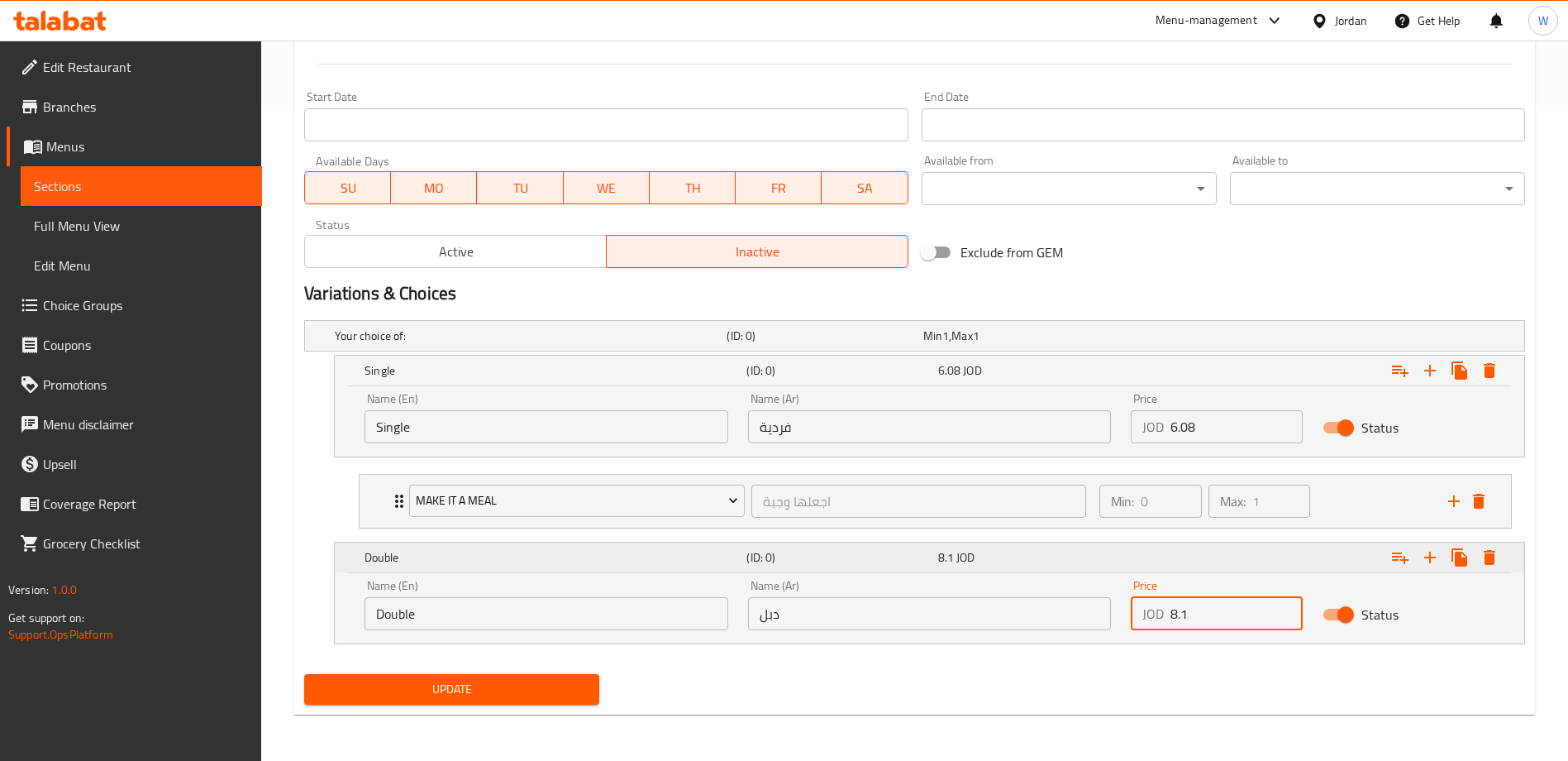
click at [1391, 553] on icon "Expand" at bounding box center [1400, 557] width 20 height 20
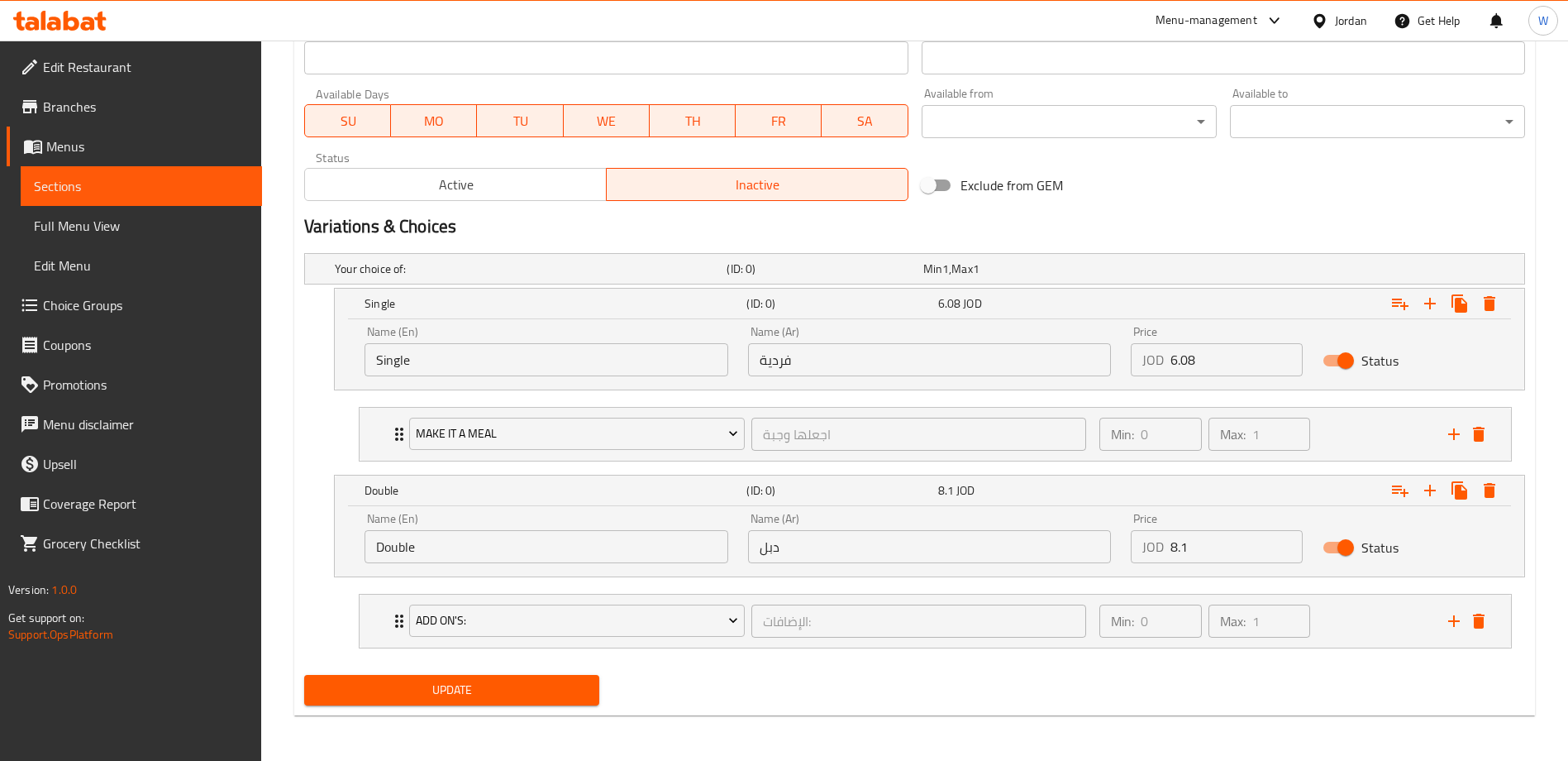
scroll to position [723, 0]
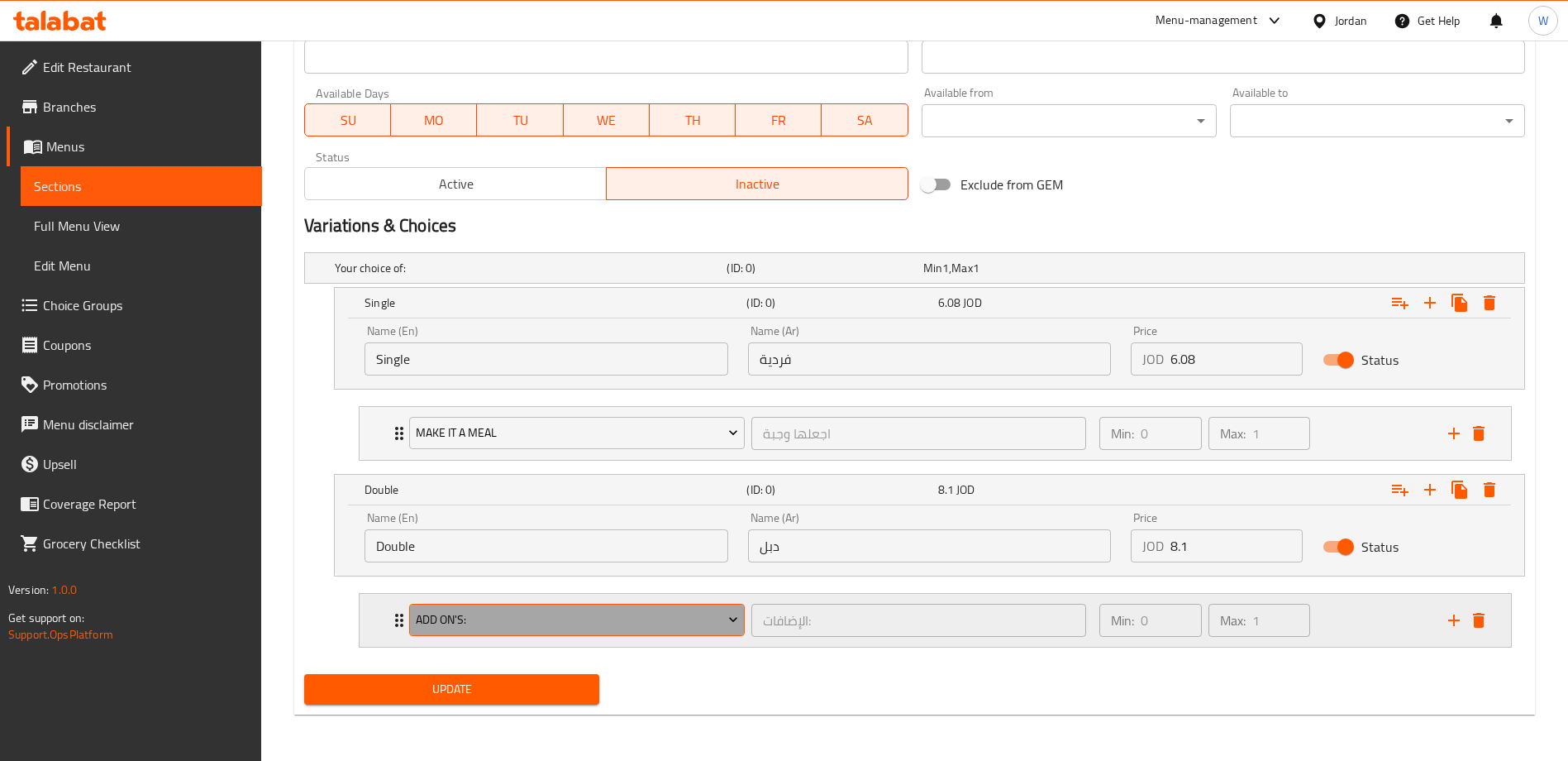
click at [578, 629] on button "Add On's:" at bounding box center [576, 619] width 335 height 33
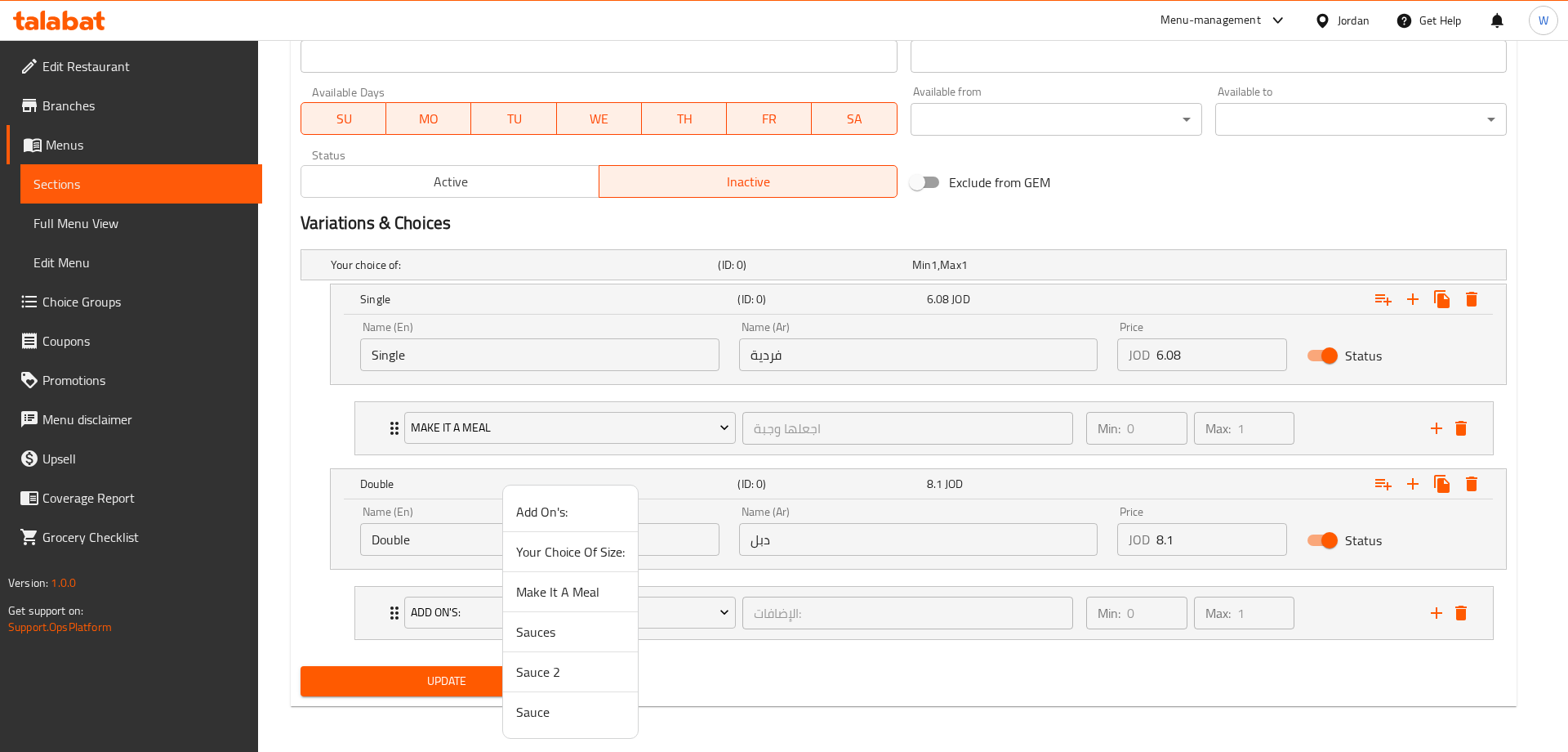
click at [595, 586] on span "Make It A Meal" at bounding box center [570, 592] width 109 height 19
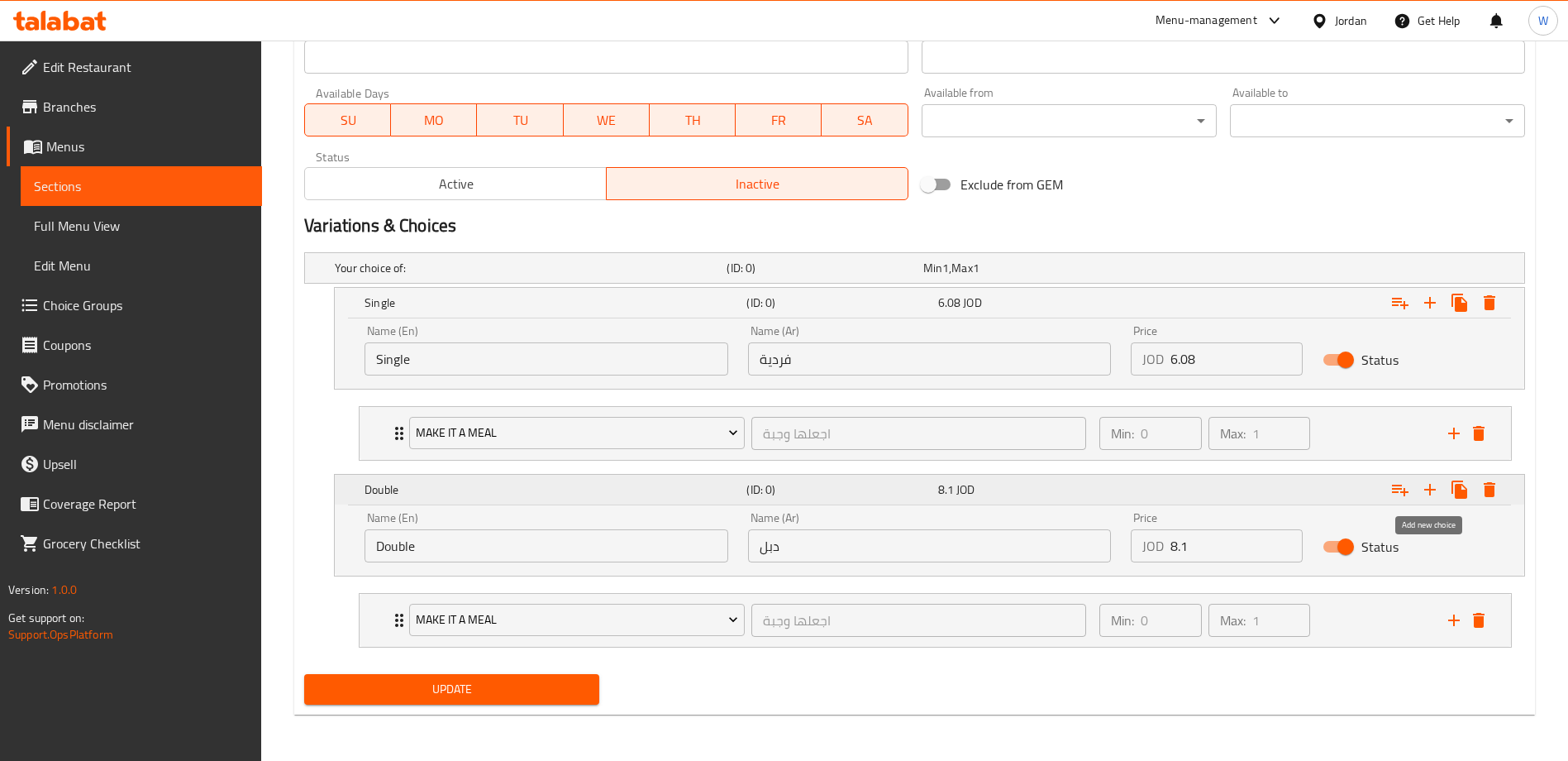
click at [1426, 484] on icon "Expand" at bounding box center [1430, 490] width 20 height 20
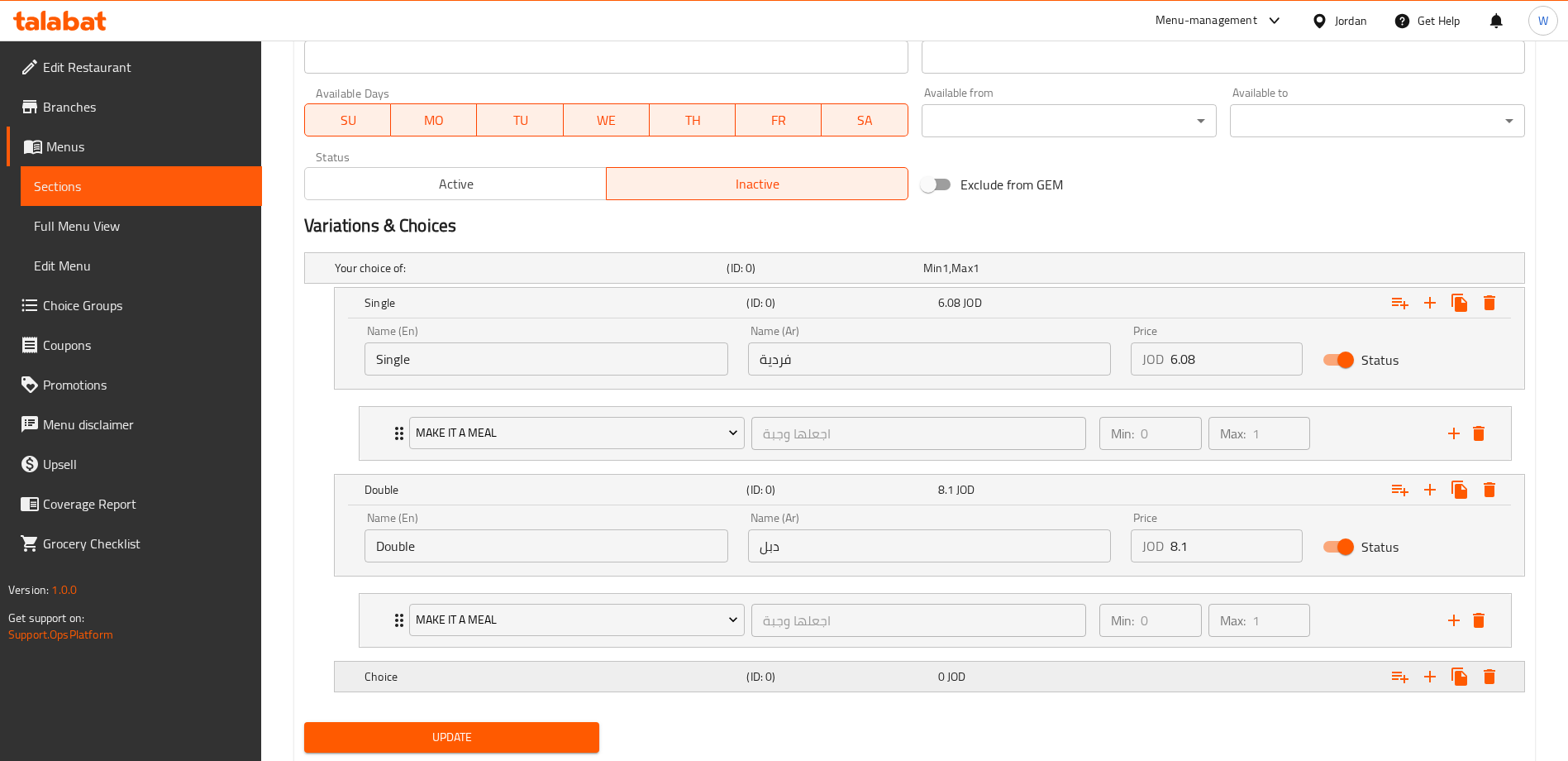
click at [635, 674] on h5 "Choice" at bounding box center [552, 676] width 375 height 17
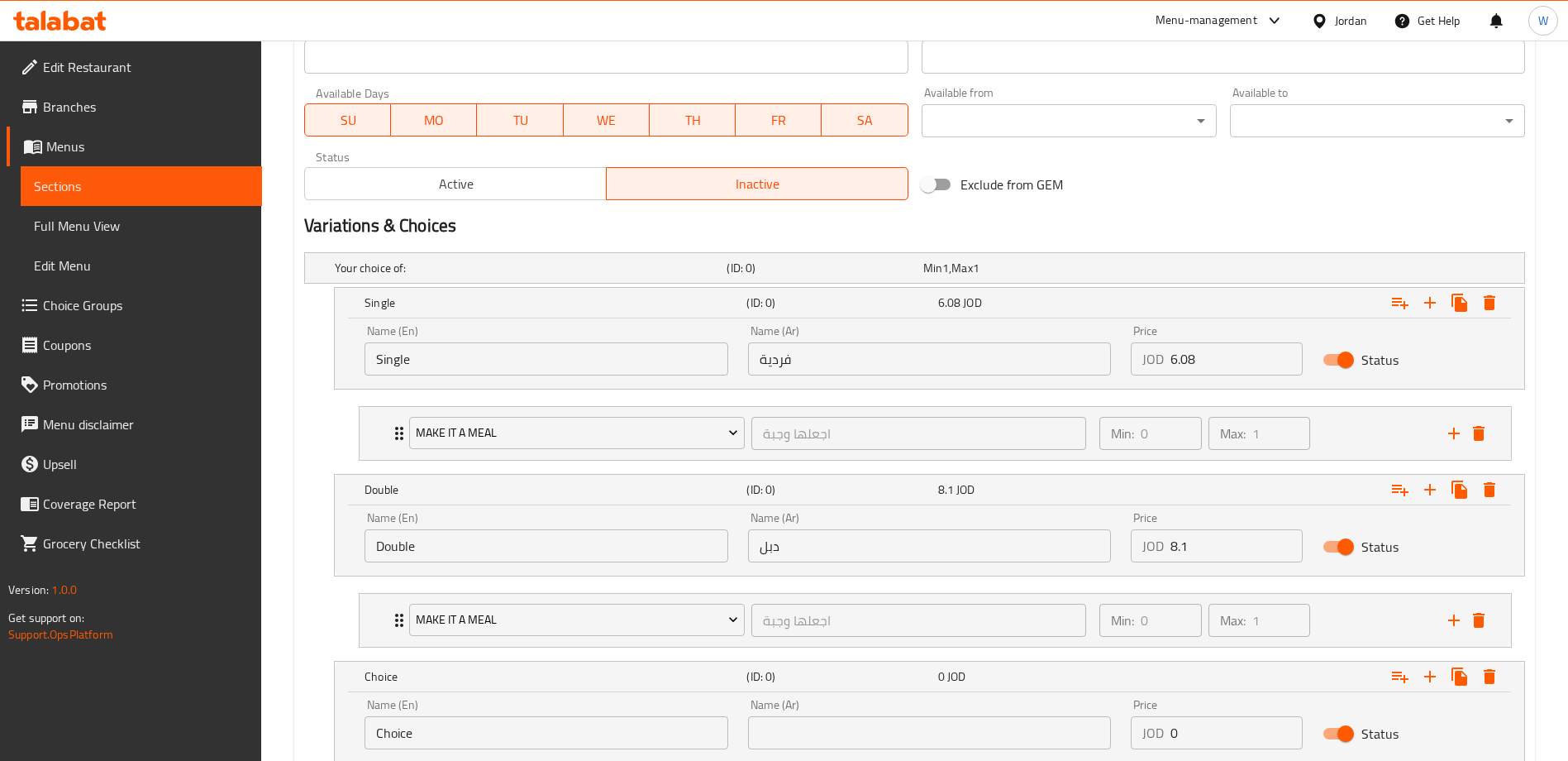
click at [532, 724] on input "Choice" at bounding box center [546, 732] width 364 height 33
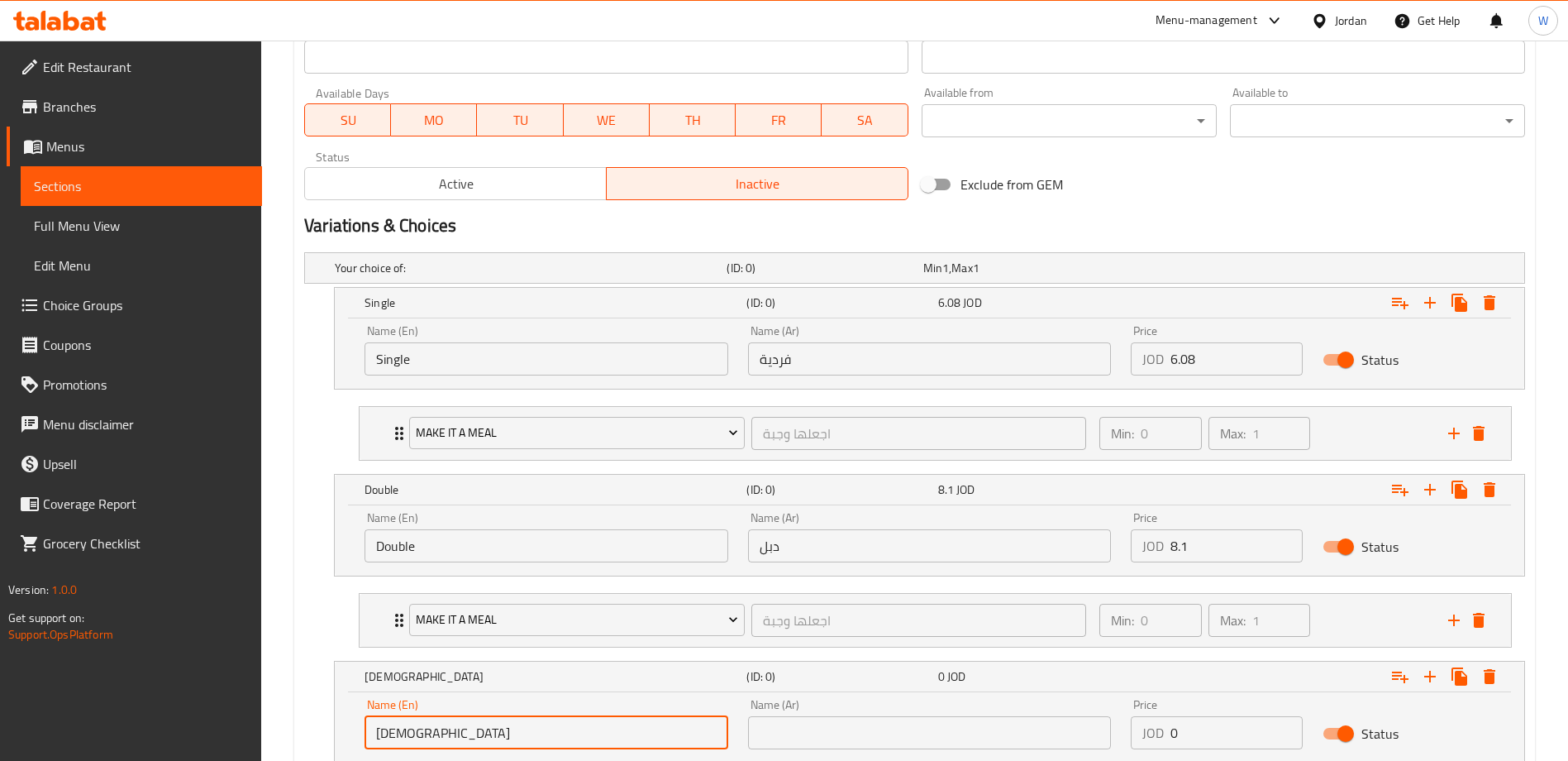
type input "ل"
type input "Triple"
click at [775, 734] on input "text" at bounding box center [930, 732] width 364 height 33
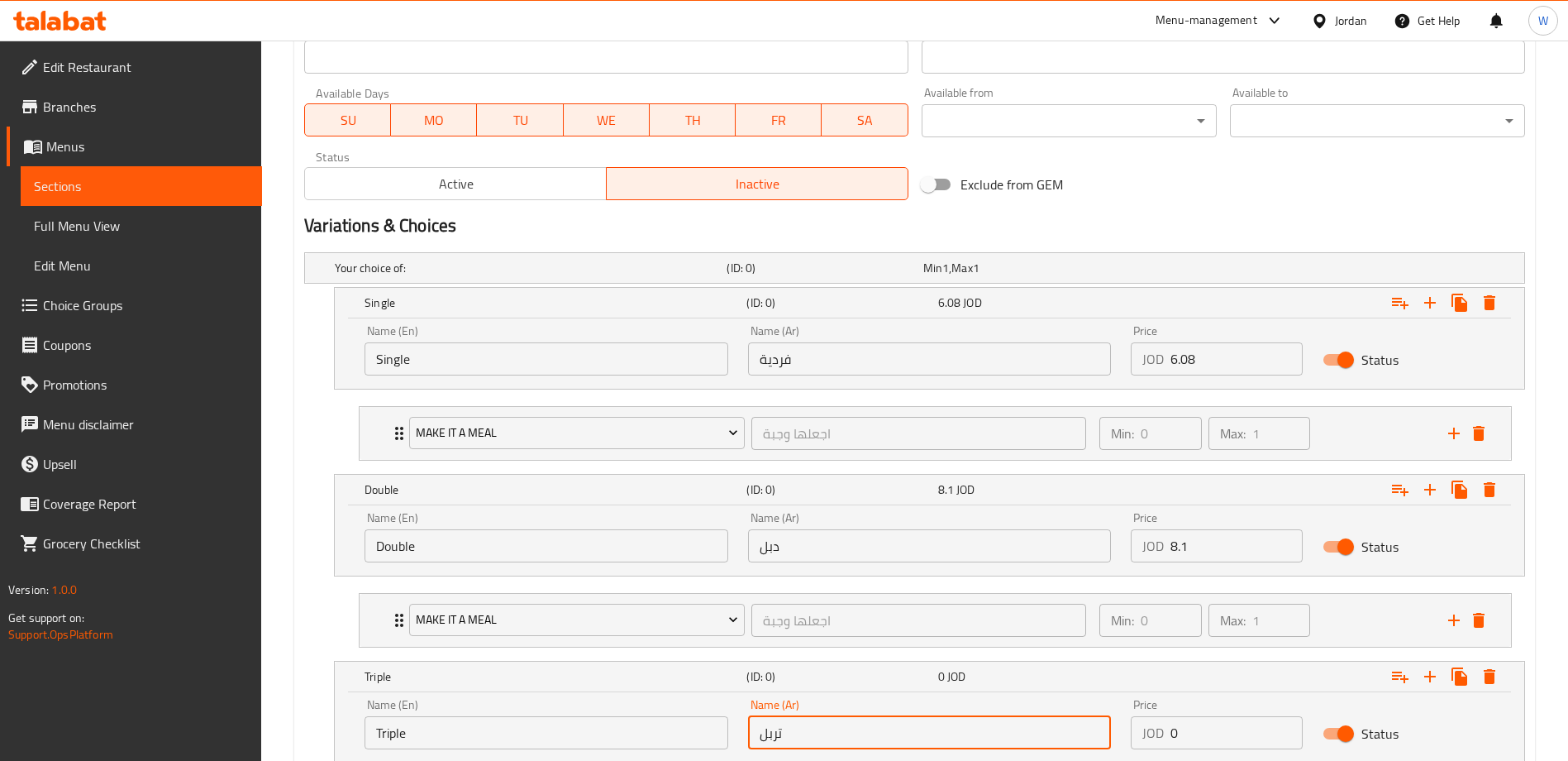
type input "تربل"
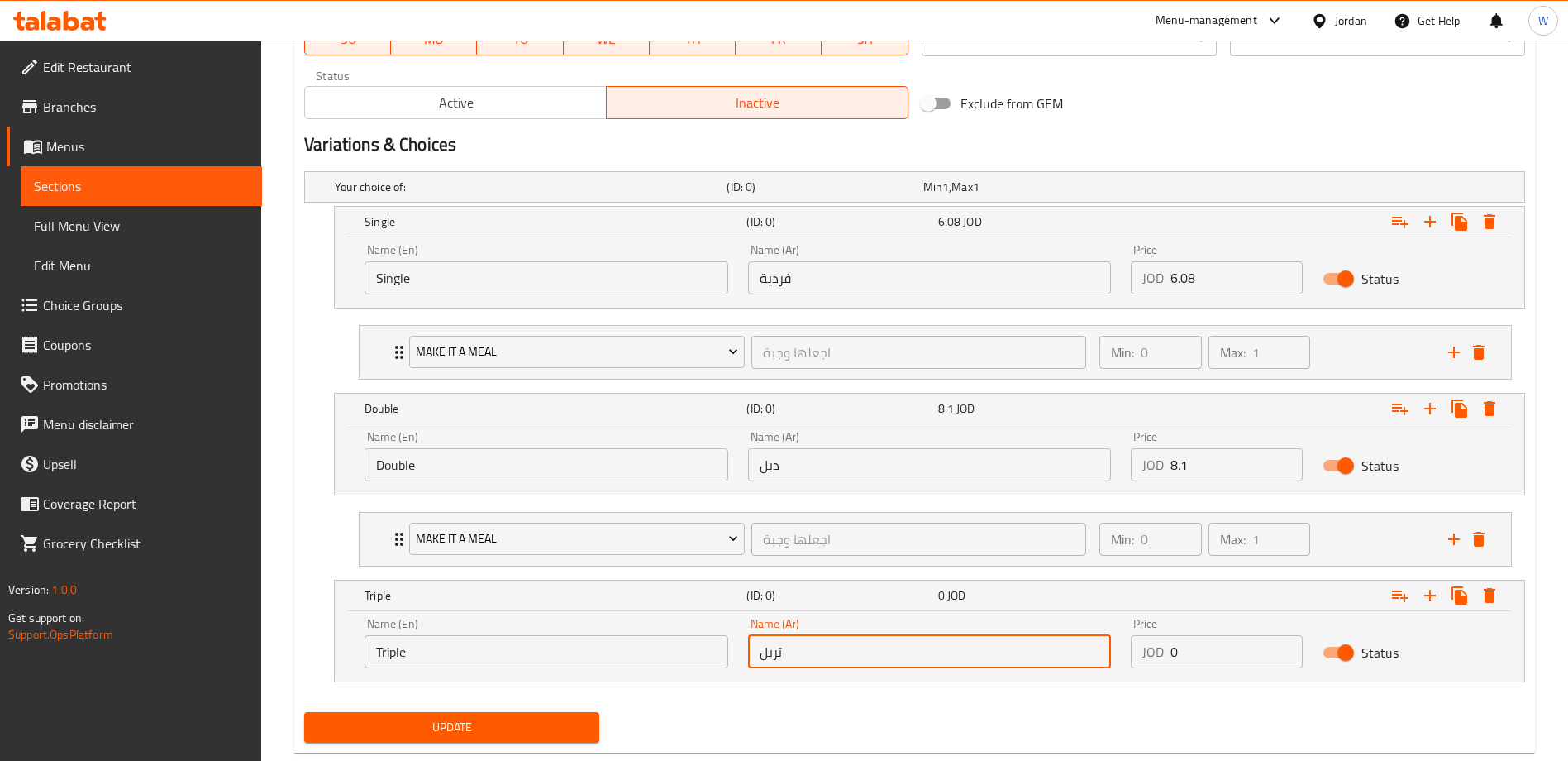
scroll to position [842, 0]
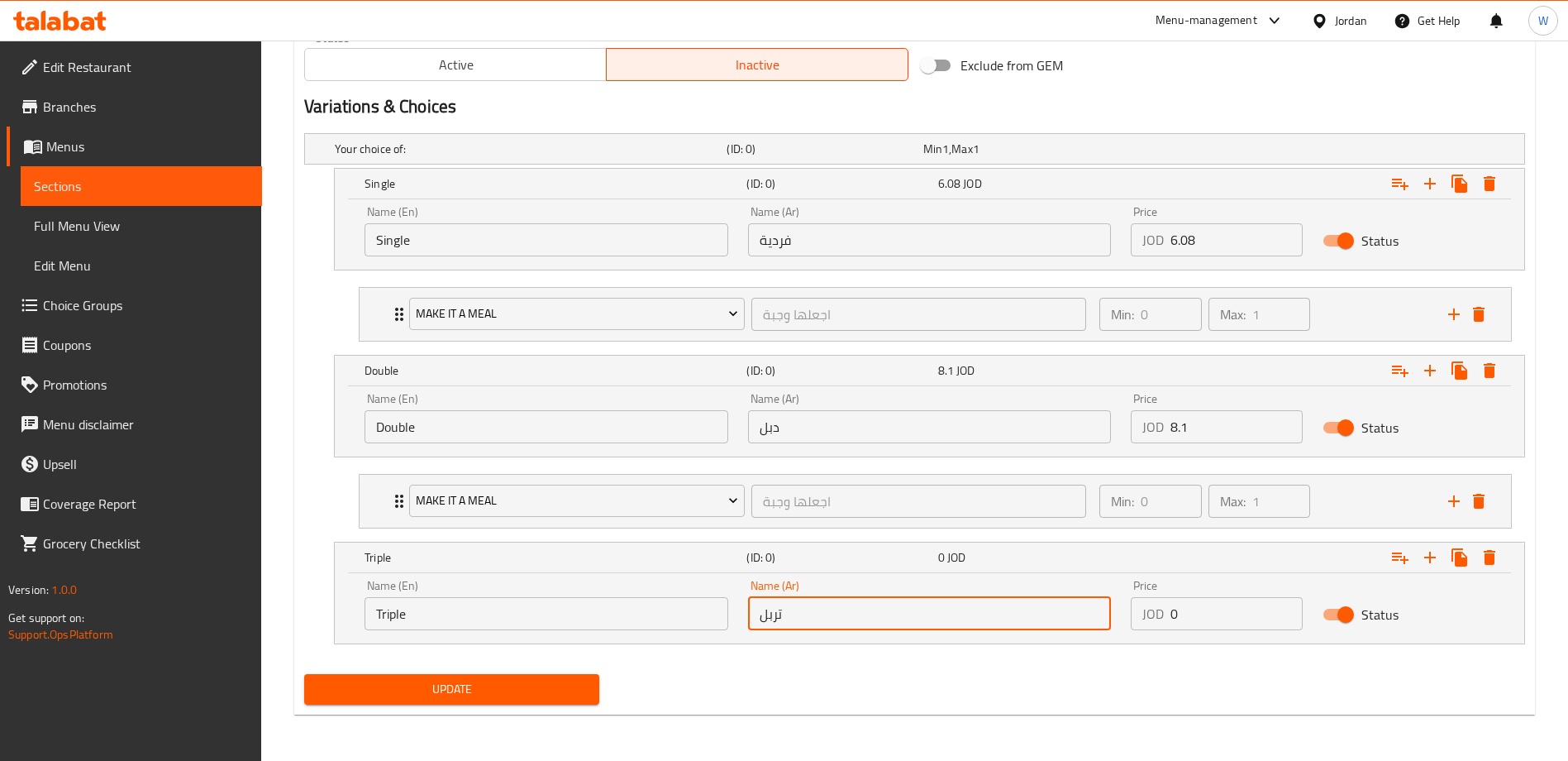
click at [1201, 600] on input "0" at bounding box center [1236, 613] width 132 height 33
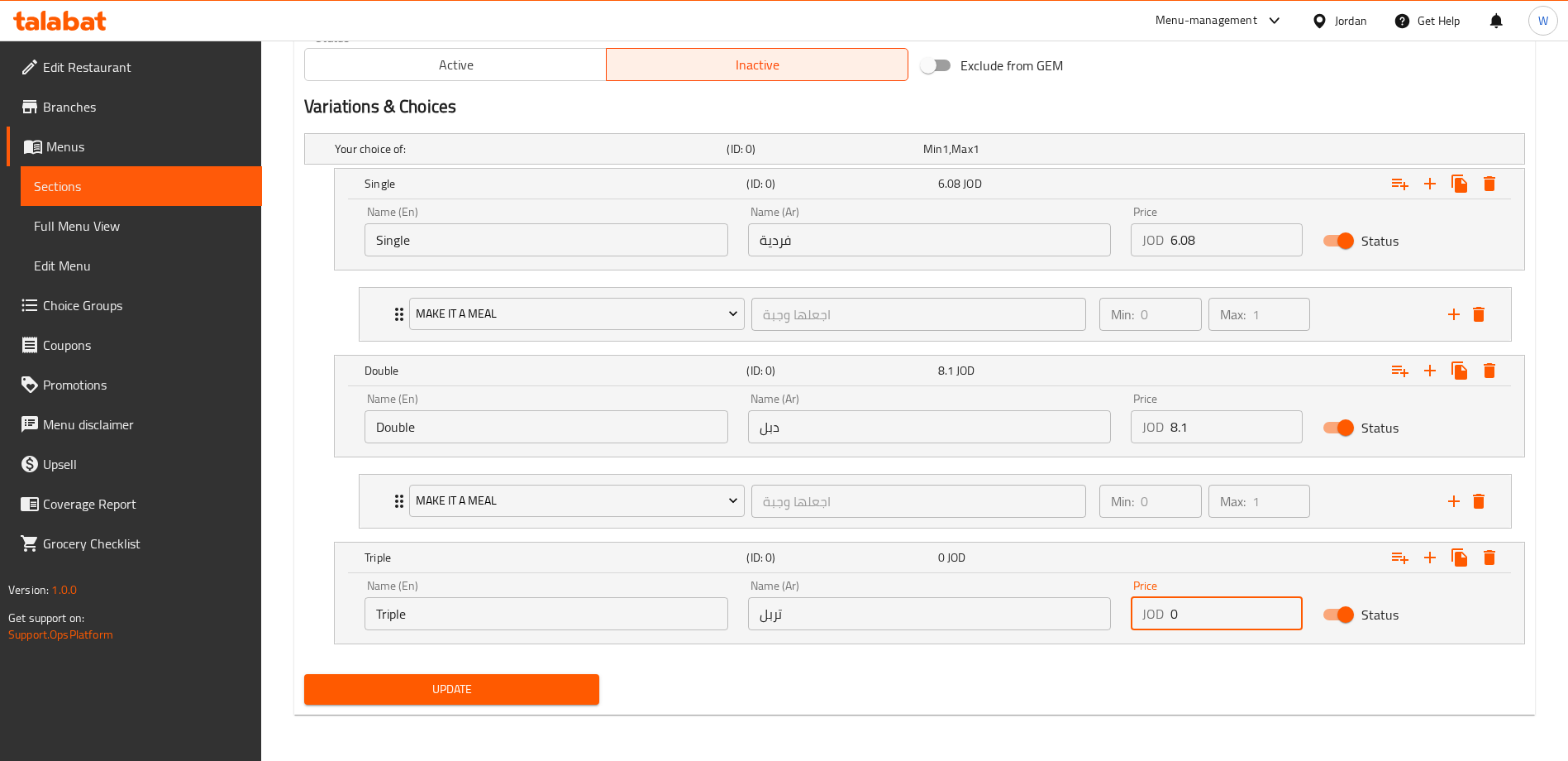
click at [1235, 618] on input "0" at bounding box center [1236, 613] width 132 height 33
type input "10.12"
click at [1396, 555] on icon "Expand" at bounding box center [1400, 558] width 17 height 12
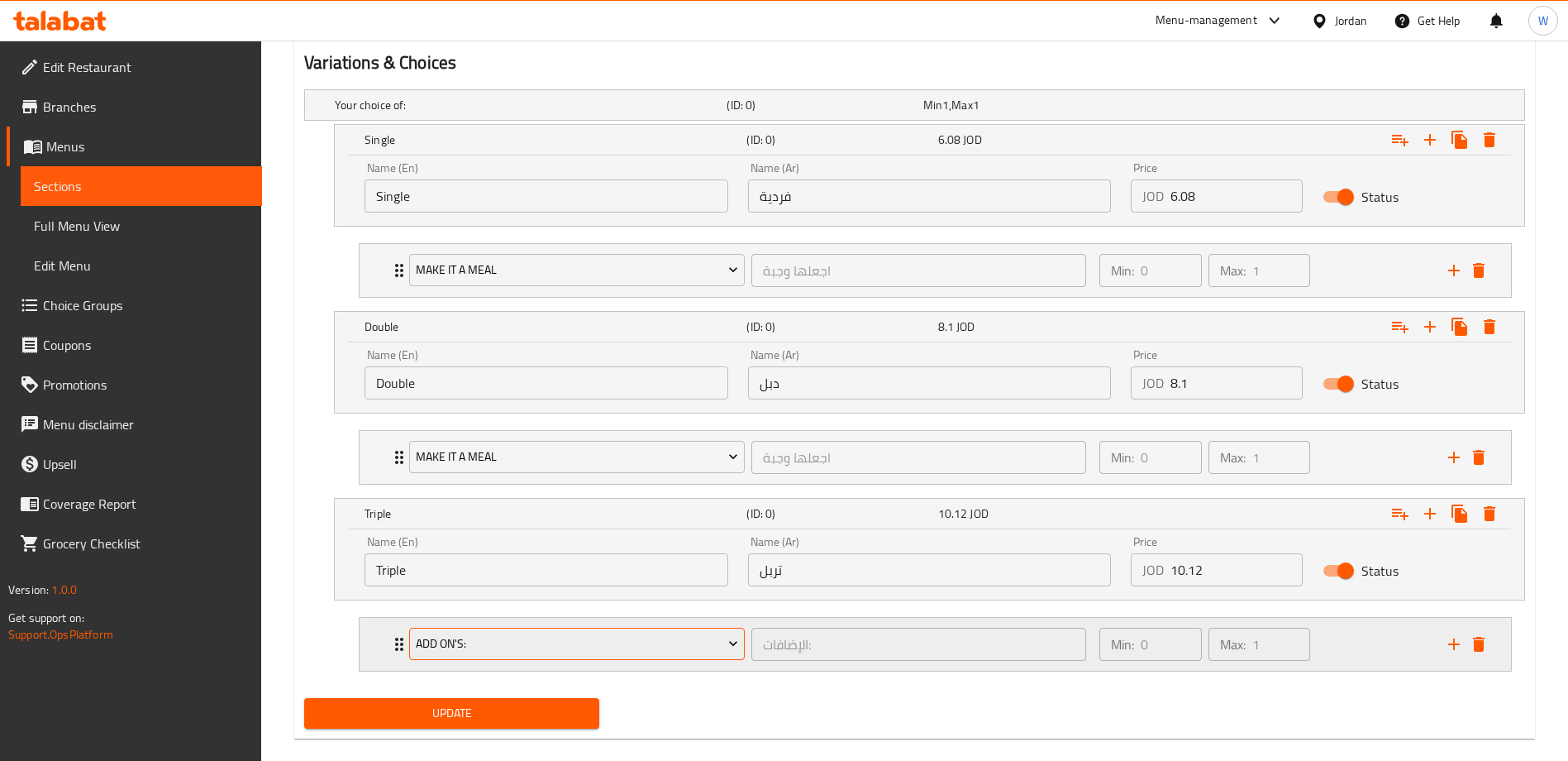
scroll to position [909, 0]
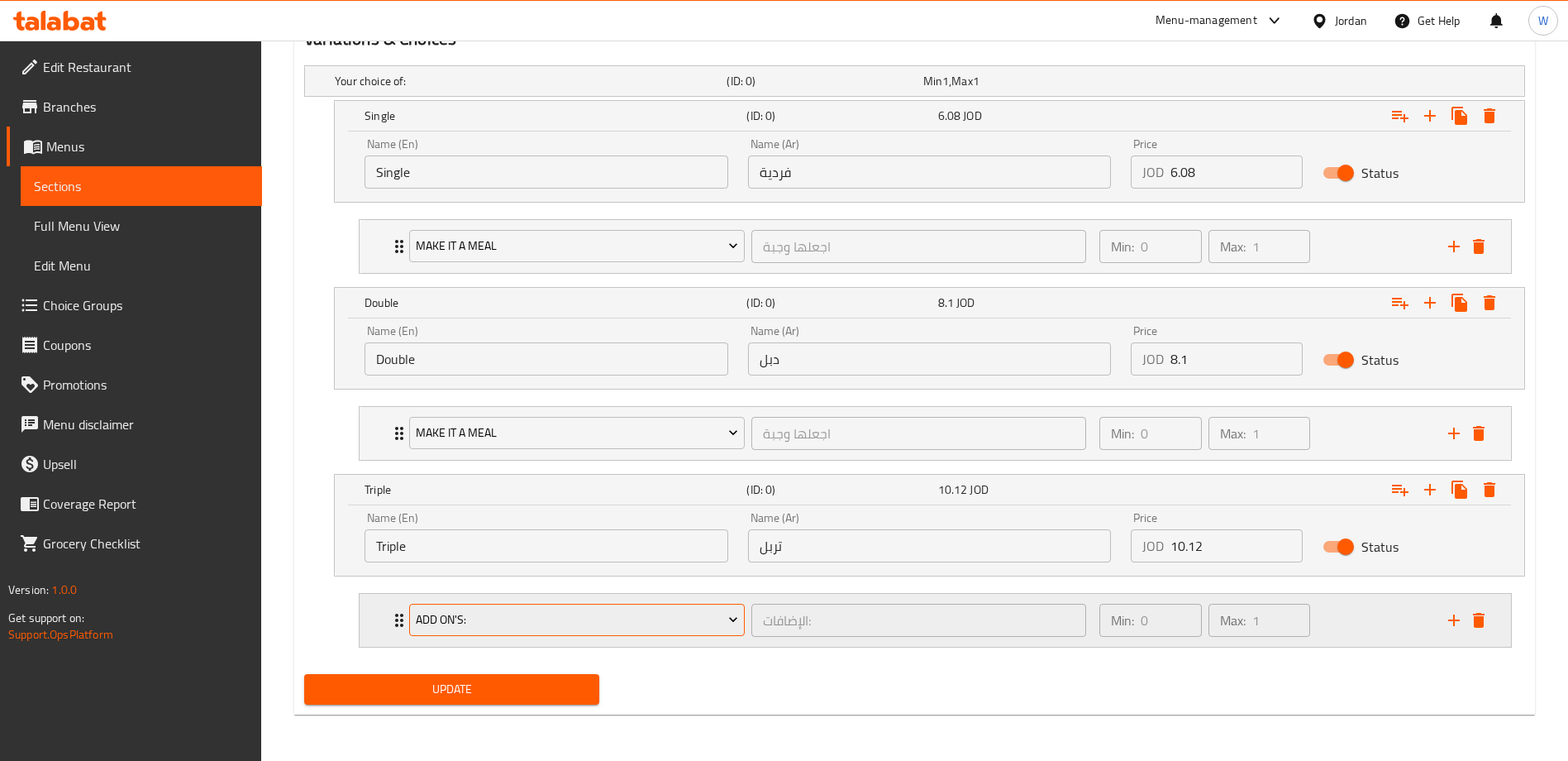
click at [477, 632] on button "Add On's:" at bounding box center [576, 619] width 335 height 33
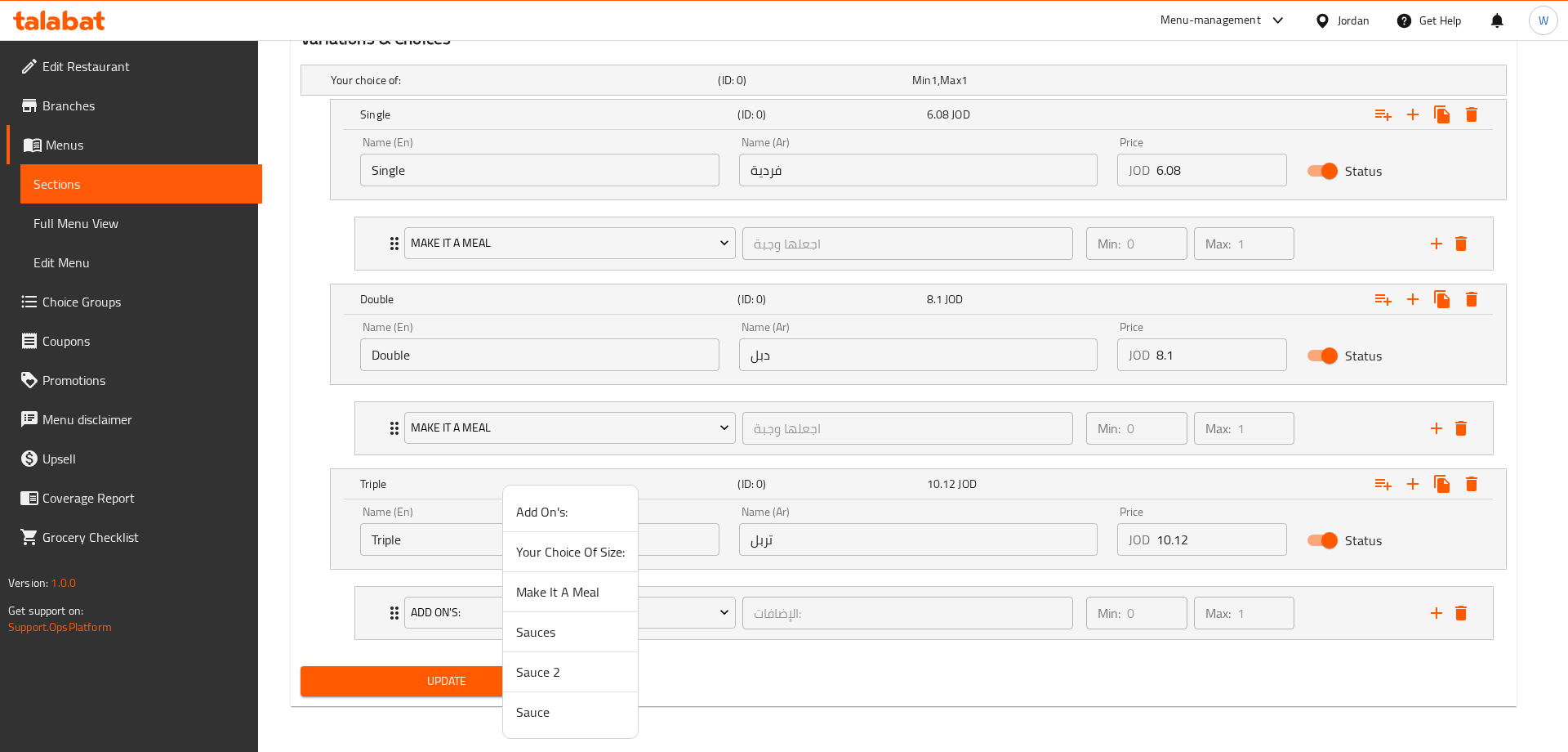
click at [565, 599] on span "Make It A Meal" at bounding box center [570, 592] width 109 height 19
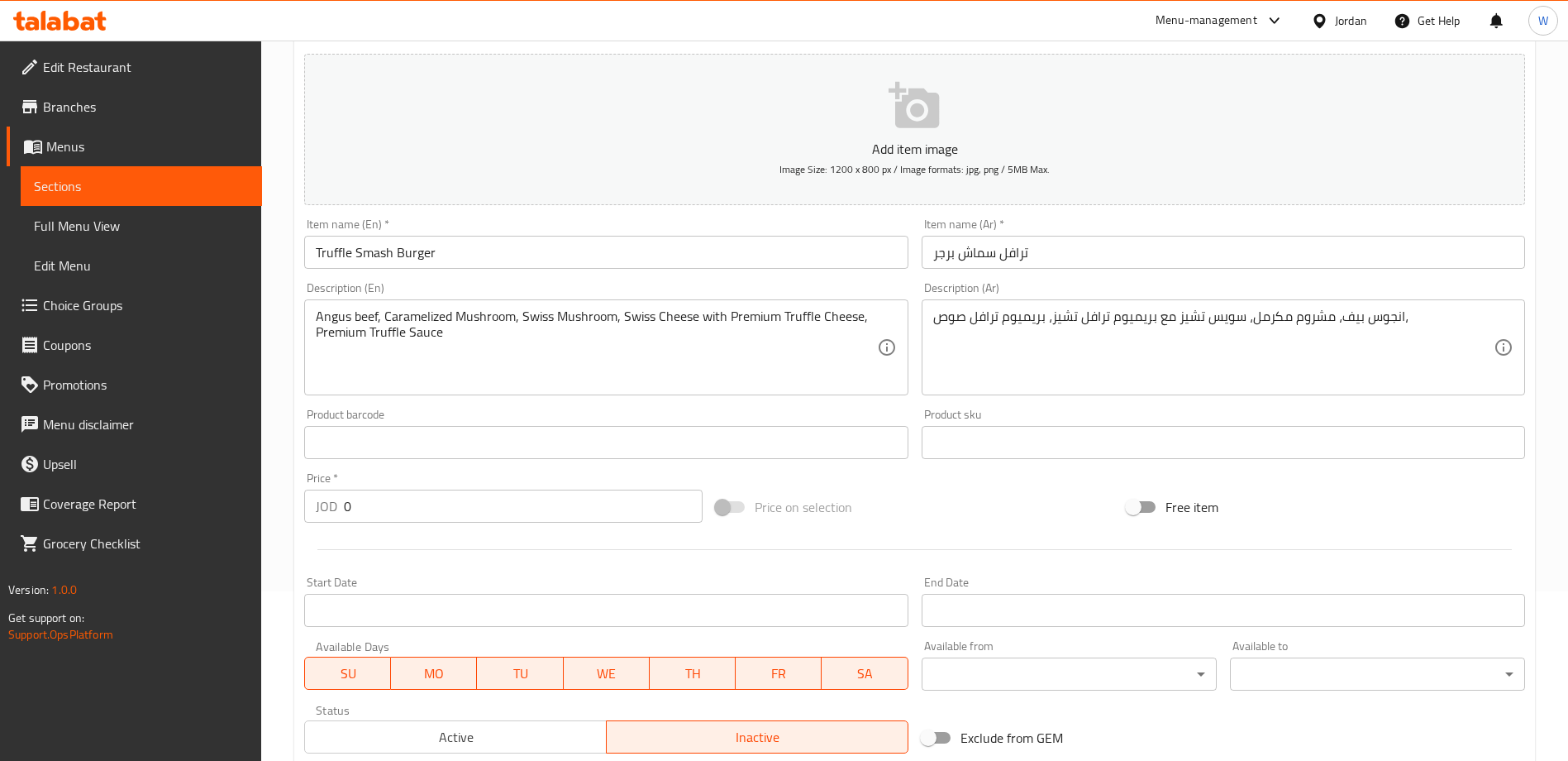
scroll to position [496, 0]
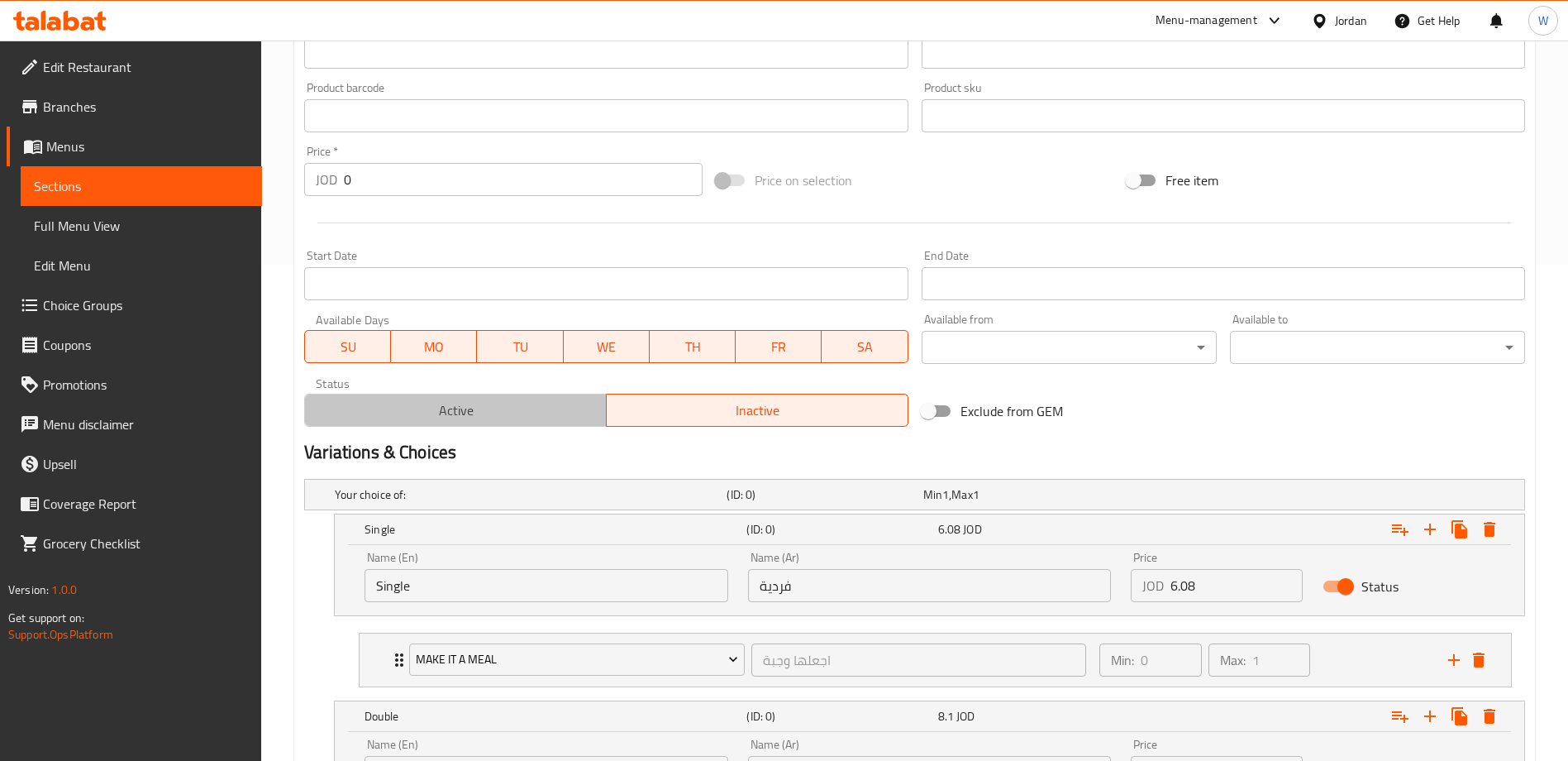
click at [476, 407] on span "Active" at bounding box center [455, 410] width 288 height 24
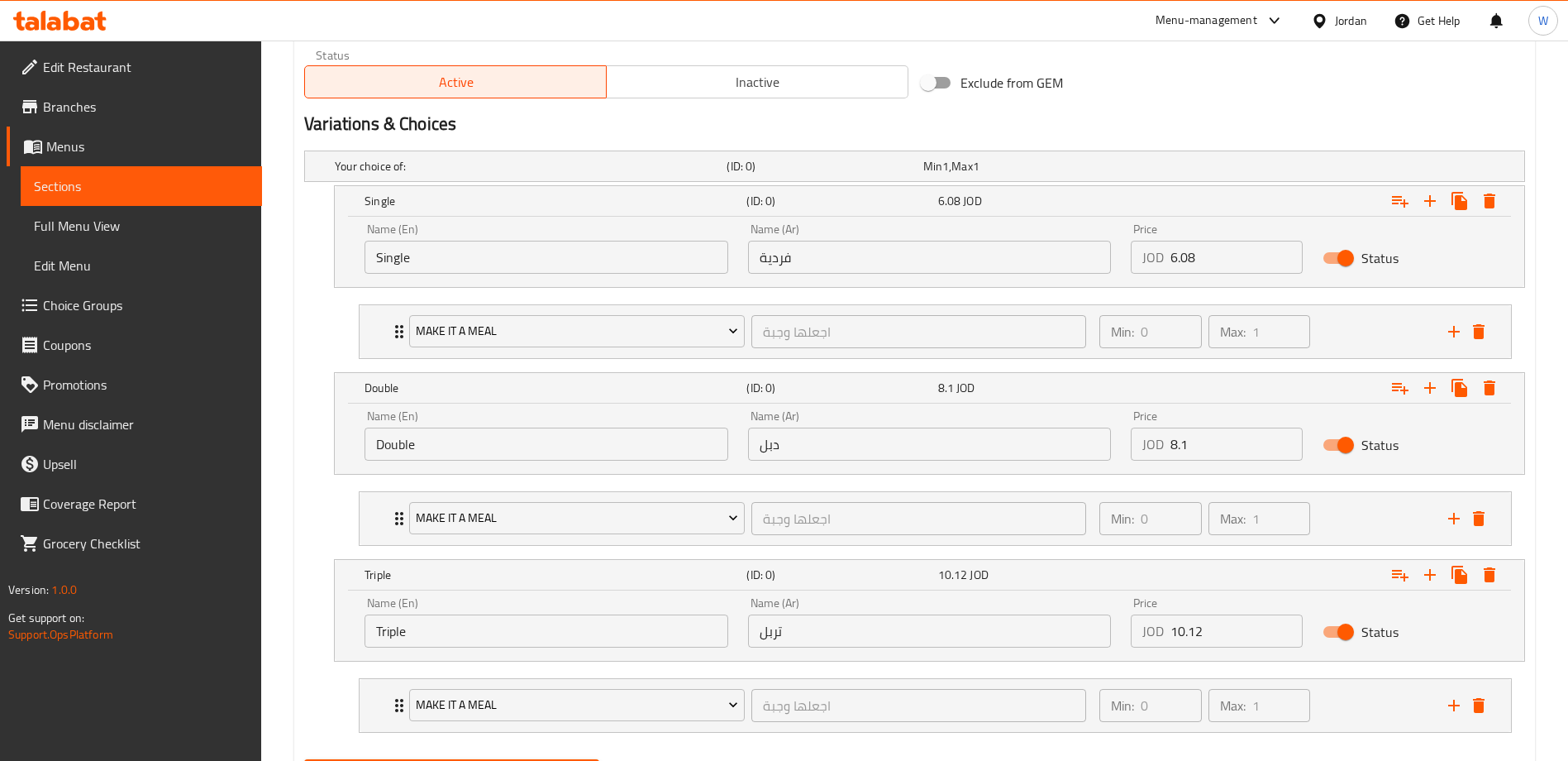
scroll to position [909, 0]
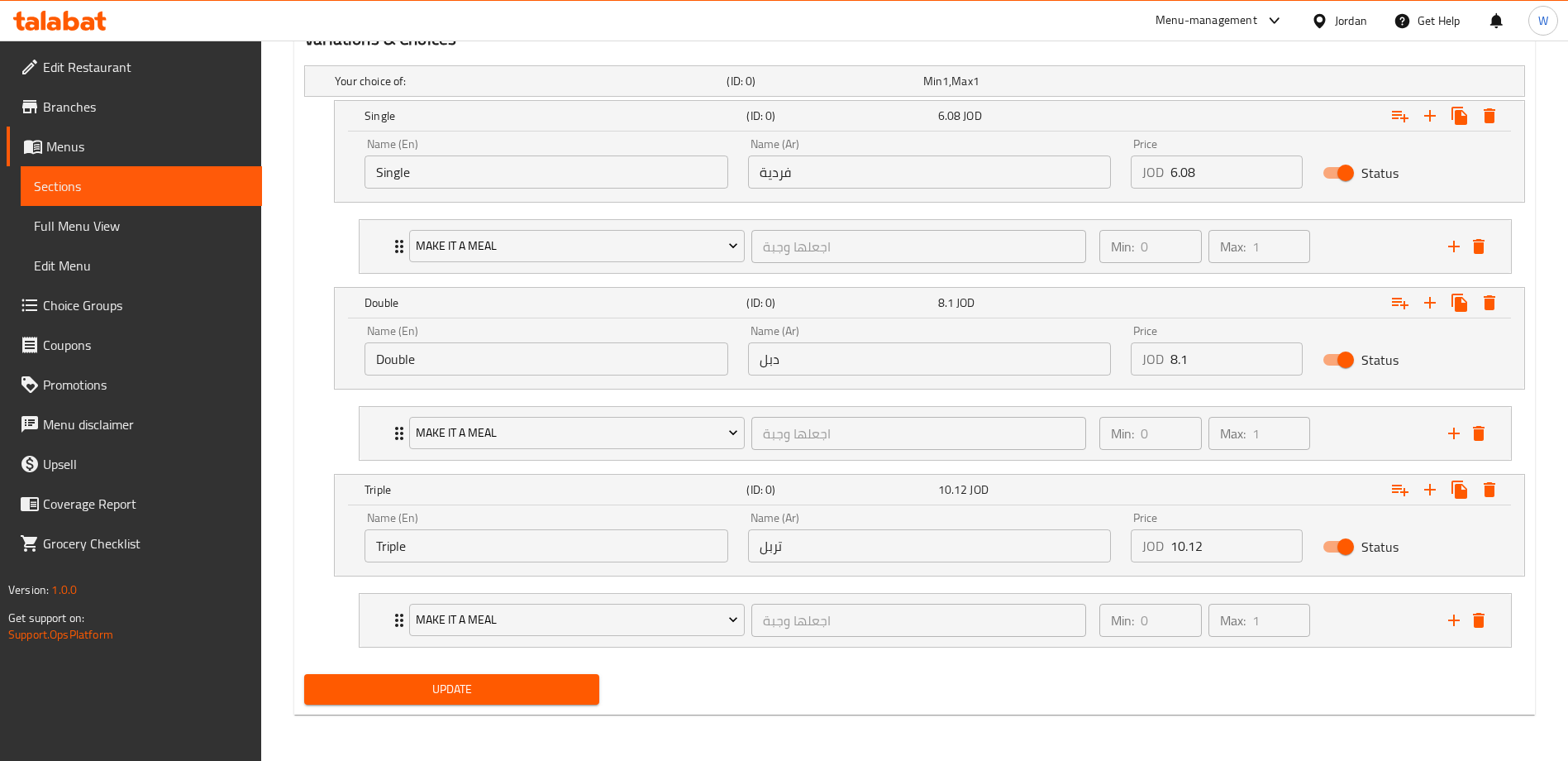
click at [445, 702] on button "Update" at bounding box center [451, 689] width 295 height 30
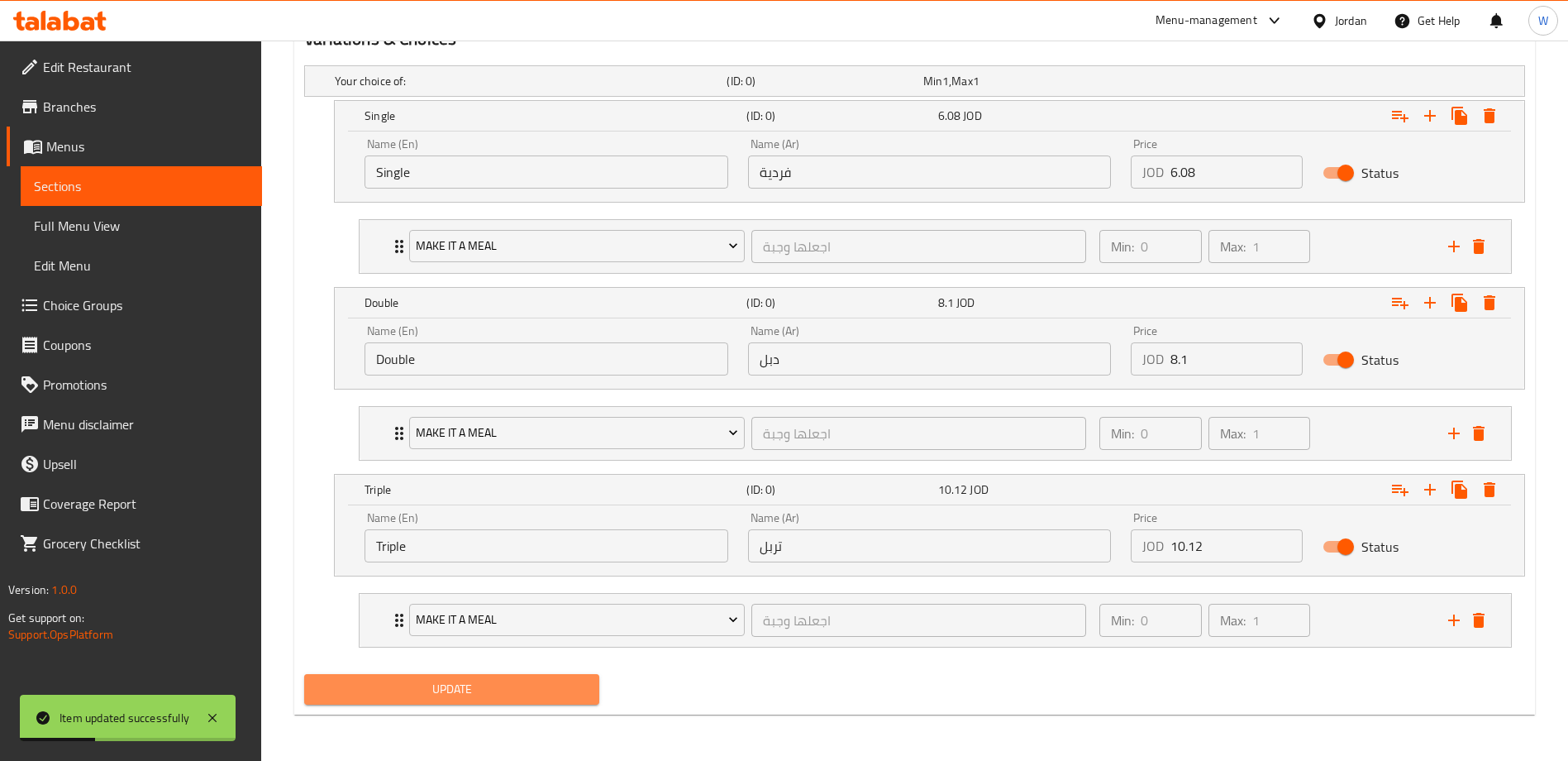
click at [505, 700] on button "Update" at bounding box center [451, 689] width 295 height 30
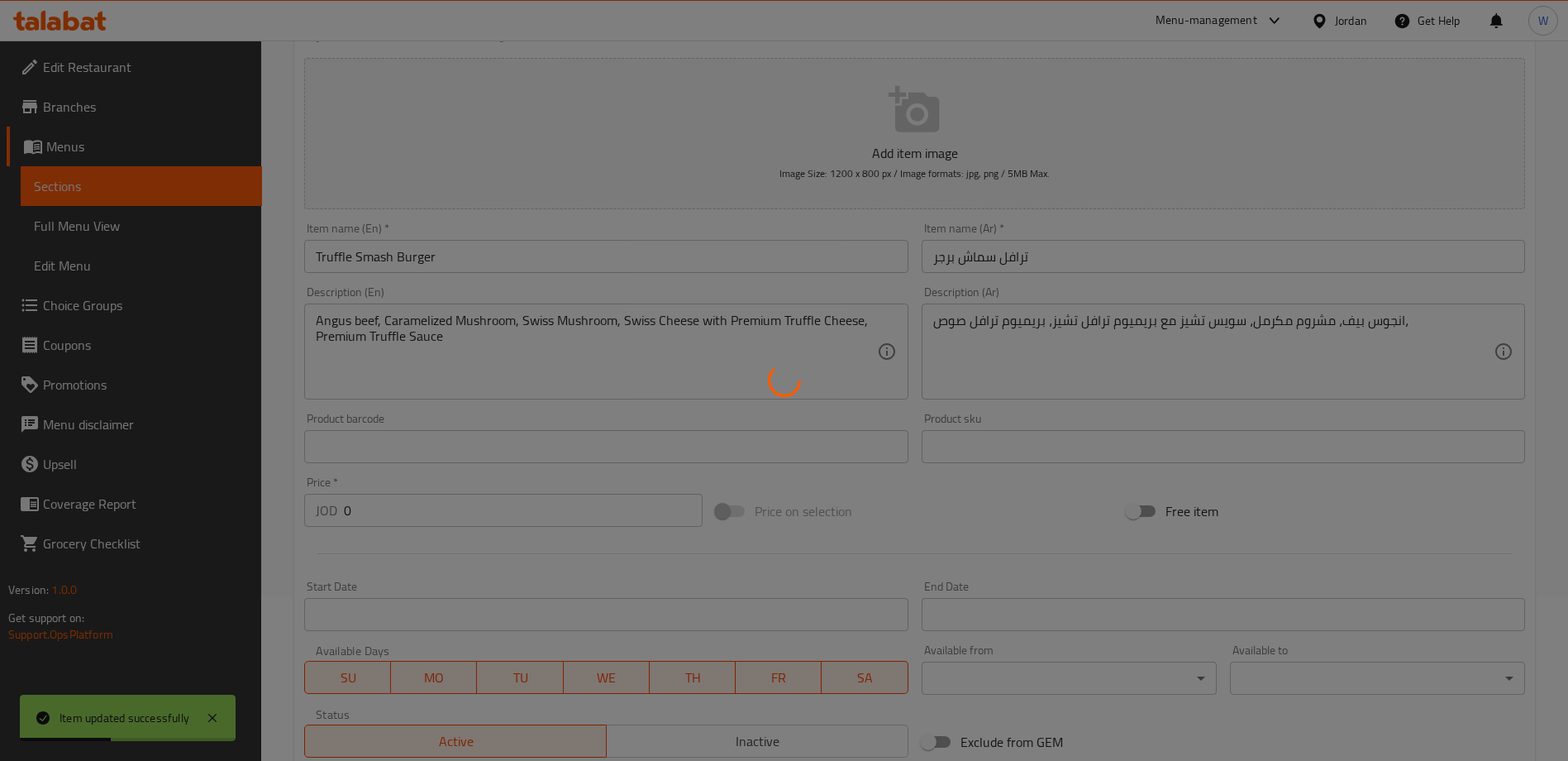
scroll to position [0, 0]
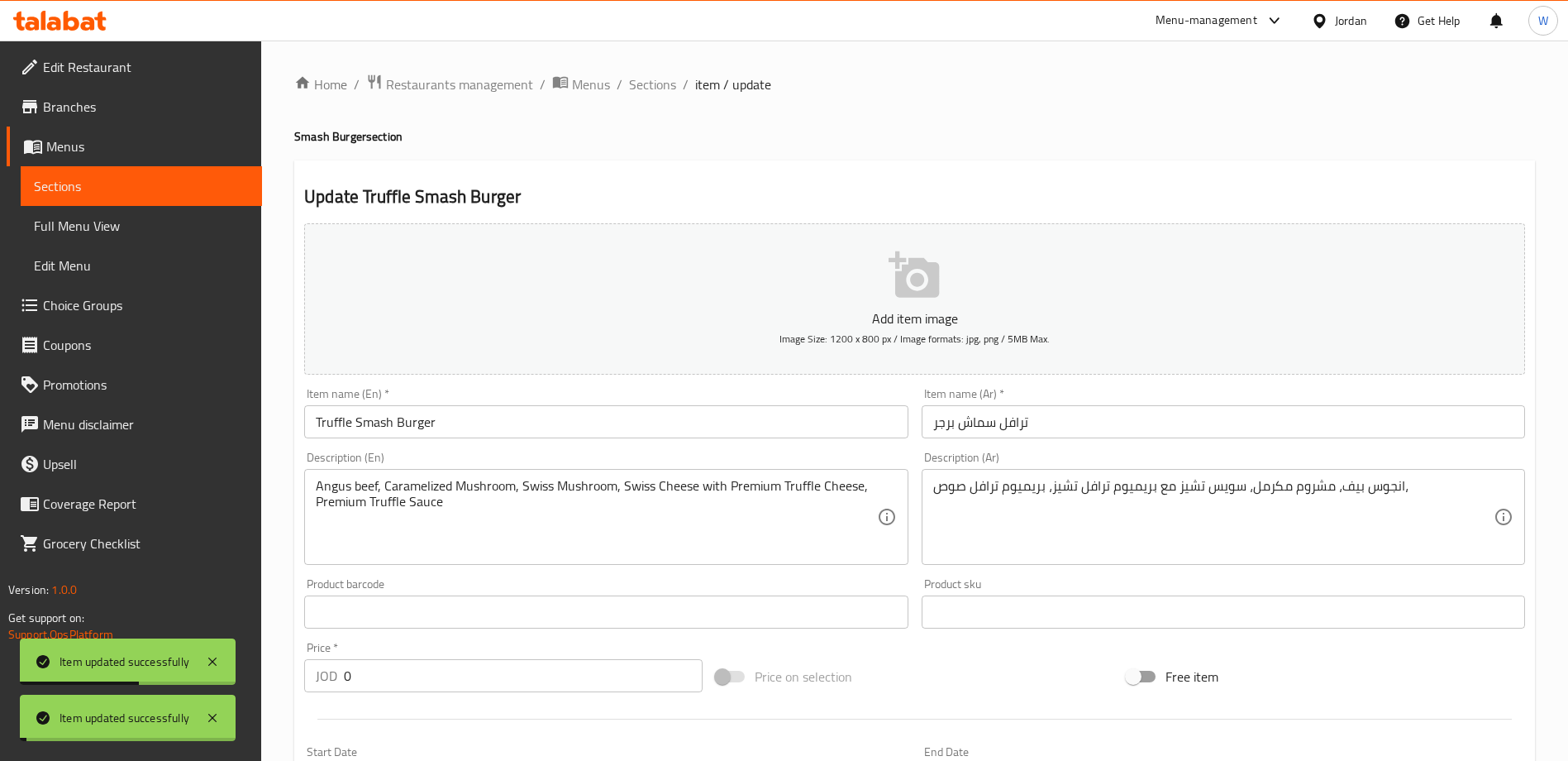
click at [642, 84] on span "Sections" at bounding box center [652, 84] width 47 height 20
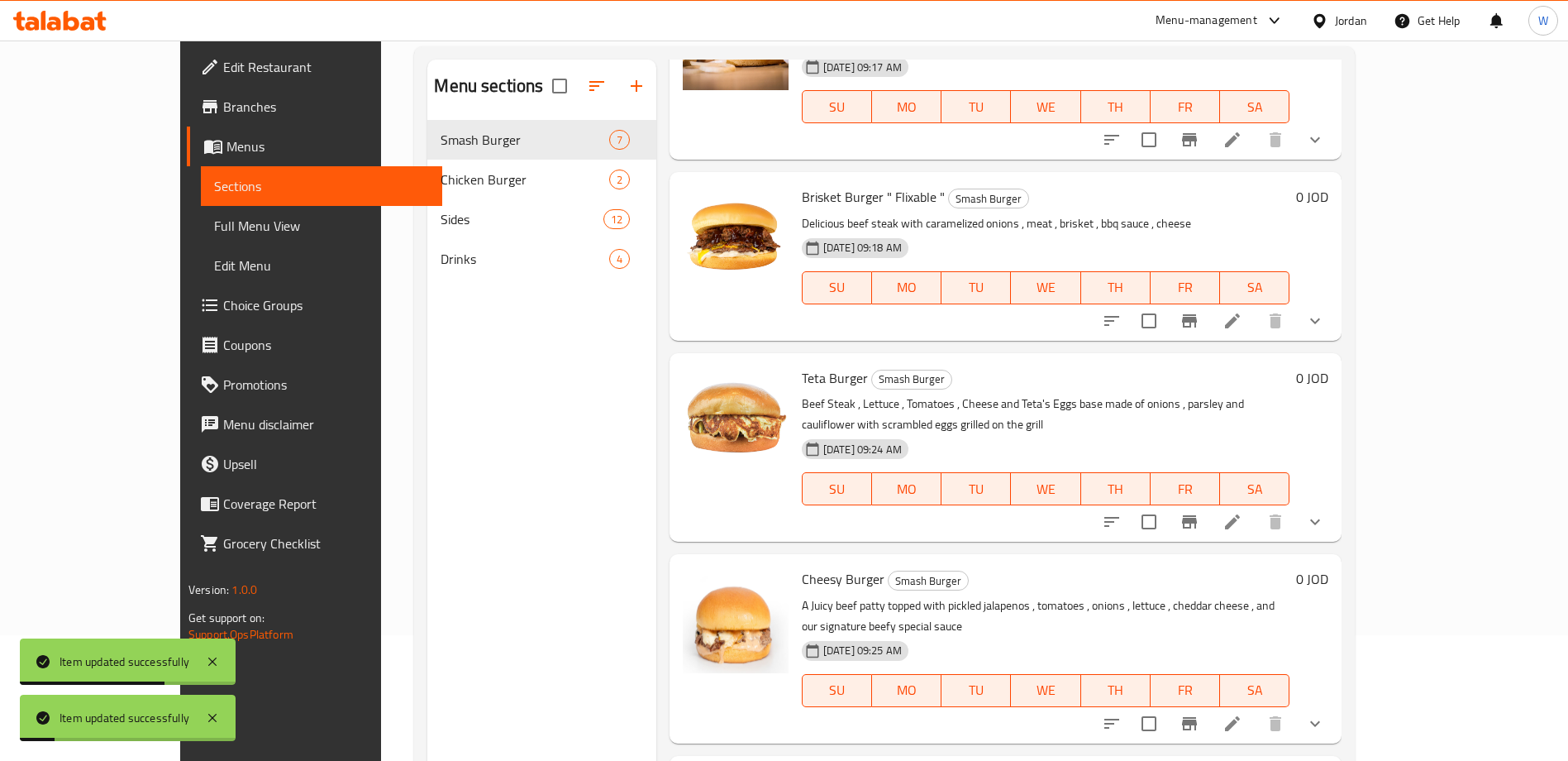
scroll to position [231, 0]
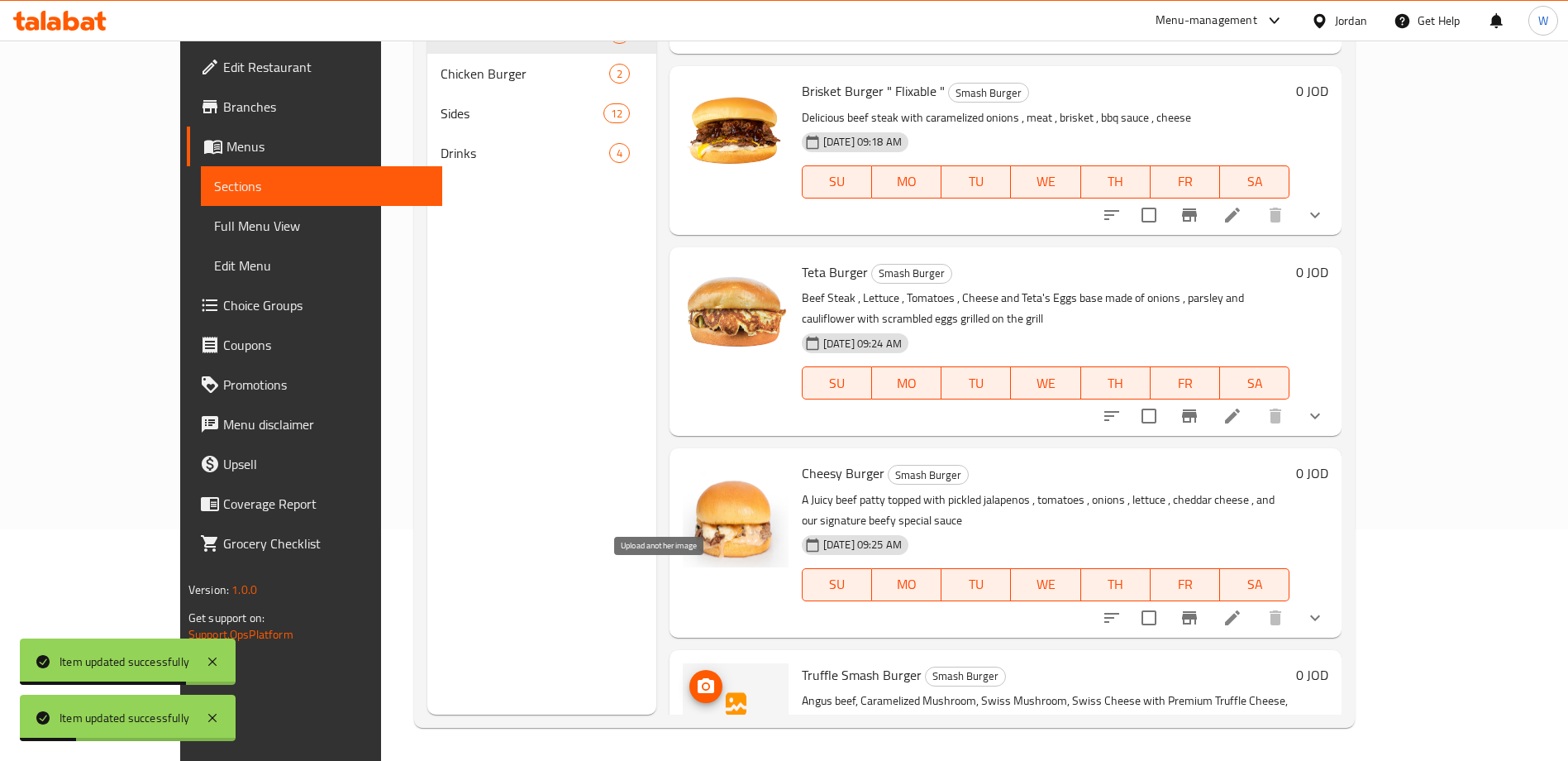
click at [698, 678] on icon "upload picture" at bounding box center [706, 685] width 17 height 15
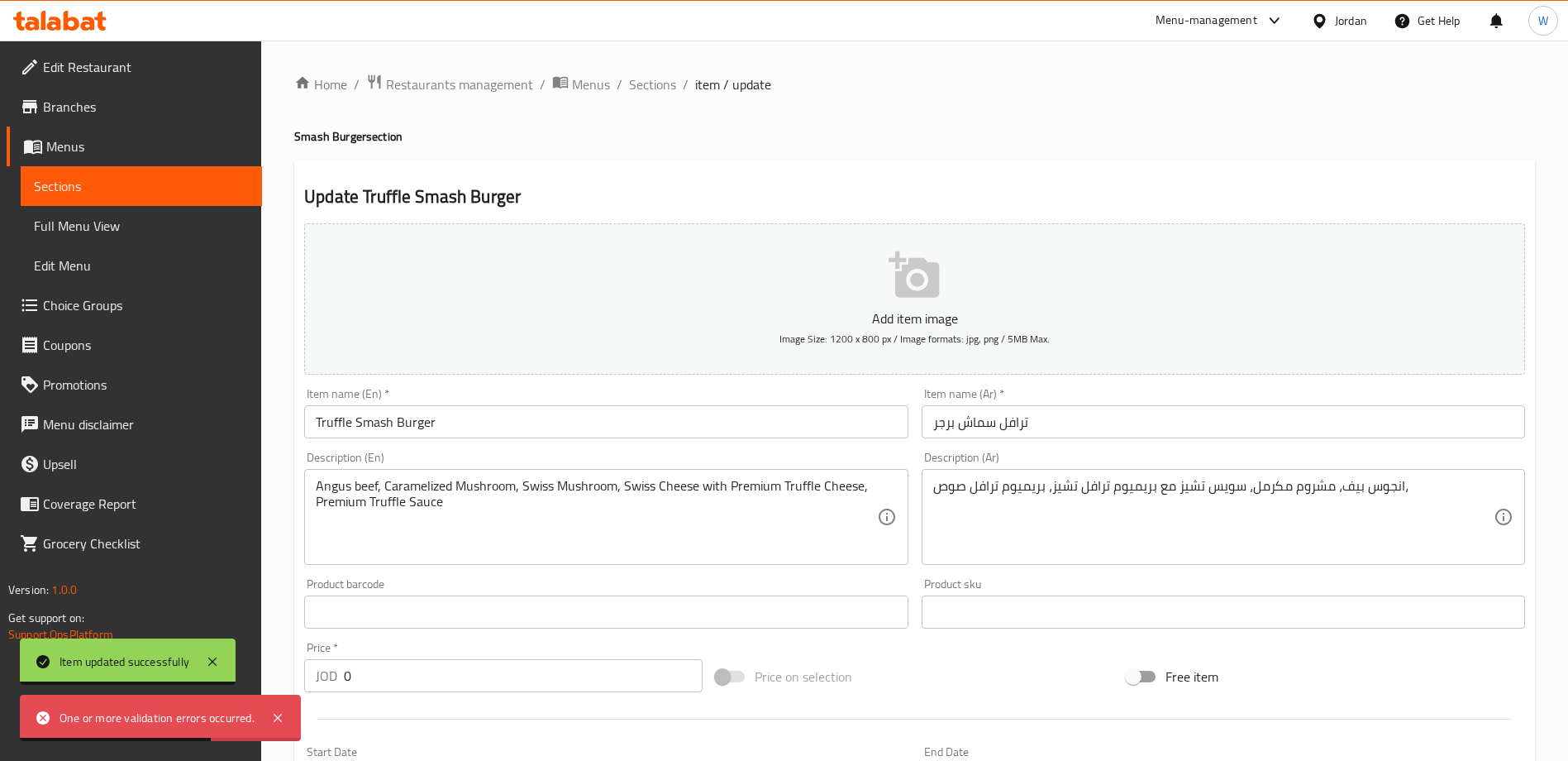
click at [929, 319] on p "Add item image" at bounding box center [914, 318] width 1170 height 20
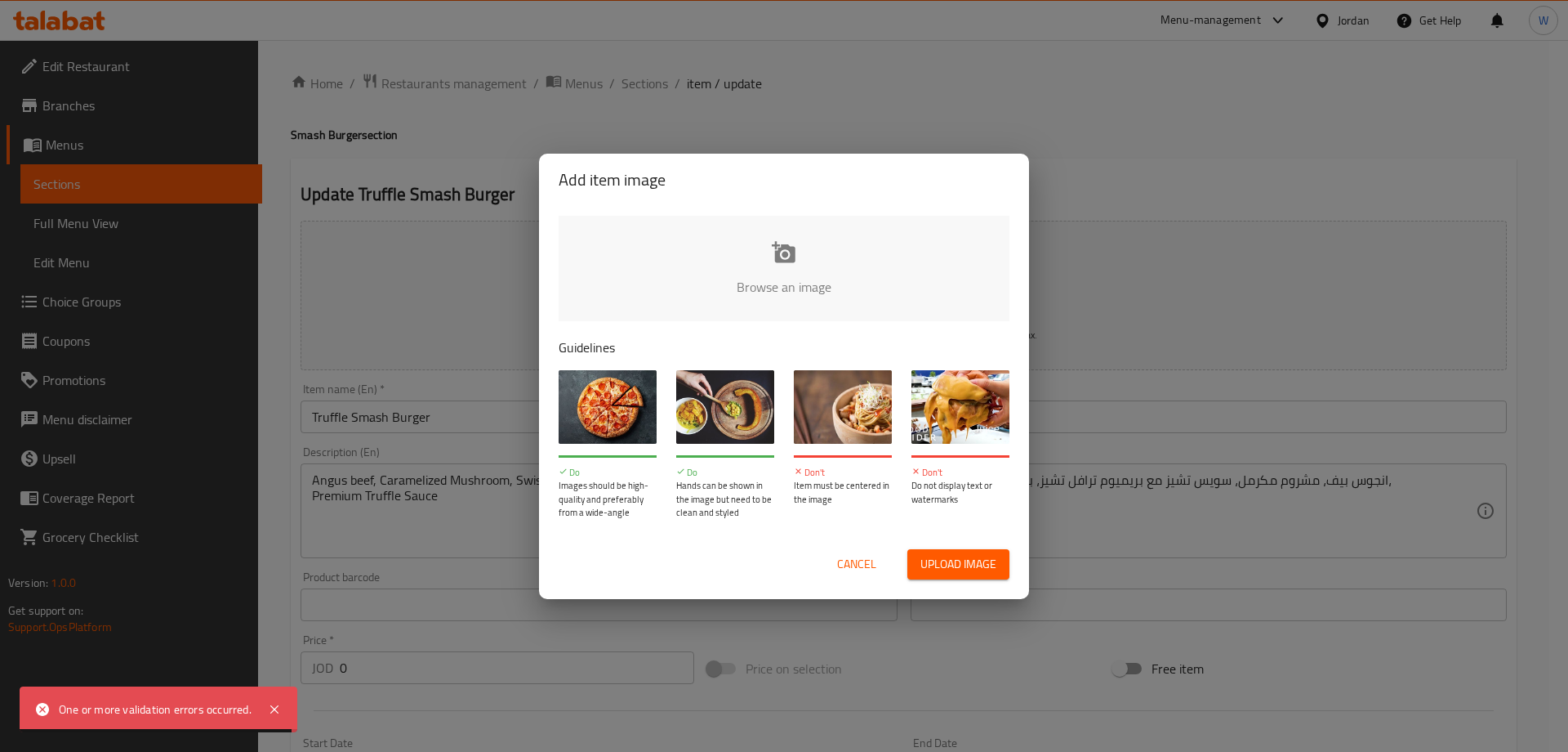
click at [763, 250] on input "file" at bounding box center [1336, 292] width 1555 height 153
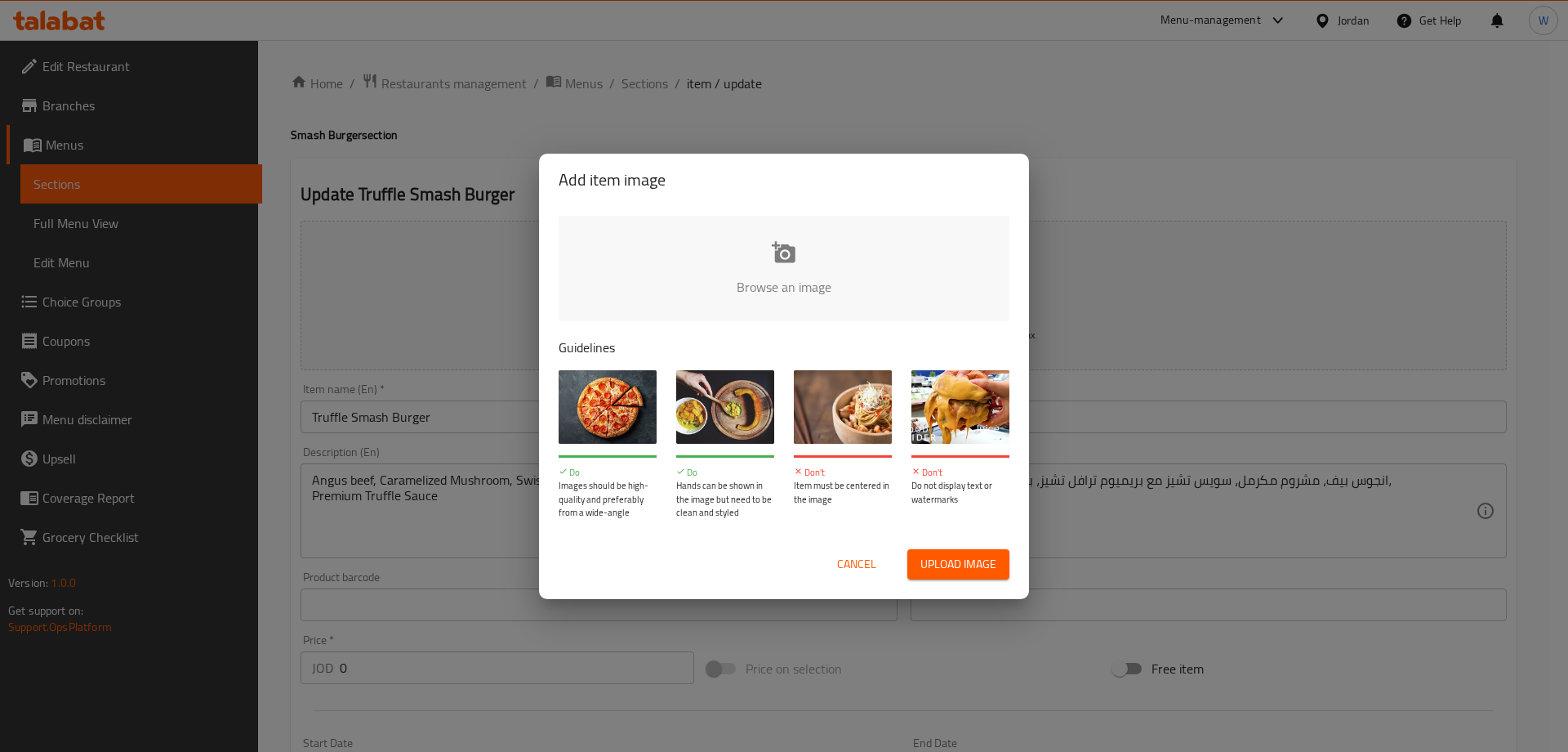
click at [799, 265] on input "file" at bounding box center [1336, 292] width 1555 height 153
type input "C:\fakepath\Screenshot [DATE] 104642.png"
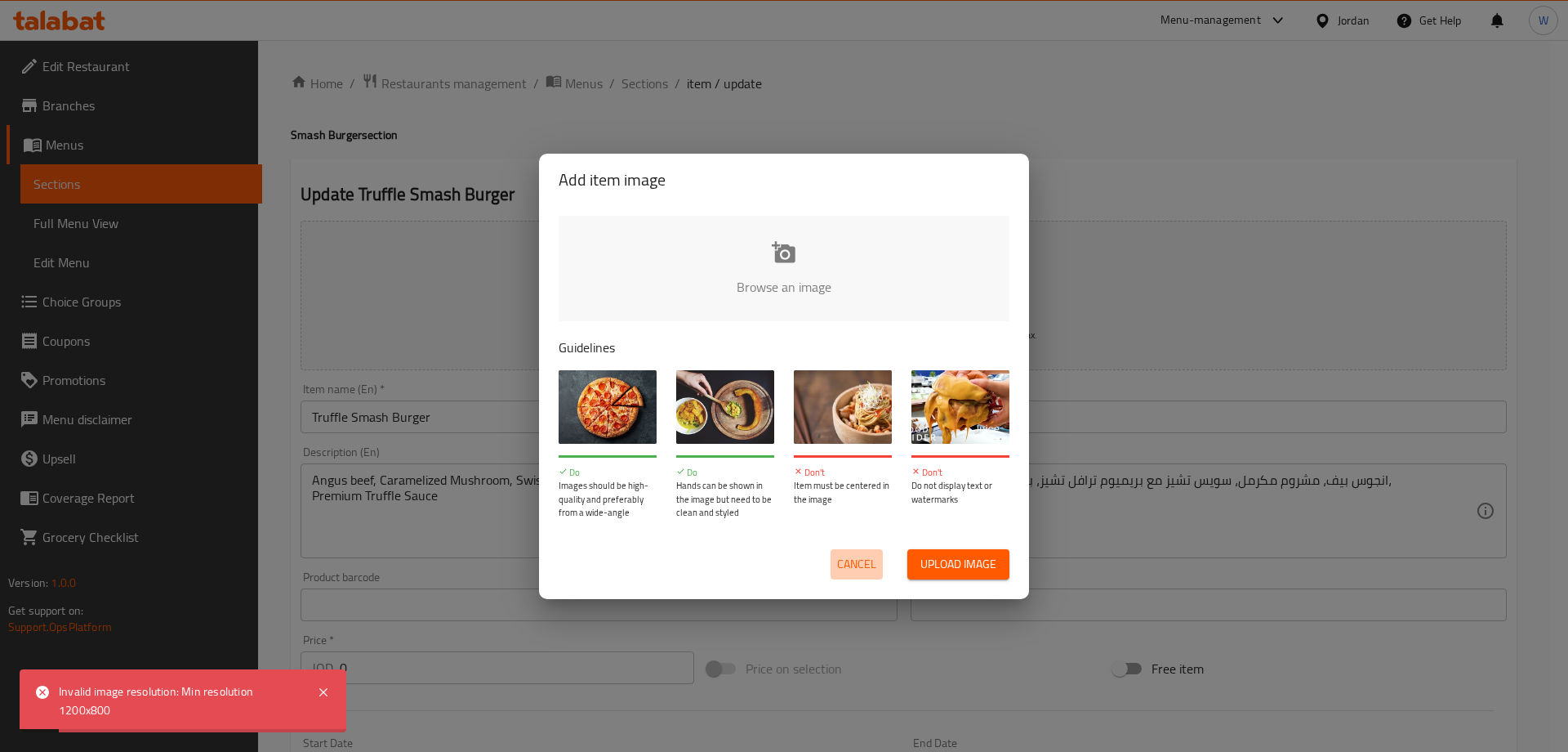
click at [854, 563] on span "Cancel" at bounding box center [856, 564] width 39 height 20
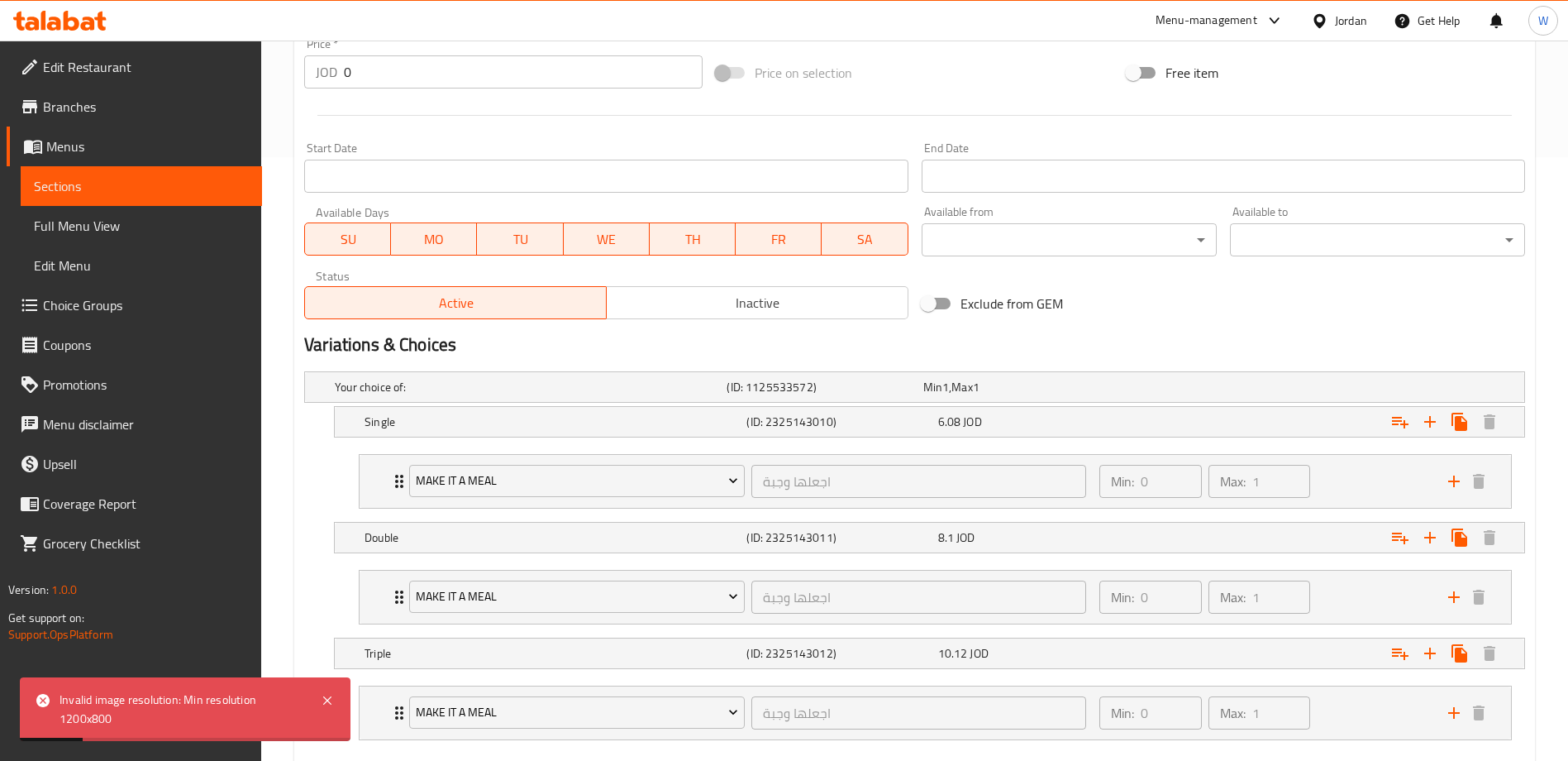
scroll to position [696, 0]
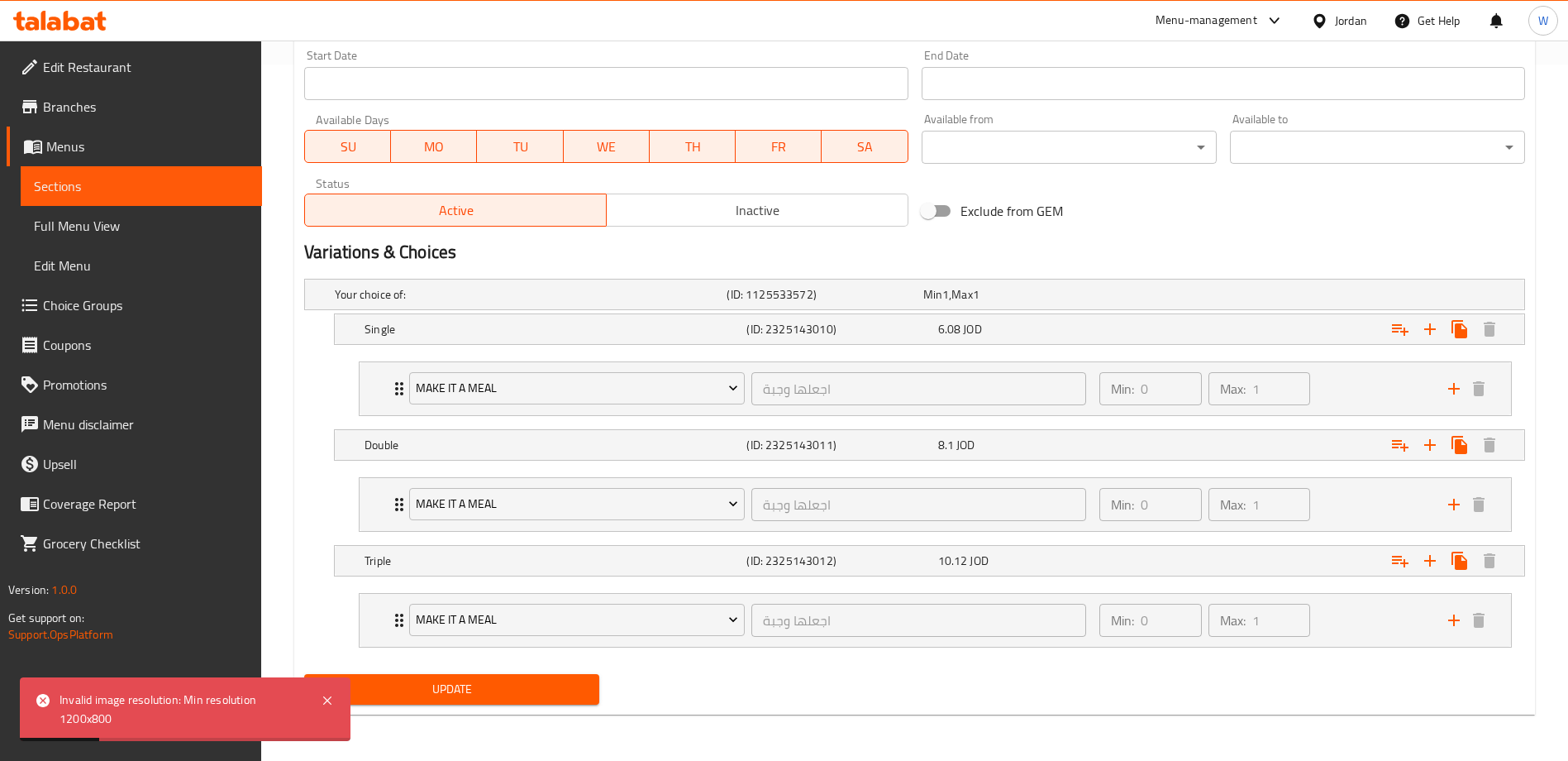
click at [490, 671] on div "Update" at bounding box center [452, 688] width 309 height 43
click at [491, 691] on span "Update" at bounding box center [451, 688] width 269 height 20
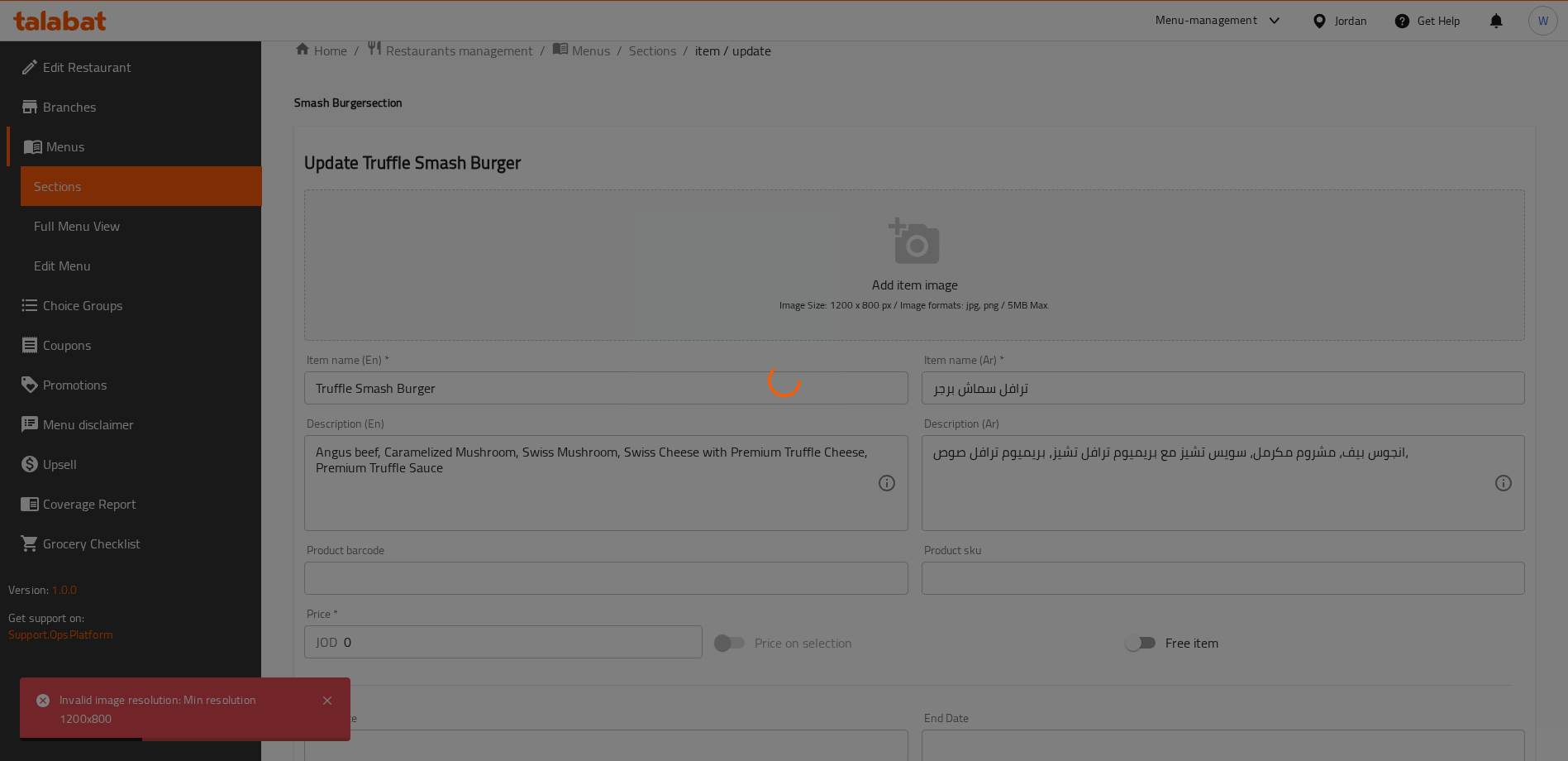
scroll to position [0, 0]
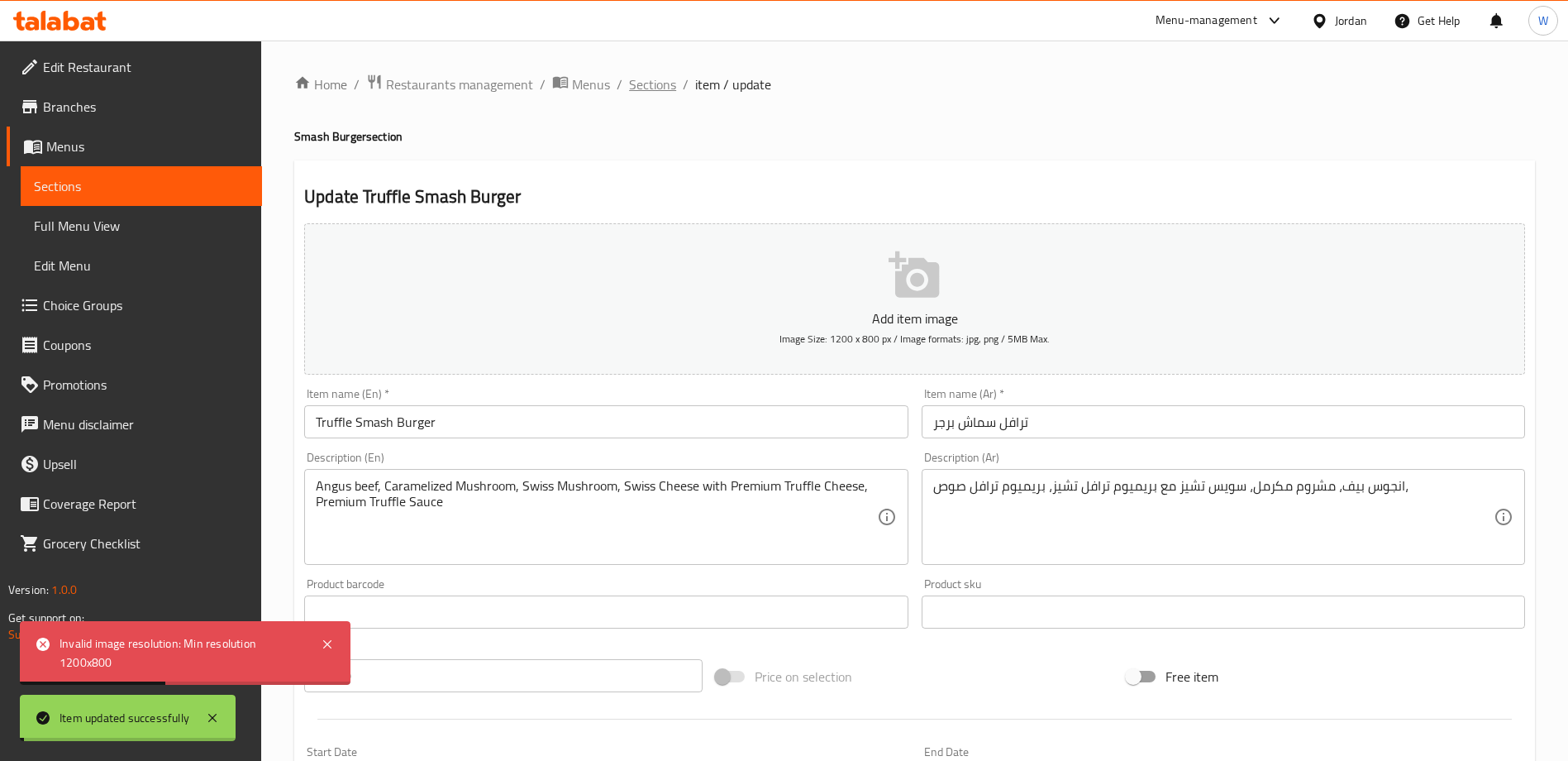
click at [655, 88] on span "Sections" at bounding box center [652, 84] width 47 height 20
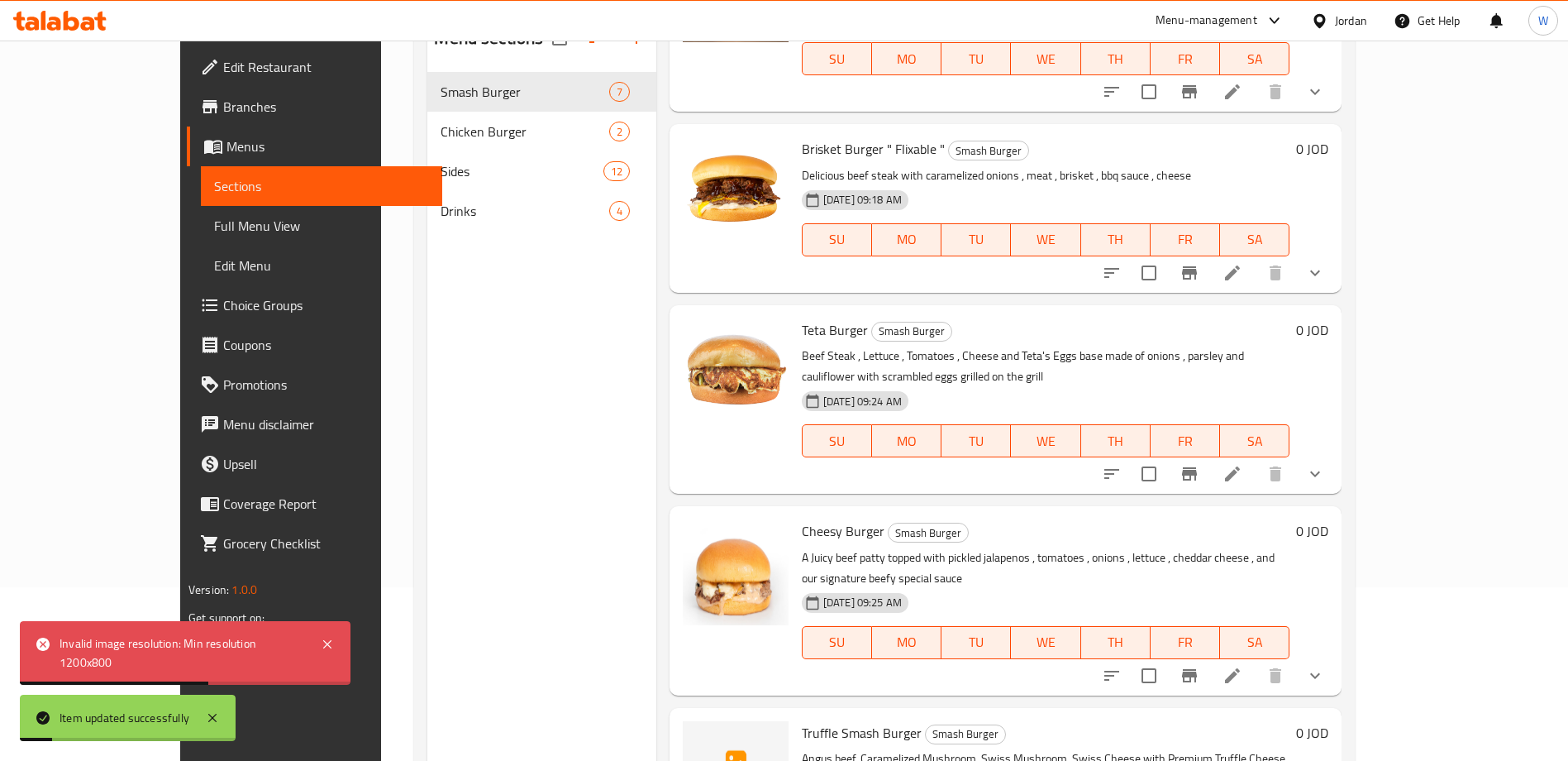
scroll to position [231, 0]
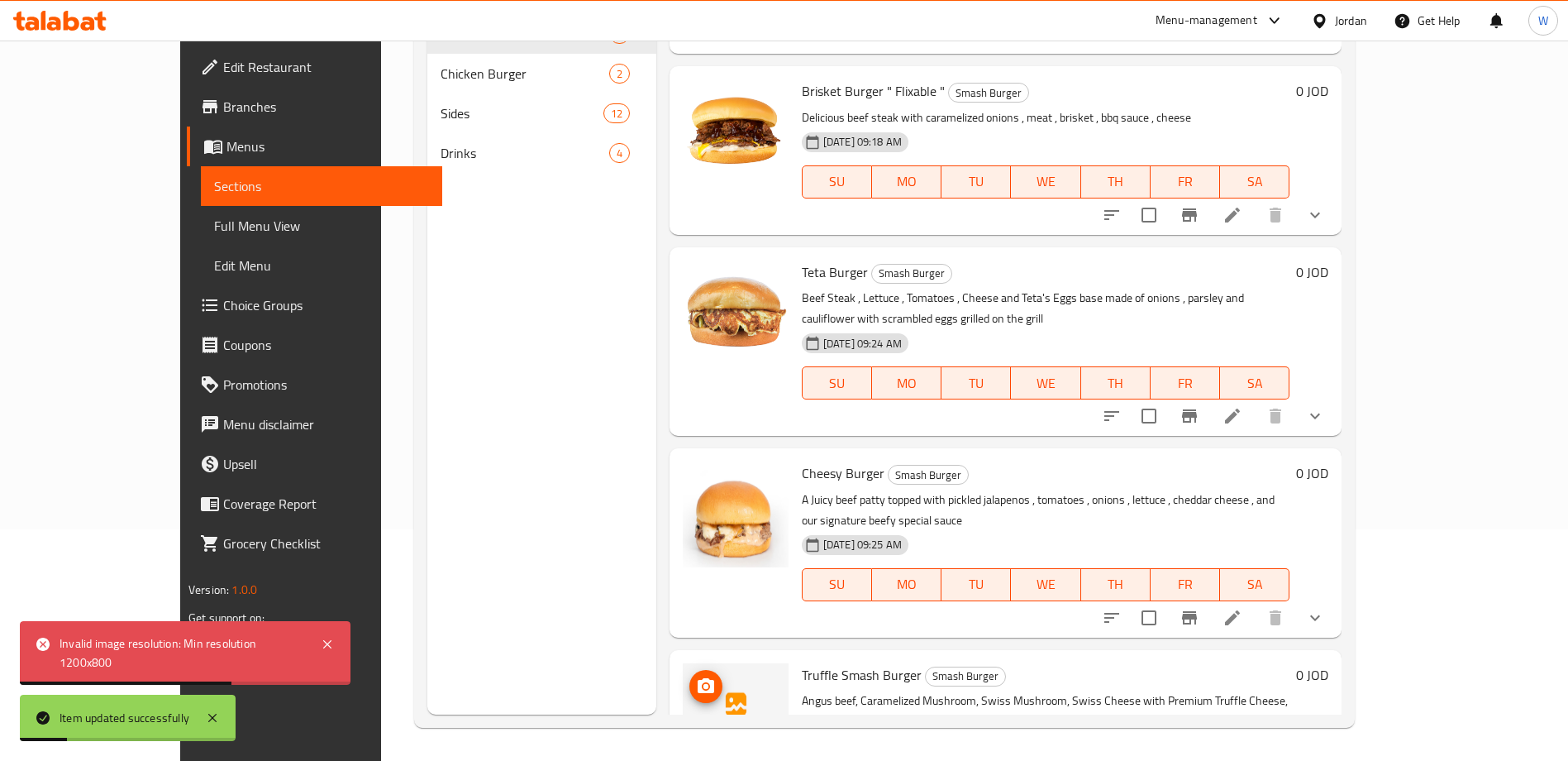
click at [703, 683] on circle "upload picture" at bounding box center [706, 686] width 5 height 5
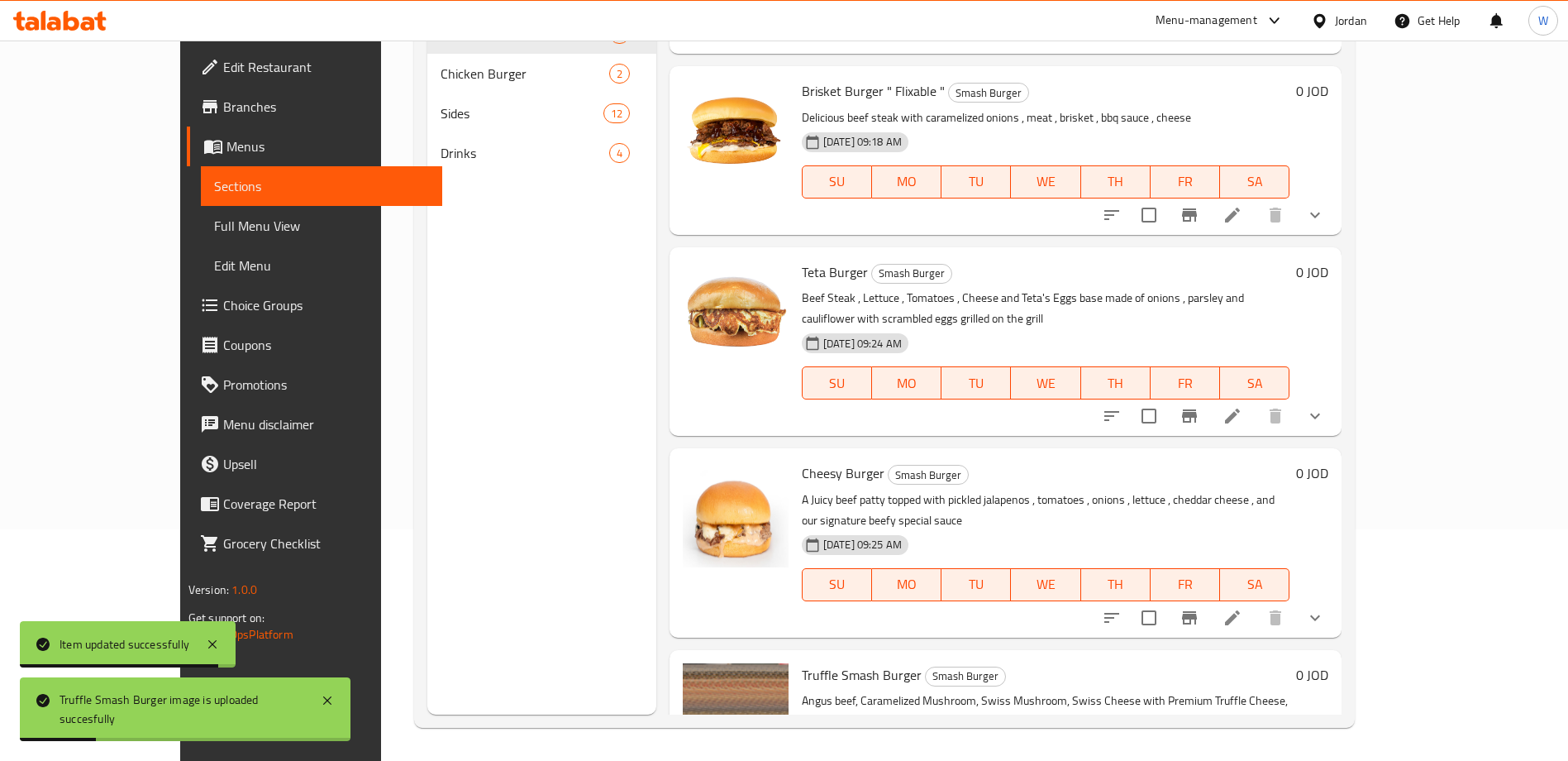
click at [520, 617] on div "Menu sections Smash Burger 7 Chicken Burger 2 Sides 12 Drinks 4" at bounding box center [541, 334] width 228 height 761
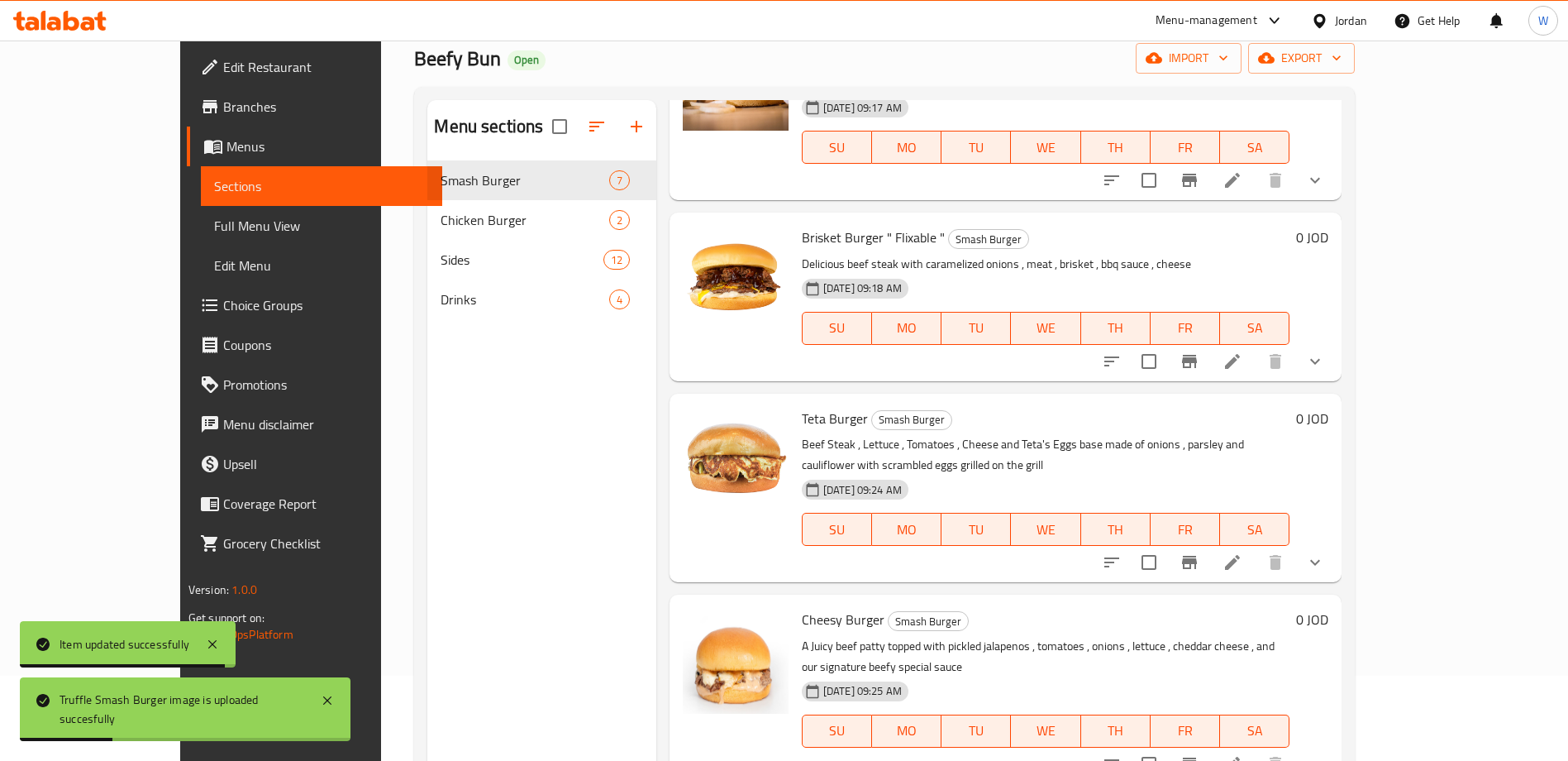
scroll to position [0, 0]
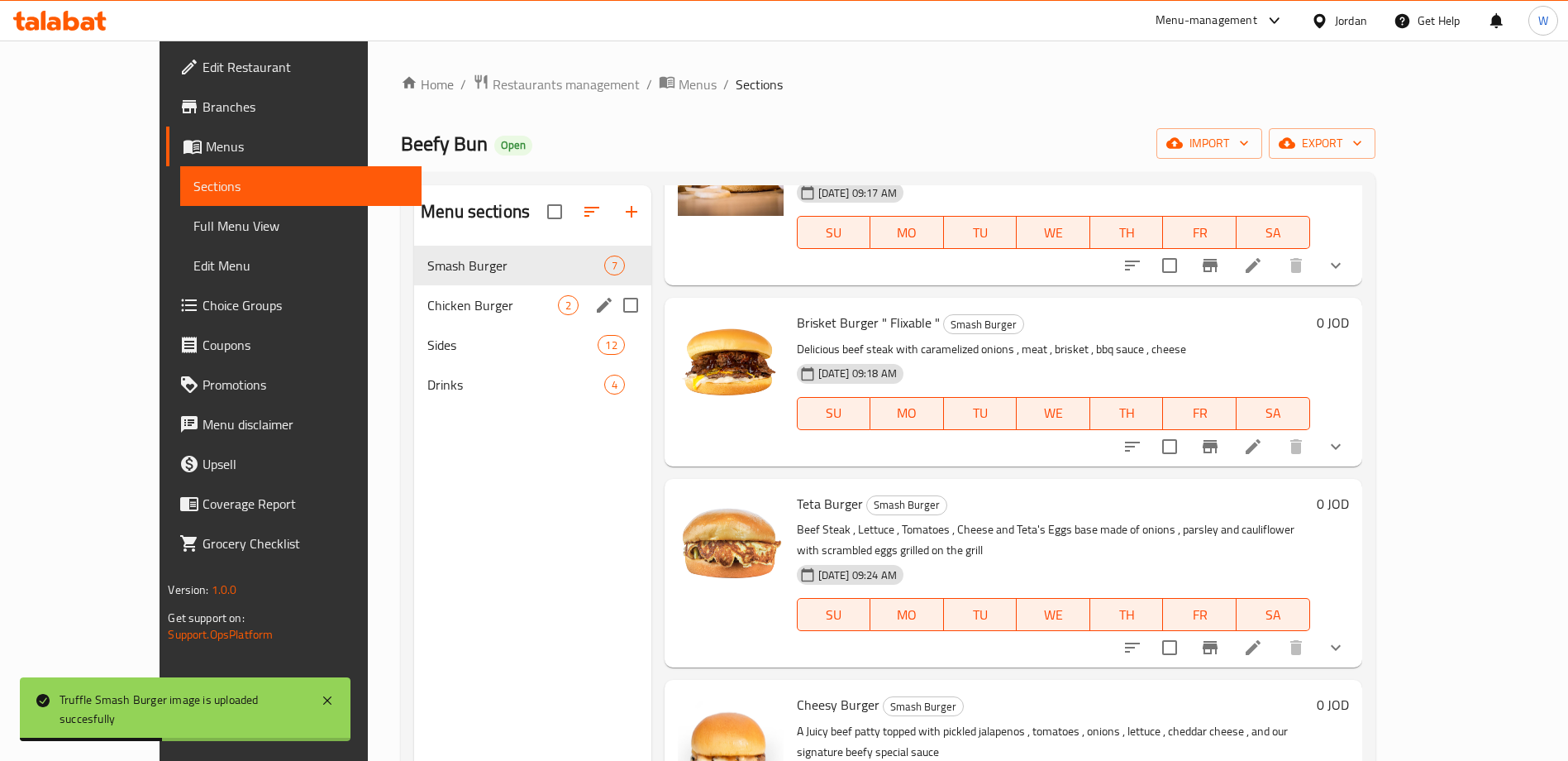
click at [427, 304] on span "Chicken Burger" at bounding box center [492, 305] width 129 height 20
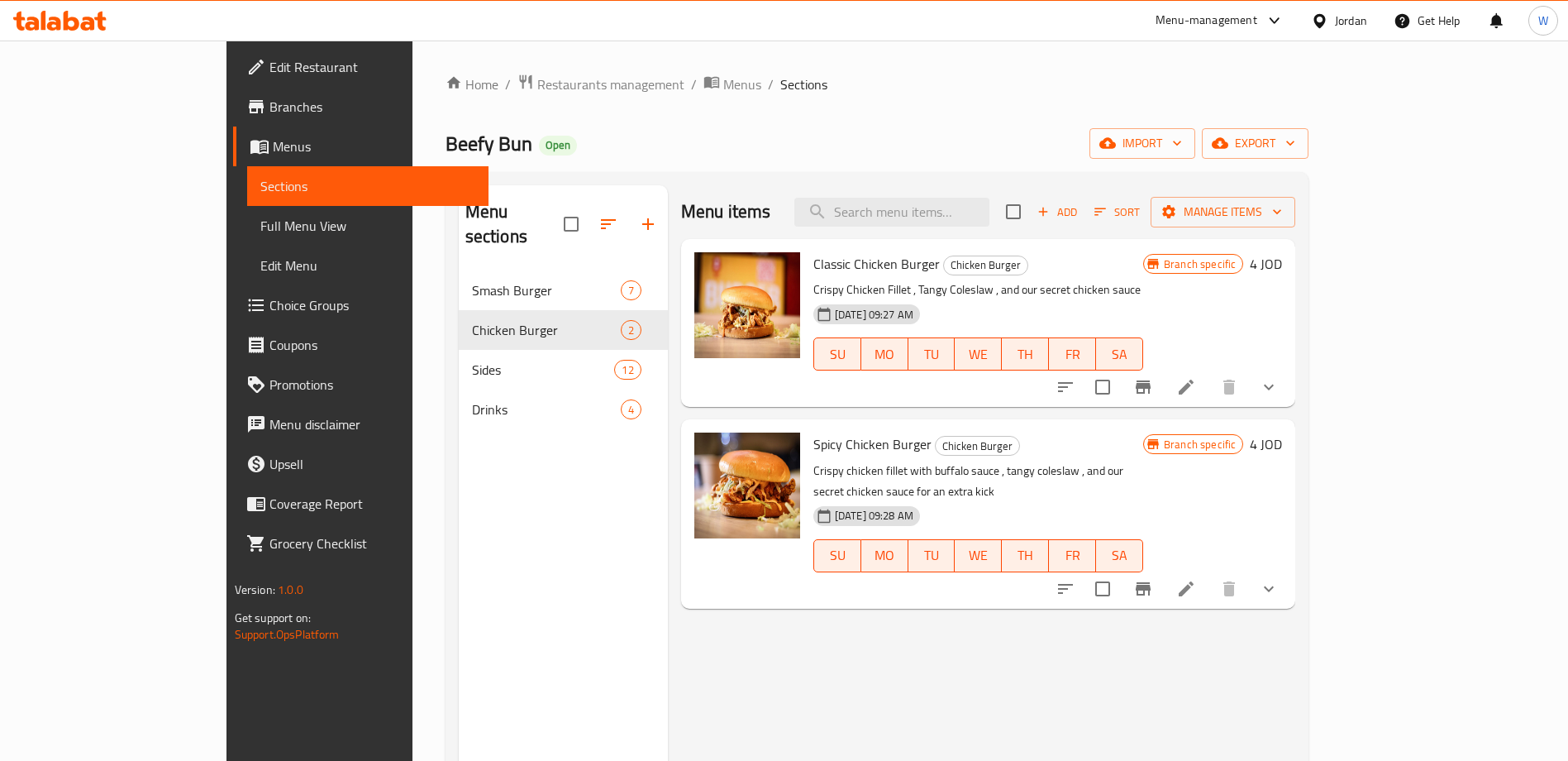
click at [434, 70] on div "Home / Restaurants management / Menus / Sections Beefy Bun Open import export M…" at bounding box center [877, 516] width 930 height 952
click at [537, 83] on span "Restaurants management" at bounding box center [611, 84] width 147 height 20
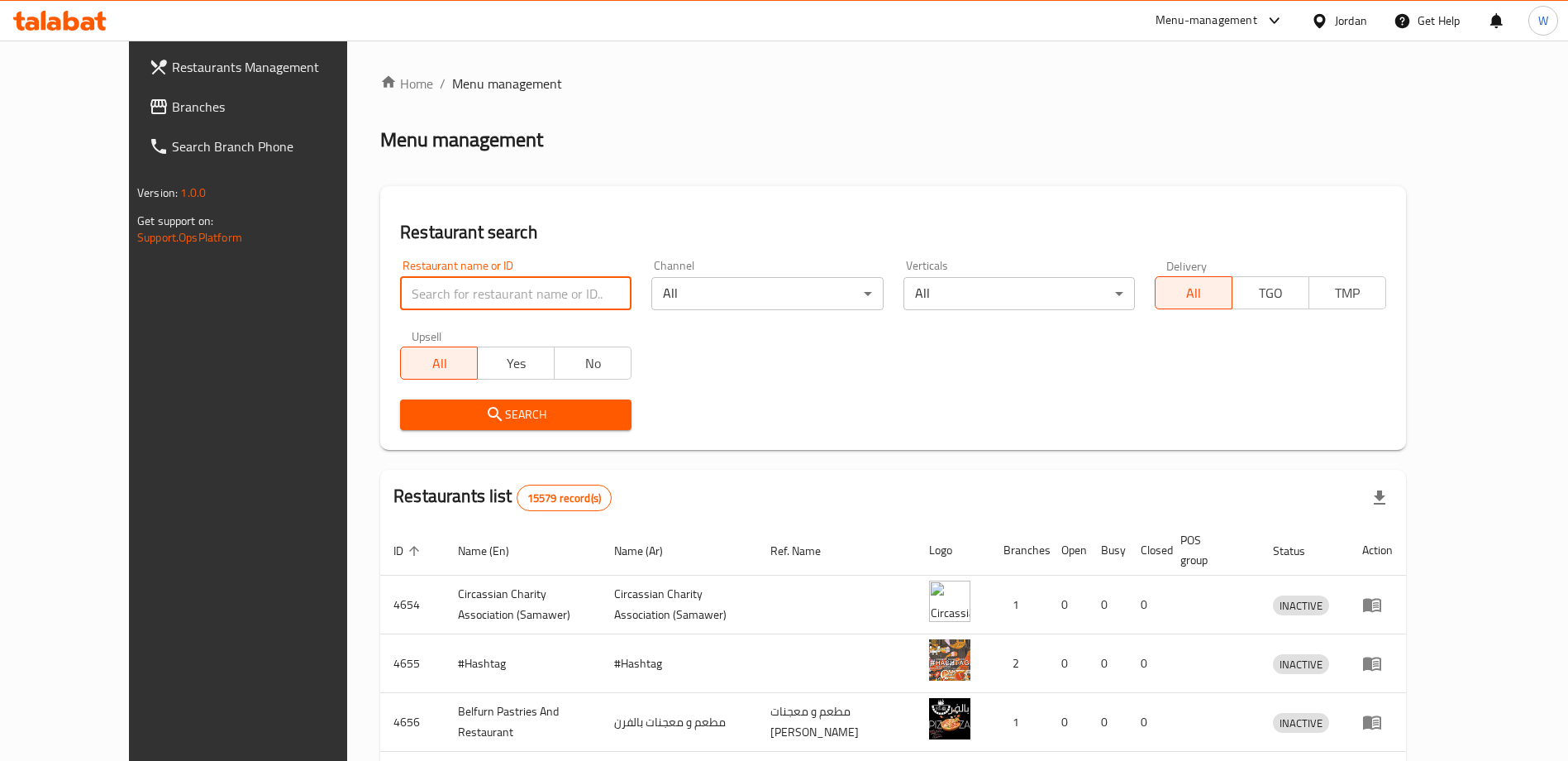
click at [405, 294] on input "search" at bounding box center [515, 293] width 231 height 33
paste input "سبع طبايخ"
click button "Search" at bounding box center [515, 414] width 231 height 30
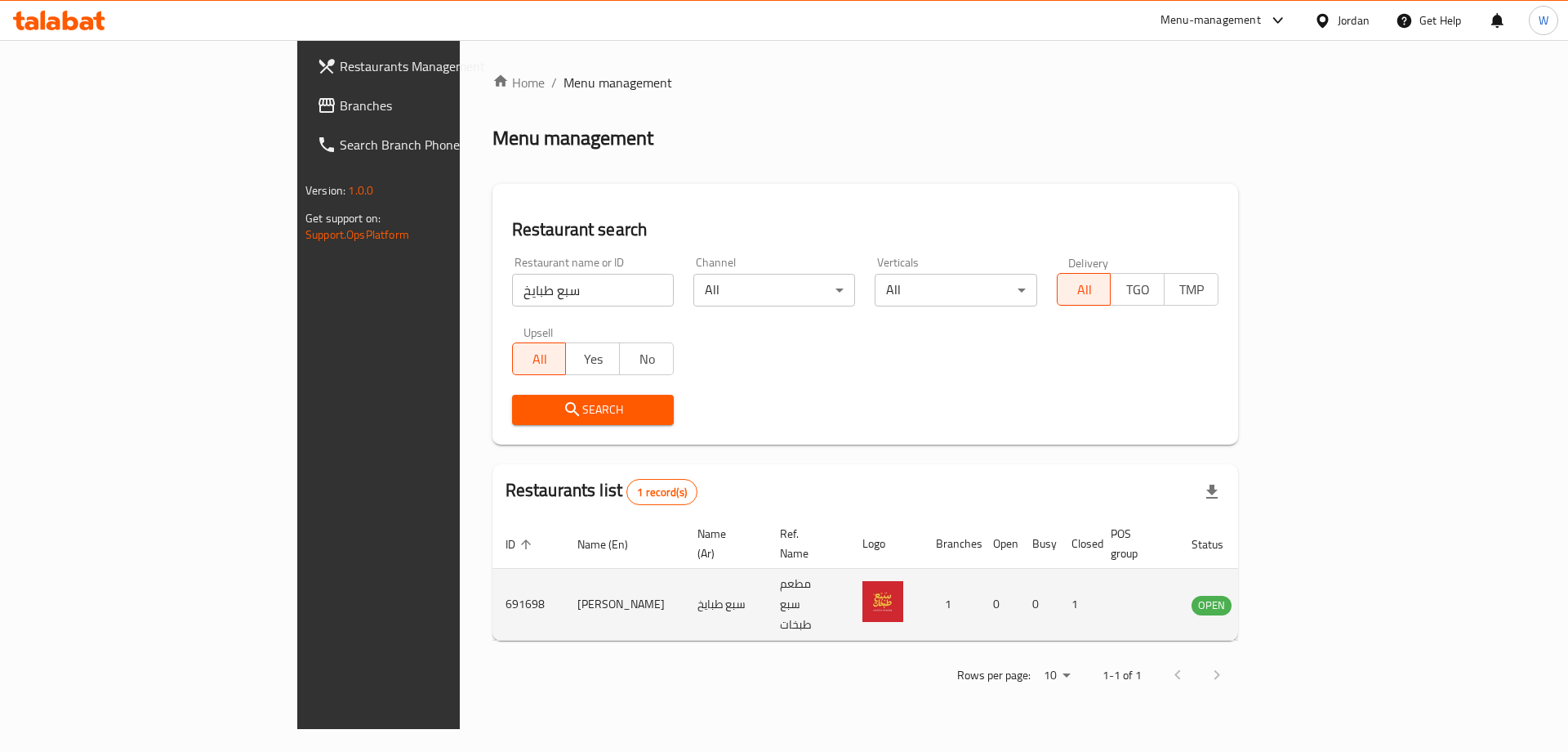
click at [564, 581] on td "[PERSON_NAME]" at bounding box center [624, 605] width 120 height 72
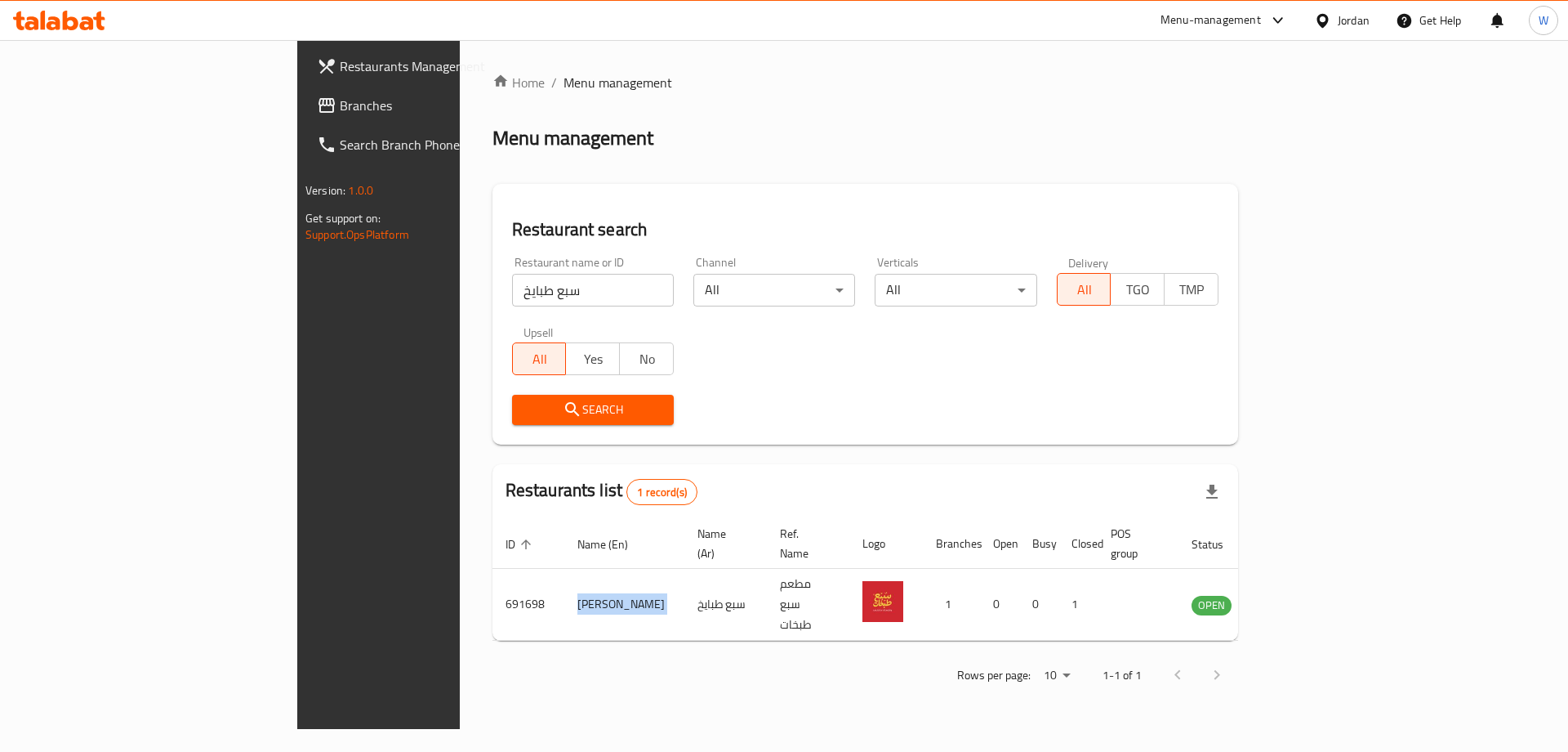
copy td "[PERSON_NAME]"
click at [512, 302] on input "سبع طبايخ" at bounding box center [592, 289] width 162 height 32
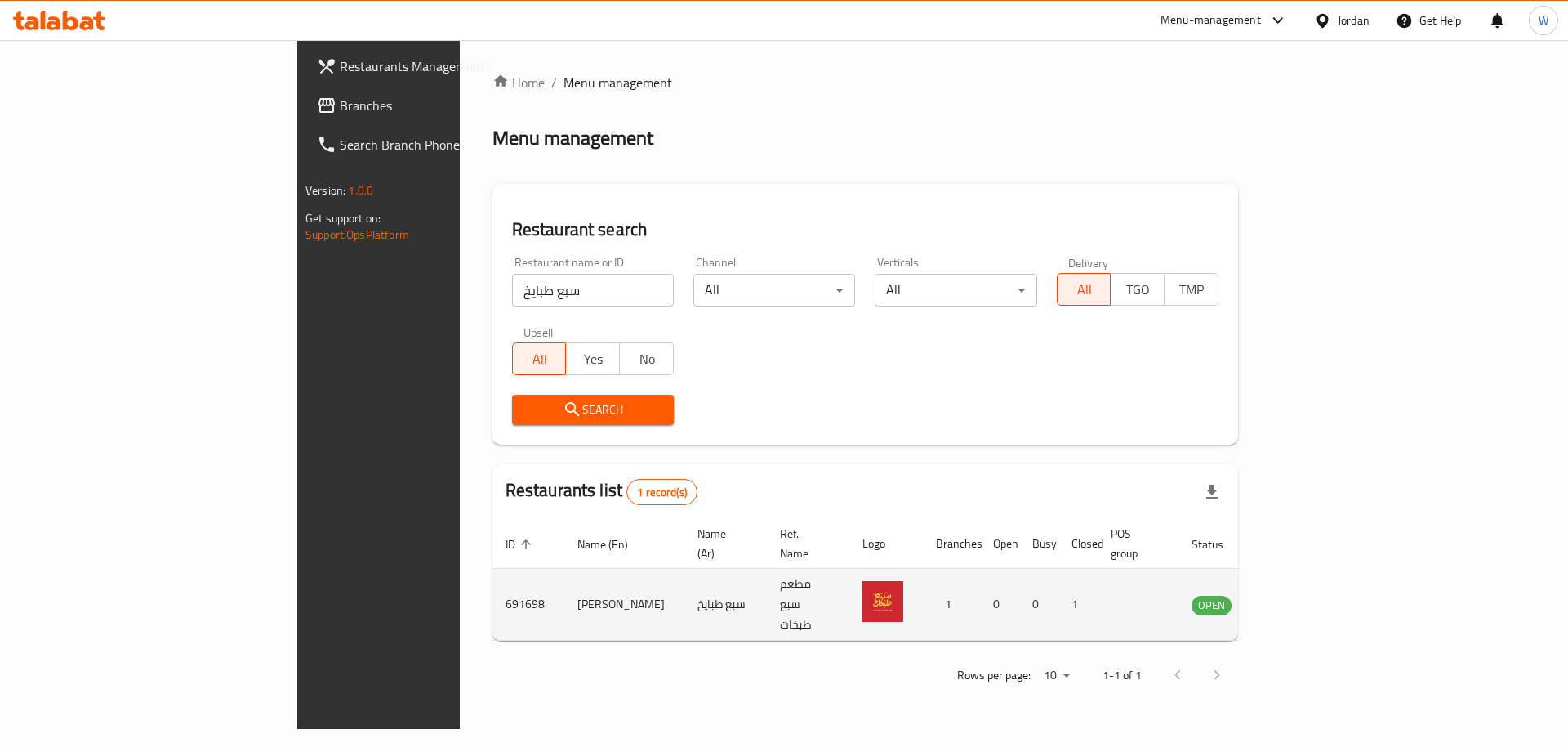
click at [564, 592] on td "[PERSON_NAME]" at bounding box center [624, 605] width 120 height 72
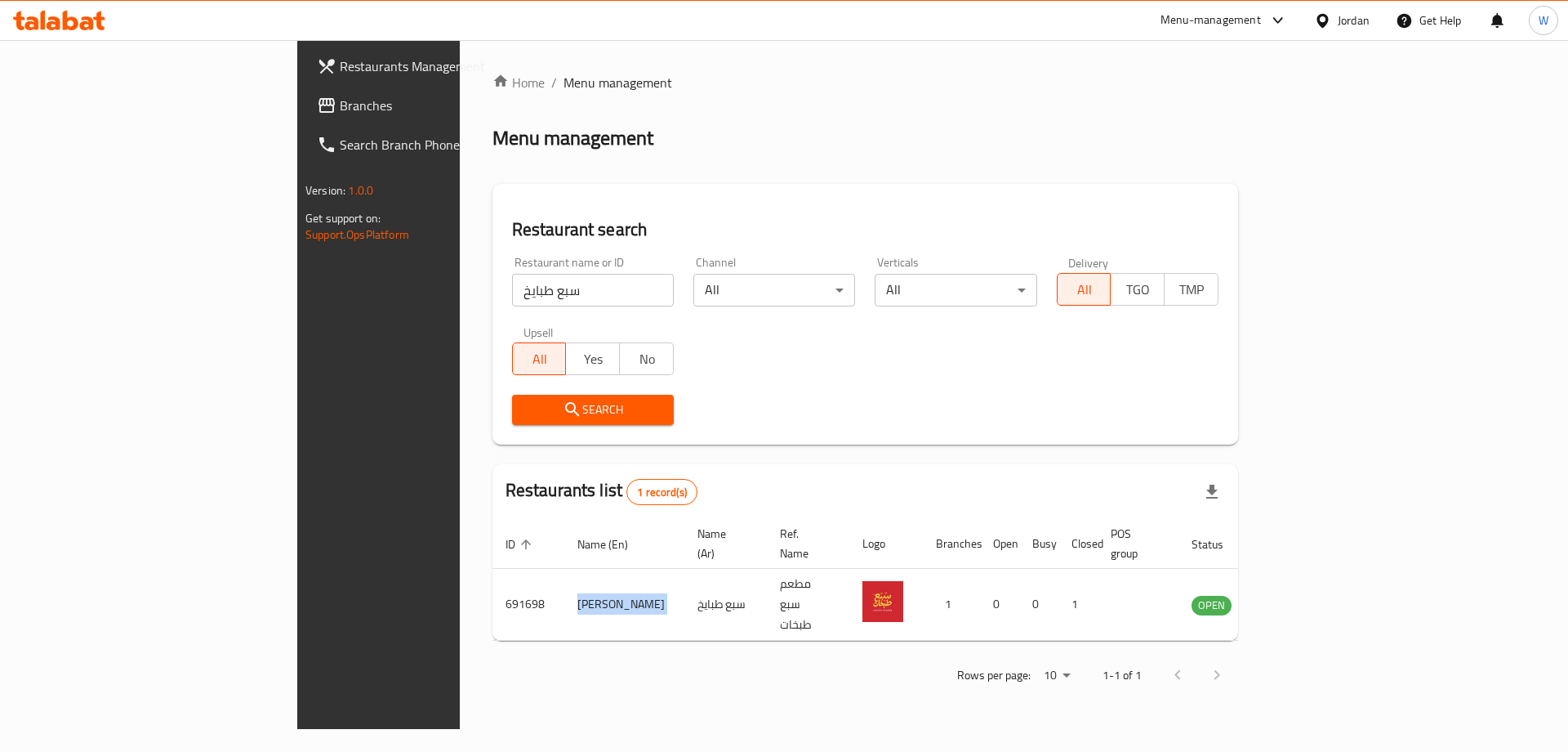
copy td "[PERSON_NAME]"
click at [512, 302] on input "سبع طبايخ" at bounding box center [592, 289] width 162 height 32
paste input "منسف وشراك"
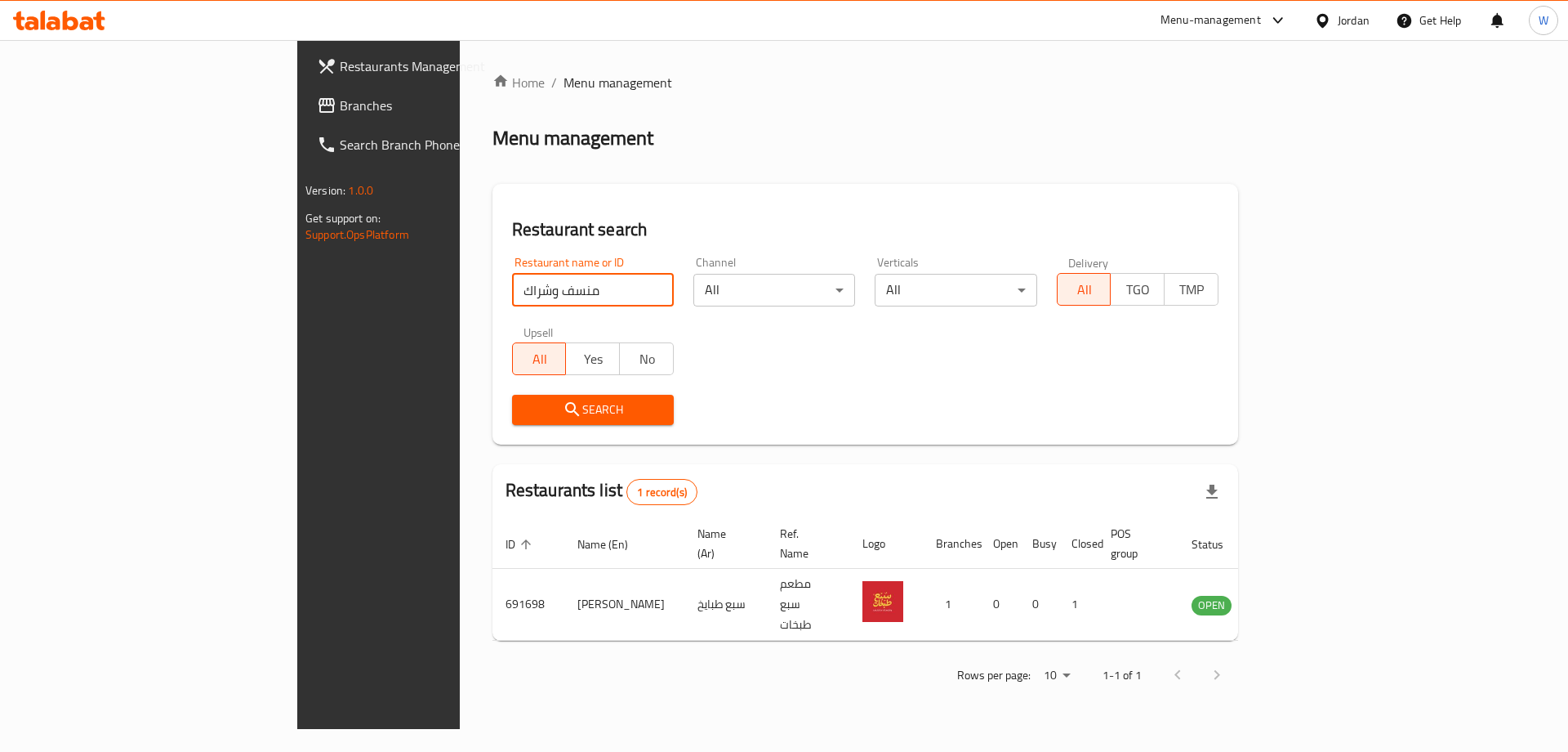
type input "منسف وشراك"
click button "Search" at bounding box center [592, 409] width 162 height 30
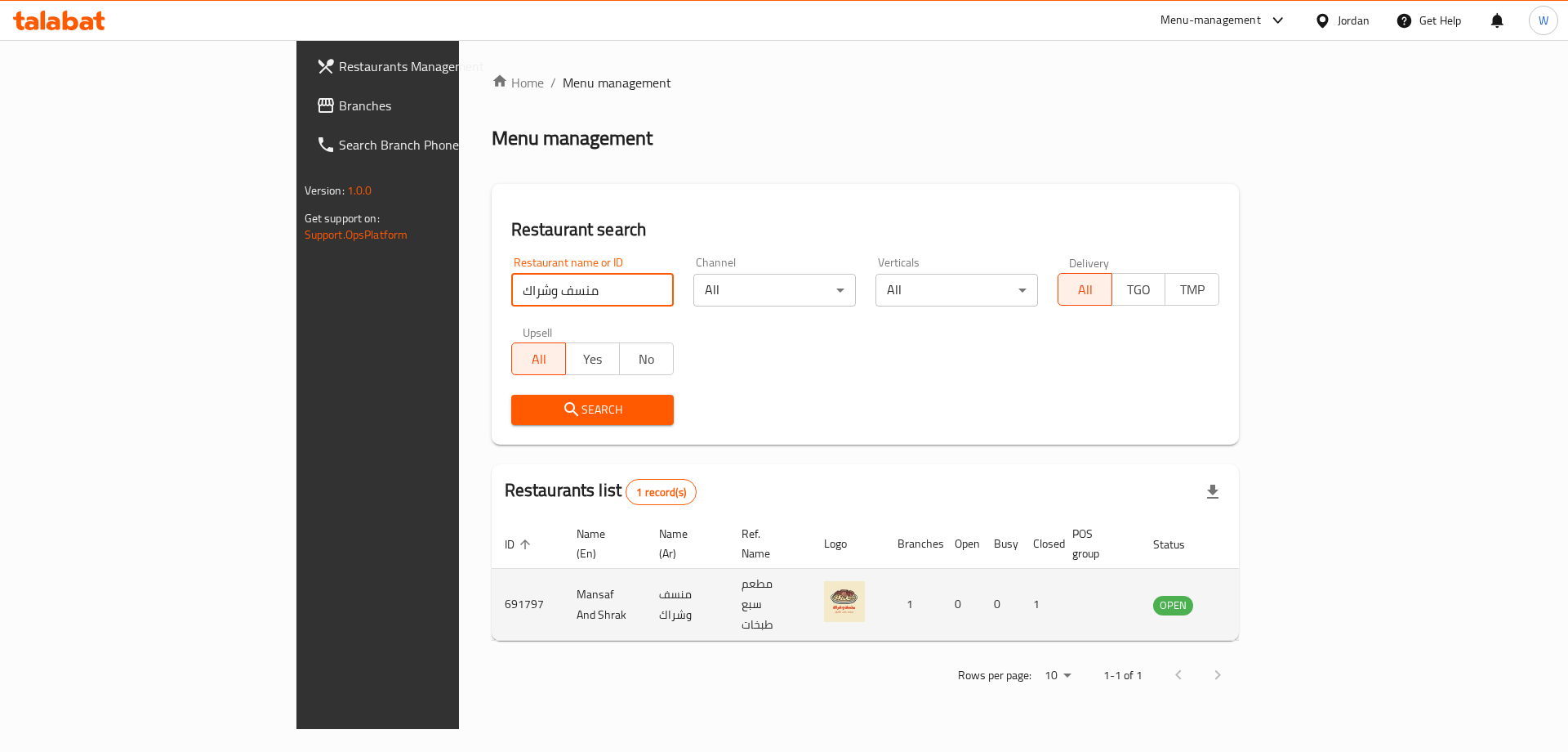
click at [563, 585] on td "Mansaf And Shrak" at bounding box center [604, 605] width 82 height 72
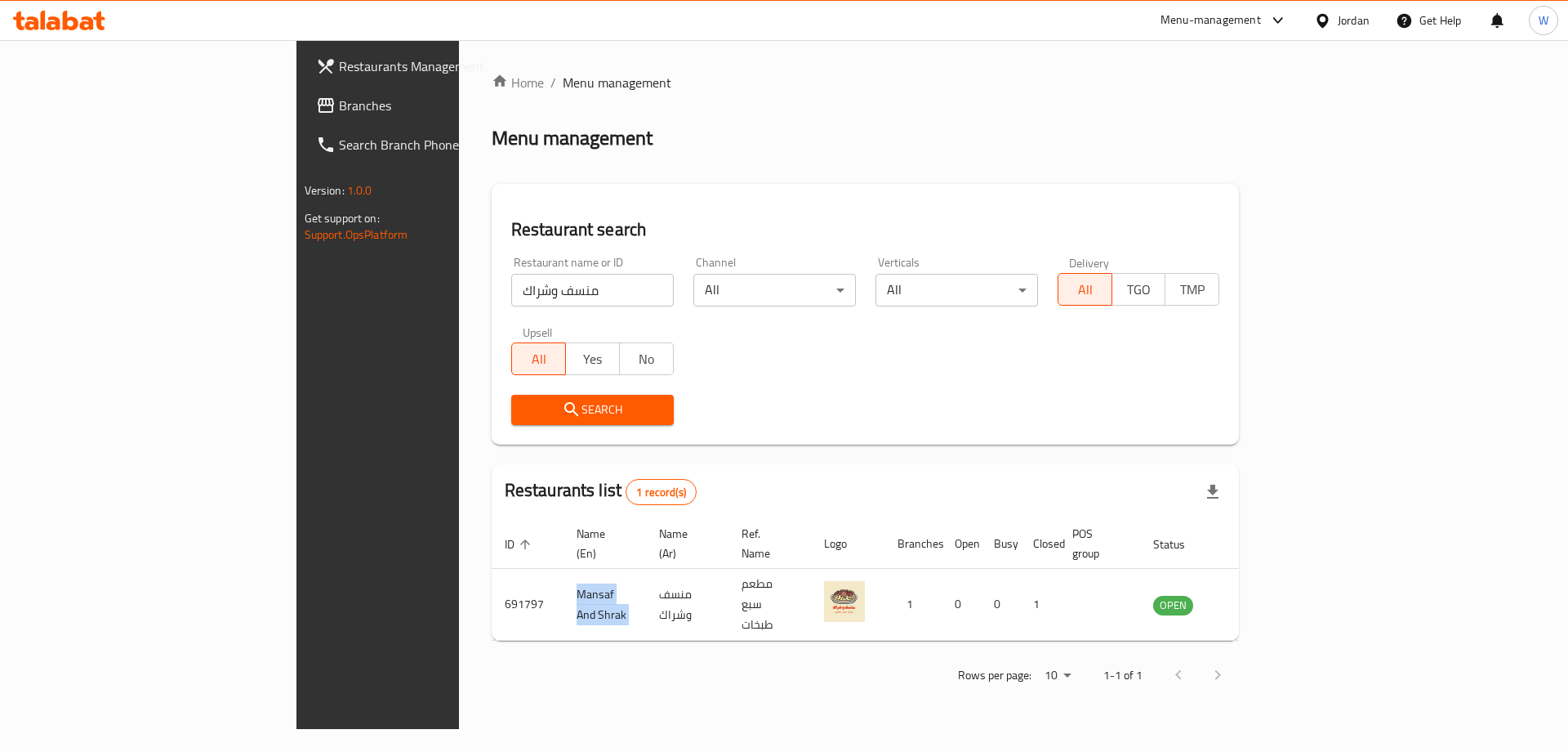
copy td "Mansaf And Shrak"
